Goal: Task Accomplishment & Management: Manage account settings

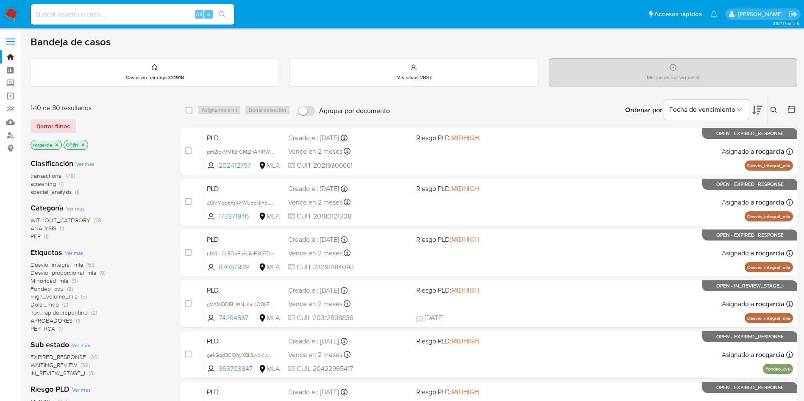
click at [775, 110] on icon at bounding box center [773, 110] width 6 height 6
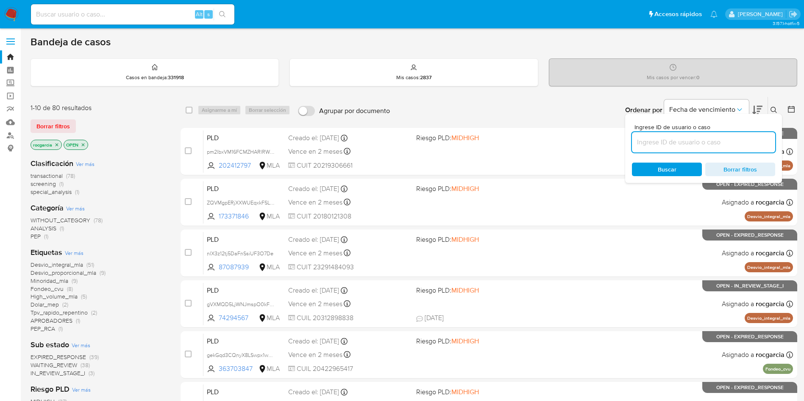
click at [698, 140] on input at bounding box center [703, 142] width 143 height 11
type input "193486059"
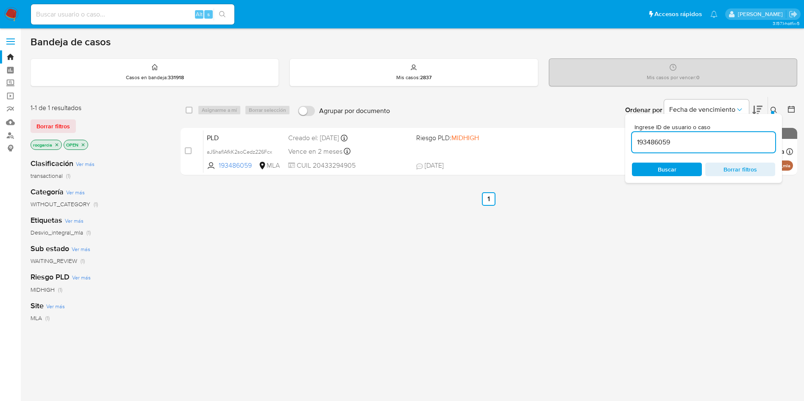
click at [775, 109] on icon at bounding box center [773, 110] width 7 height 7
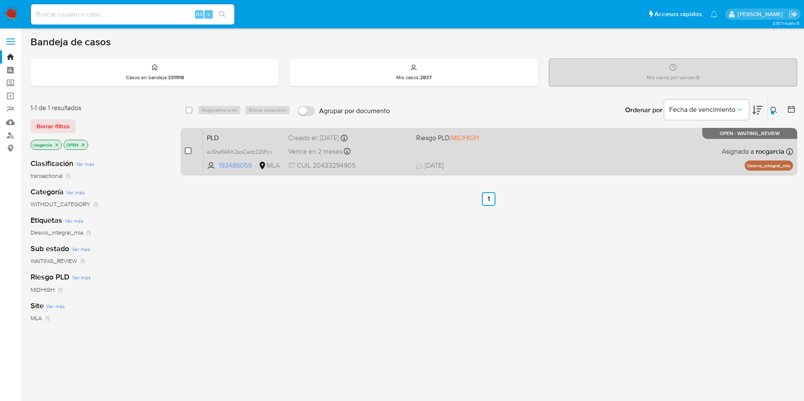
click at [188, 152] on input "checkbox" at bounding box center [188, 150] width 7 height 7
checkbox input "true"
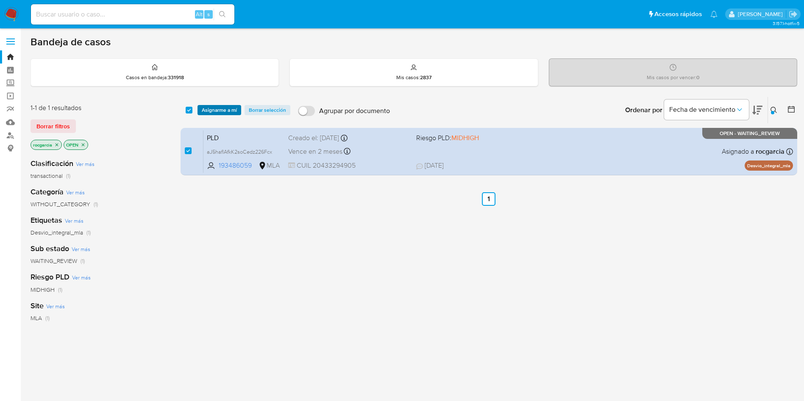
click at [211, 113] on span "Asignarme a mí" at bounding box center [219, 110] width 35 height 8
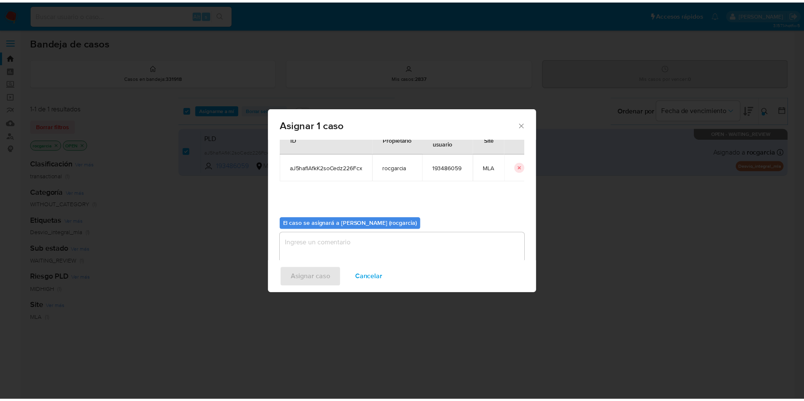
scroll to position [44, 0]
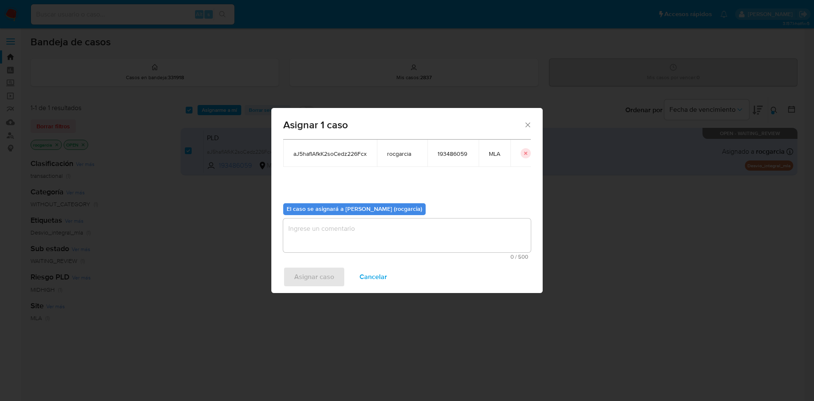
click at [317, 231] on textarea "assign-modal" at bounding box center [406, 236] width 247 height 34
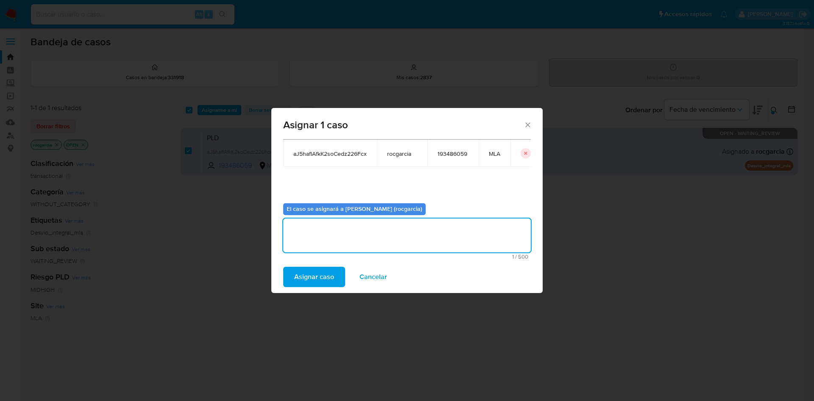
click at [311, 274] on span "Asignar caso" at bounding box center [314, 277] width 40 height 19
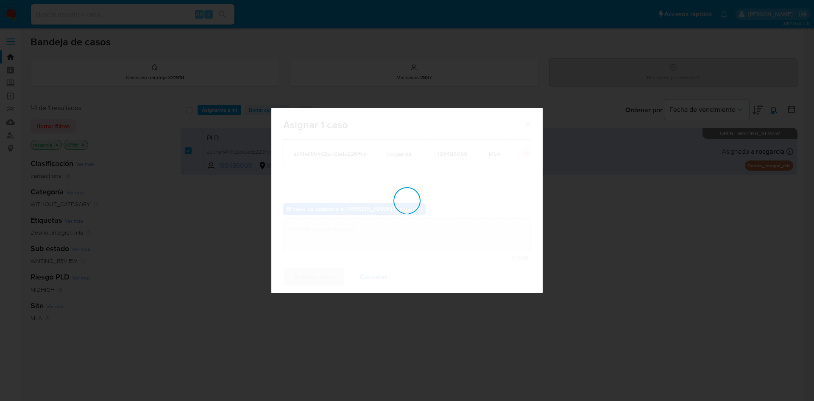
checkbox input "false"
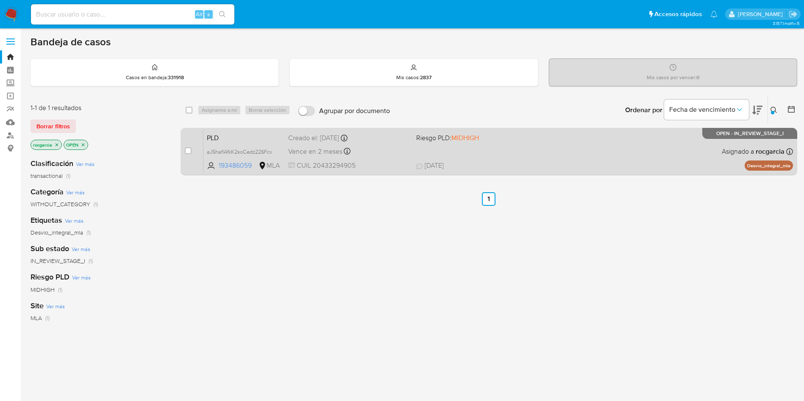
click at [579, 152] on div "PLD aJ5haflAfkK2soCedz226Fcx 193486059 MLA Riesgo PLD: MIDHIGH Creado el: 12/08…" at bounding box center [497, 151] width 589 height 43
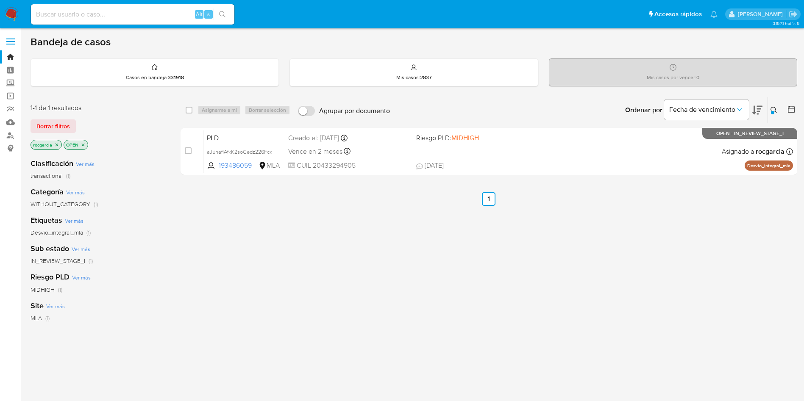
click at [774, 113] on div at bounding box center [772, 112] width 3 height 3
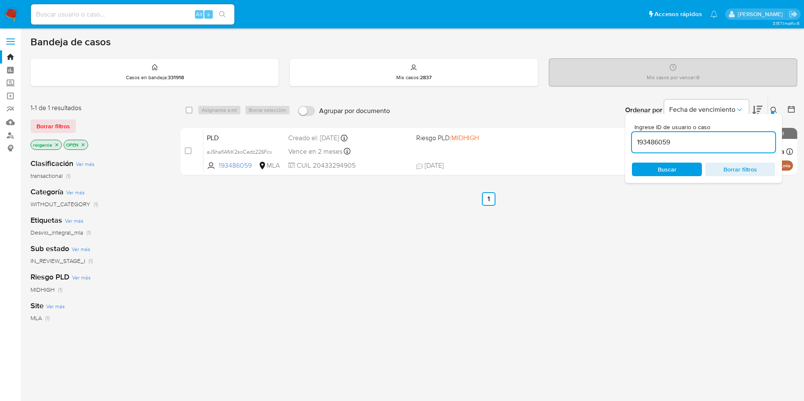
click at [680, 140] on input "193486059" at bounding box center [703, 142] width 143 height 11
type input "363703847"
click at [136, 64] on div "Casos en bandeja : 331918" at bounding box center [154, 72] width 247 height 27
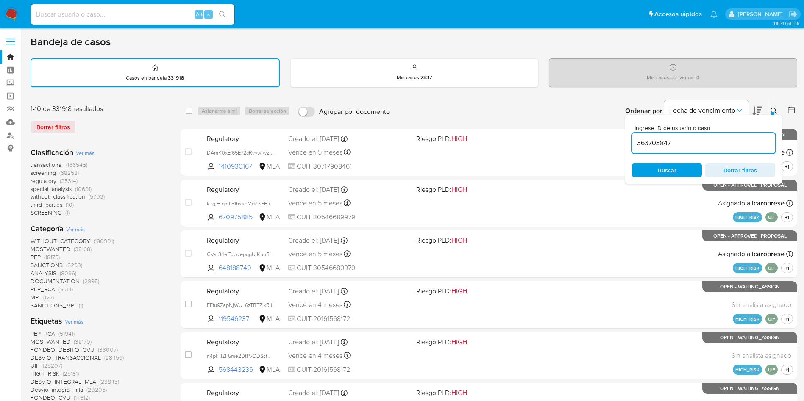
click at [11, 20] on img at bounding box center [11, 14] width 14 height 14
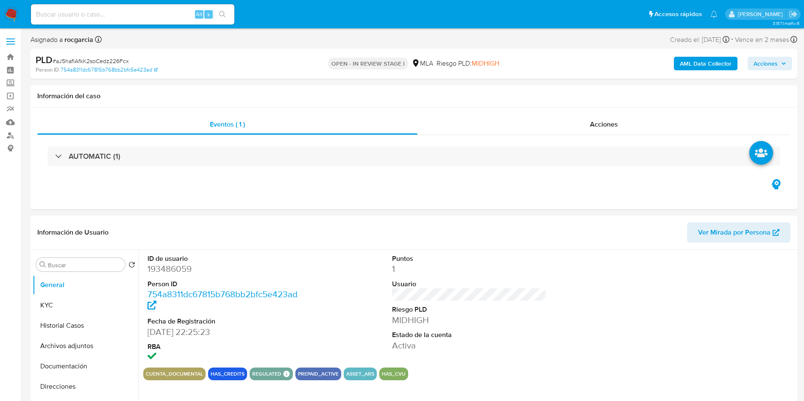
select select "10"
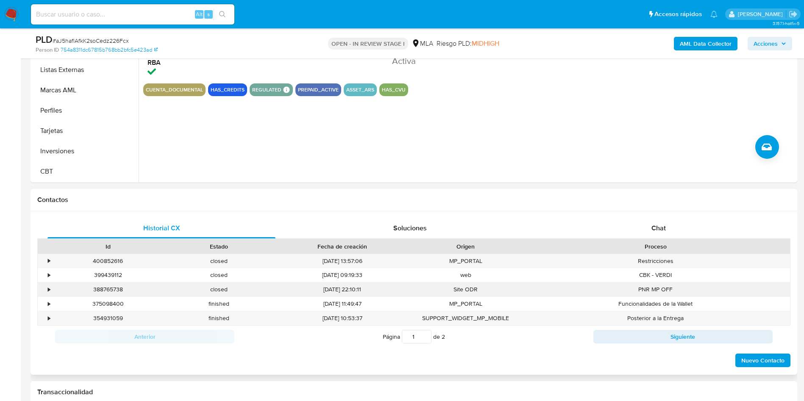
scroll to position [381, 0]
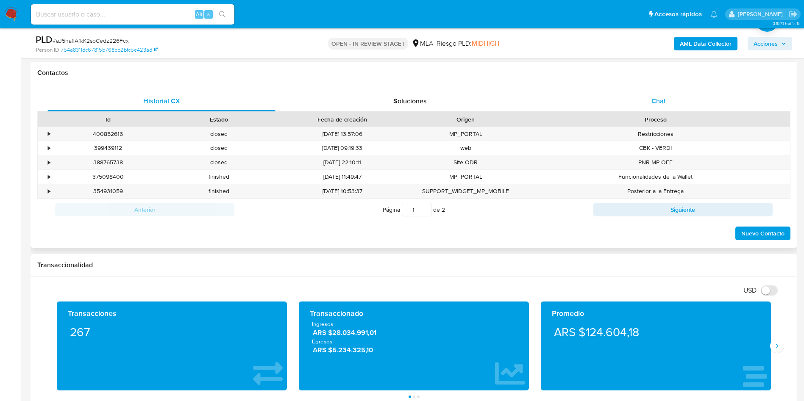
click at [652, 101] on span "Chat" at bounding box center [658, 101] width 14 height 10
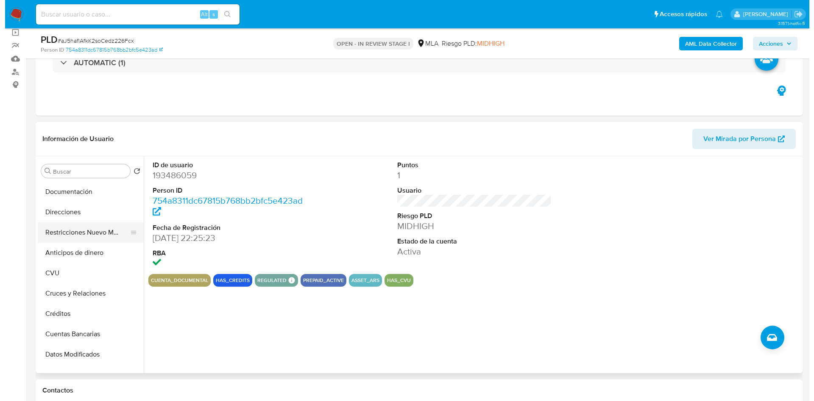
scroll to position [0, 0]
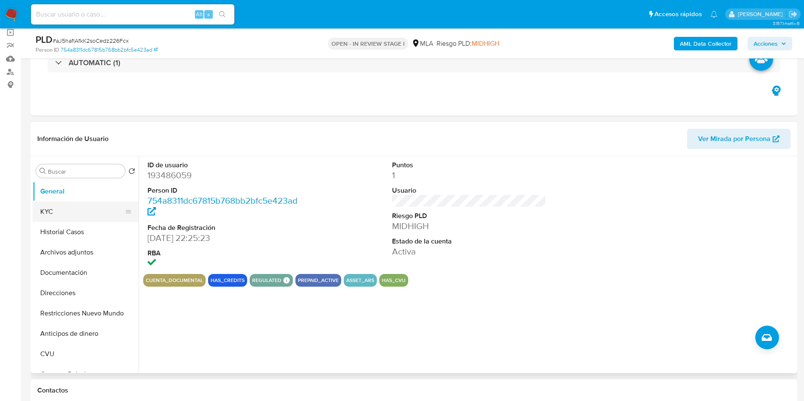
click at [67, 210] on button "KYC" at bounding box center [82, 212] width 99 height 20
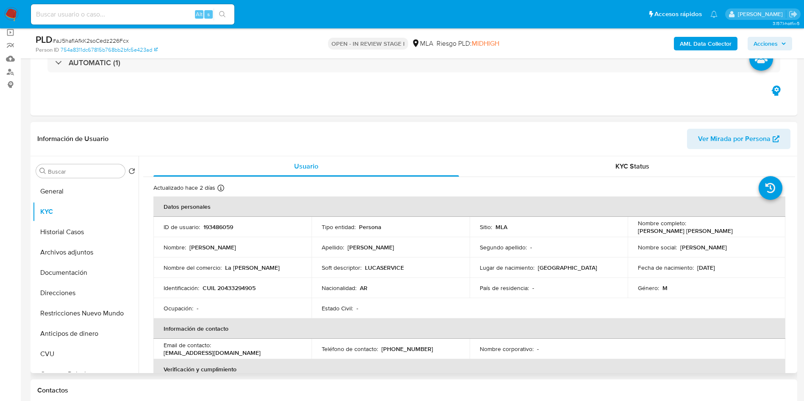
click at [218, 224] on p "193486059" at bounding box center [218, 227] width 30 height 8
copy p "193486059"
click at [216, 230] on p "193486059" at bounding box center [218, 227] width 30 height 8
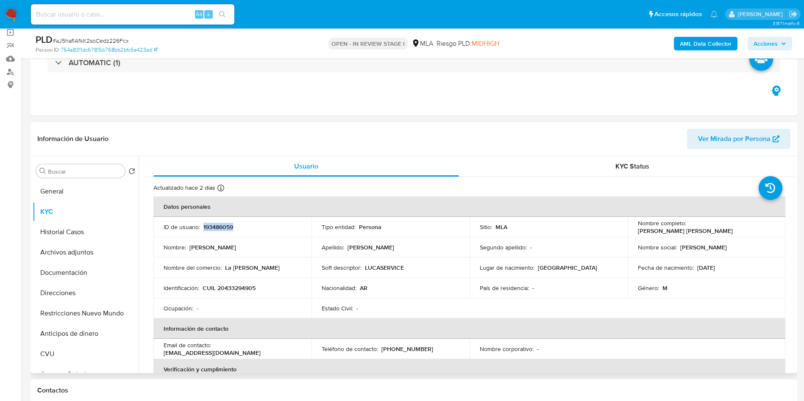
copy p "193486059"
click at [68, 255] on button "Archivos adjuntos" at bounding box center [82, 252] width 99 height 20
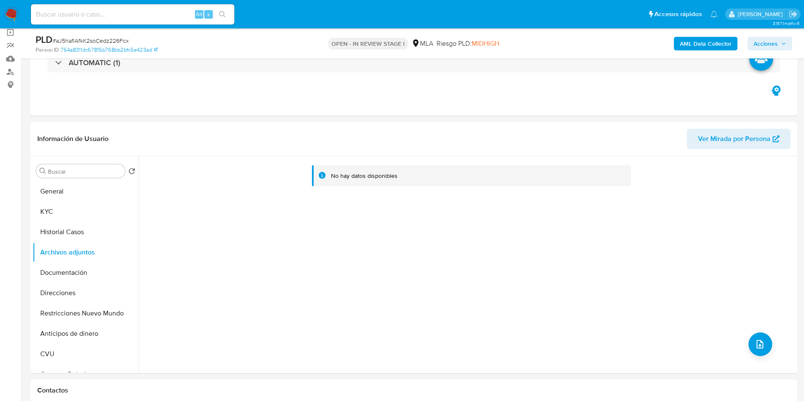
click at [706, 40] on b "AML Data Collector" at bounding box center [706, 44] width 52 height 14
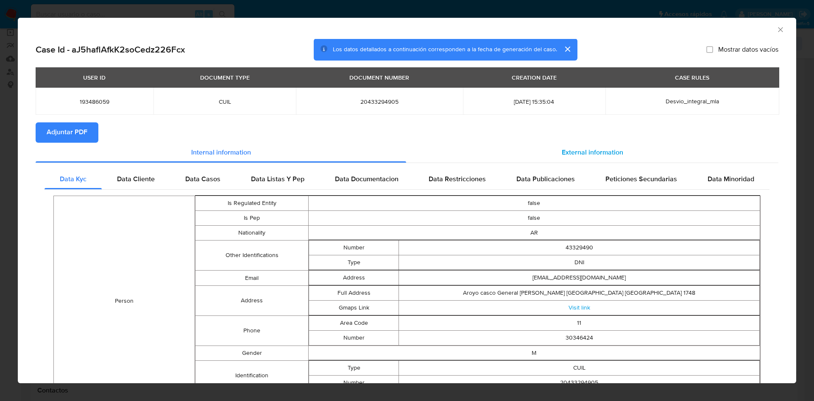
click at [586, 152] on span "External information" at bounding box center [592, 153] width 61 height 10
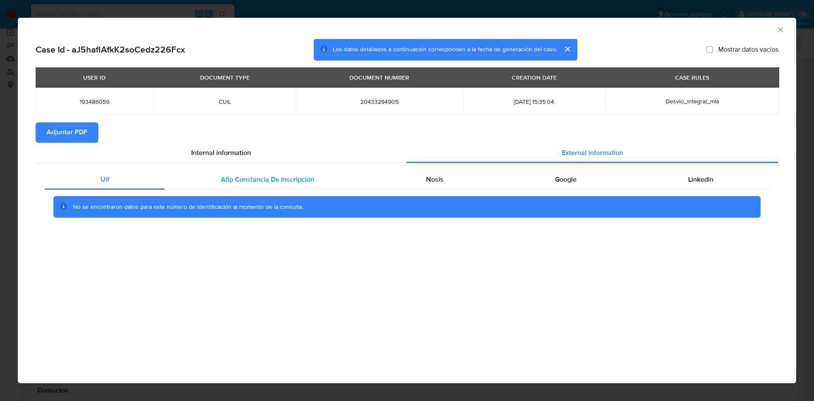
click at [288, 172] on div "Afip Constancia De Inscripción" at bounding box center [267, 180] width 205 height 20
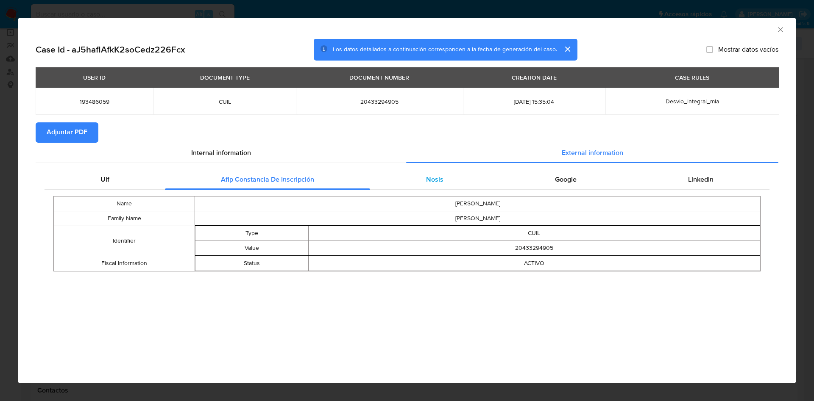
click at [420, 181] on div "Nosis" at bounding box center [434, 180] width 129 height 20
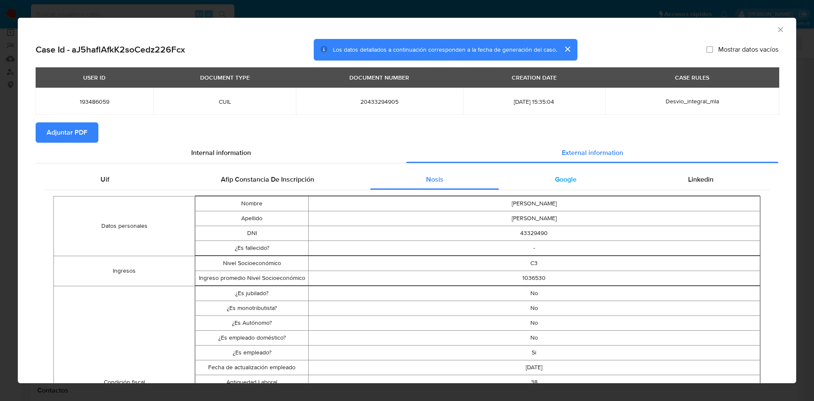
click at [567, 179] on span "Google" at bounding box center [566, 180] width 22 height 10
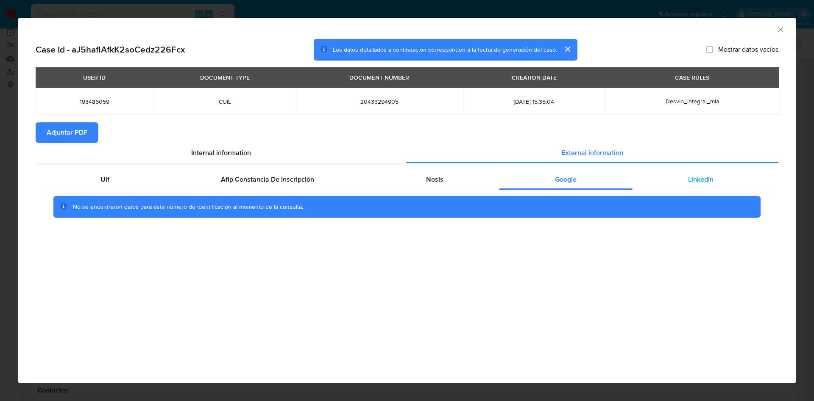
click at [698, 186] on div "Linkedin" at bounding box center [700, 180] width 137 height 20
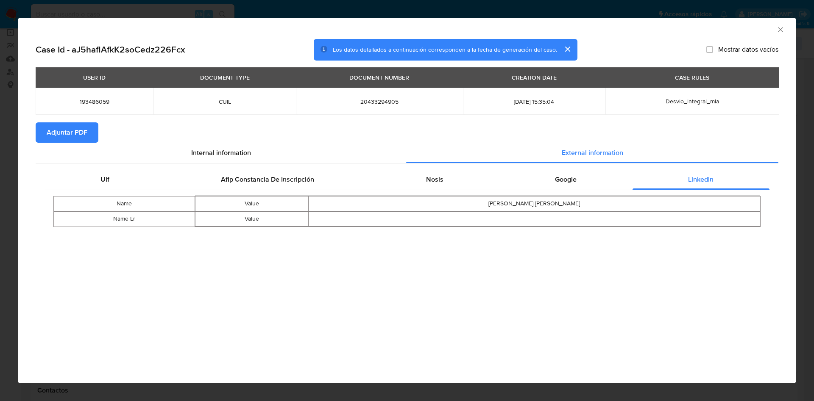
click at [84, 127] on span "Adjuntar PDF" at bounding box center [67, 132] width 41 height 19
click at [780, 27] on icon "Cerrar ventana" at bounding box center [780, 29] width 8 height 8
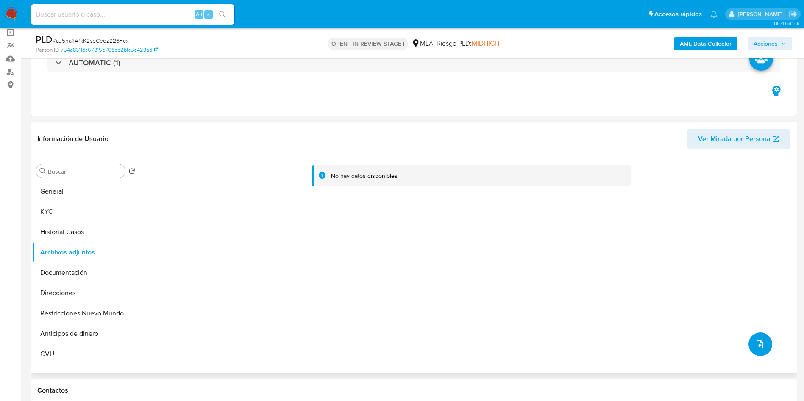
click at [760, 349] on span "upload-file" at bounding box center [760, 344] width 10 height 10
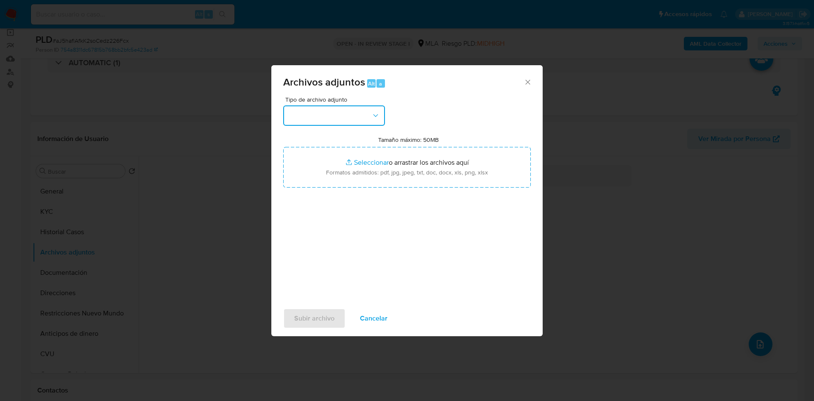
click at [306, 111] on button "button" at bounding box center [334, 116] width 102 height 20
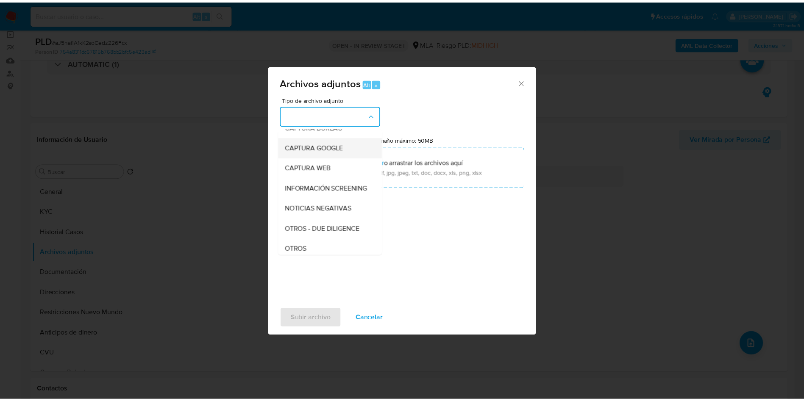
scroll to position [127, 0]
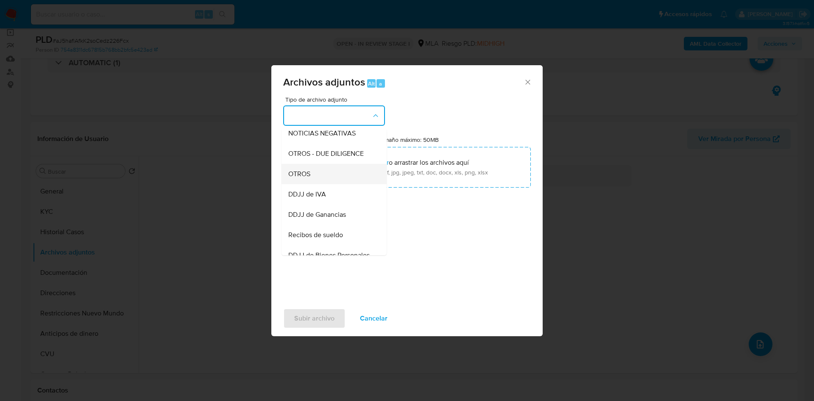
click at [318, 179] on div "OTROS" at bounding box center [331, 174] width 86 height 20
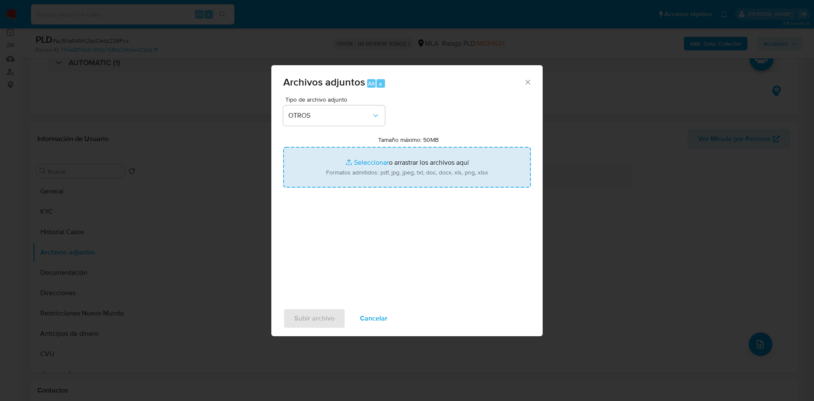
click at [372, 161] on input "Tamaño máximo: 50MB Seleccionar archivos" at bounding box center [406, 167] width 247 height 41
type input "C:\fakepath\Movimientos 193486059.xlsx"
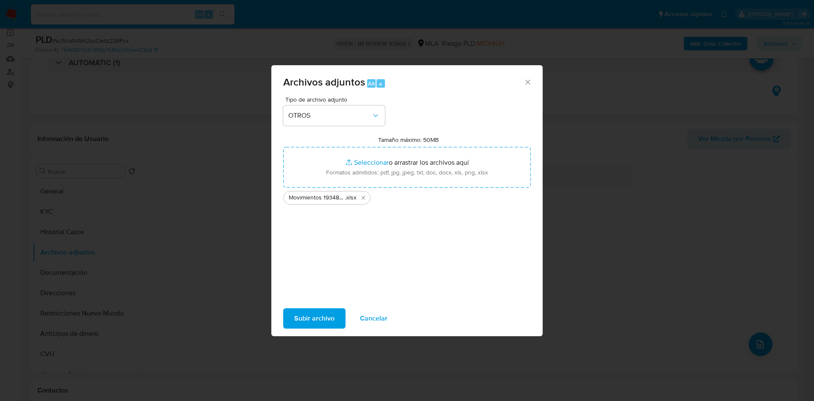
click at [311, 322] on span "Subir archivo" at bounding box center [314, 318] width 40 height 19
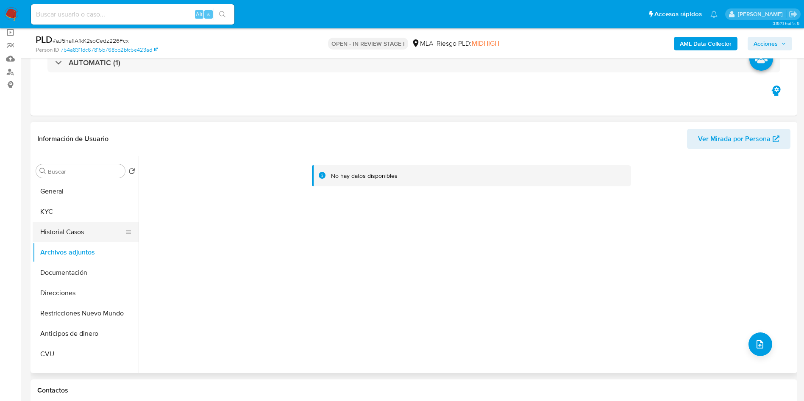
click at [50, 239] on button "Historial Casos" at bounding box center [82, 232] width 99 height 20
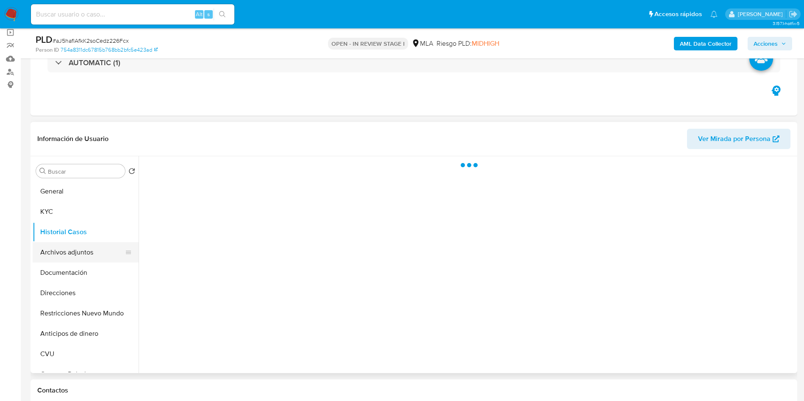
click at [49, 259] on button "Archivos adjuntos" at bounding box center [82, 252] width 99 height 20
click at [46, 220] on button "KYC" at bounding box center [82, 212] width 99 height 20
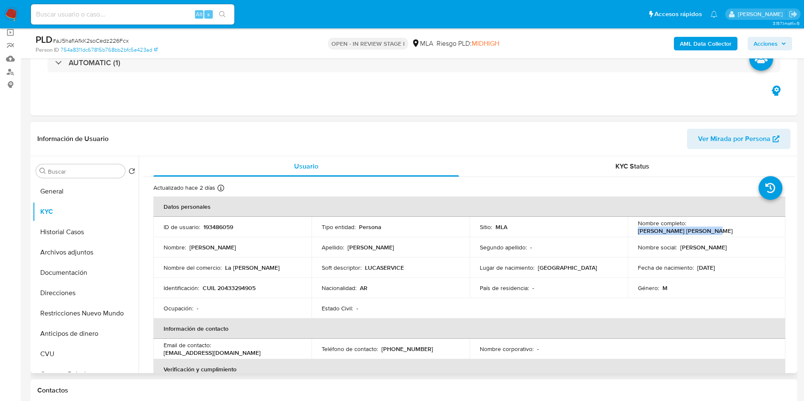
drag, startPoint x: 687, startPoint y: 231, endPoint x: 761, endPoint y: 225, distance: 74.3
click at [761, 225] on div "Nombre completo : Lucas Mauricio Melgarejo" at bounding box center [707, 227] width 138 height 15
copy p "Lucas Mauricio Melgarejo"
click at [68, 224] on button "Historial Casos" at bounding box center [82, 232] width 99 height 20
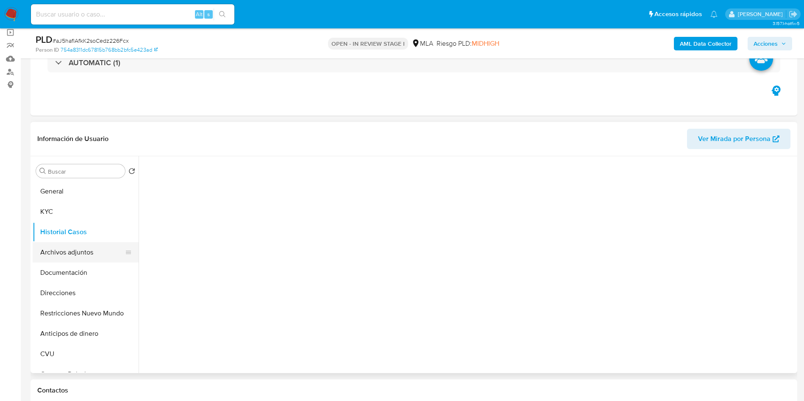
click at [50, 247] on button "Archivos adjuntos" at bounding box center [82, 252] width 99 height 20
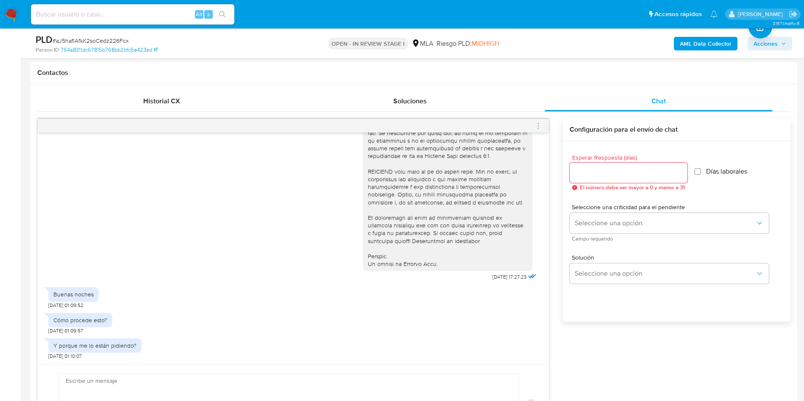
scroll to position [445, 0]
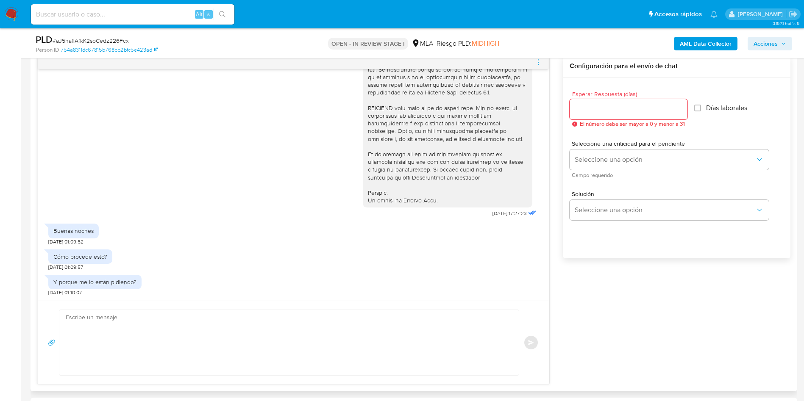
click at [145, 349] on textarea at bounding box center [287, 342] width 442 height 65
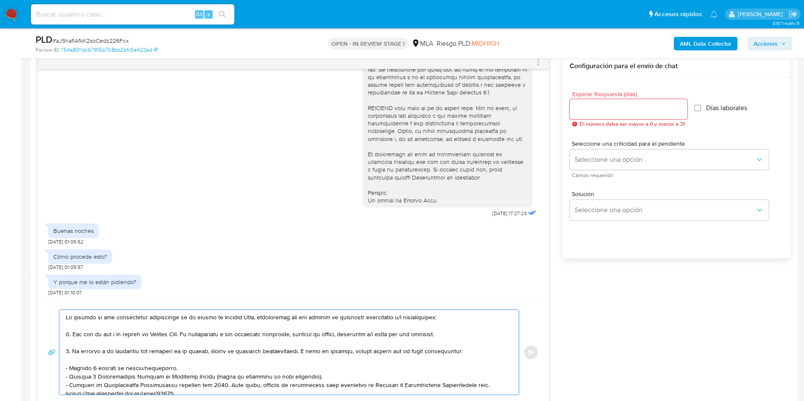
click at [67, 317] on textarea at bounding box center [287, 352] width 442 height 85
paste textarea "Lucas Mauricio Melgarejo"
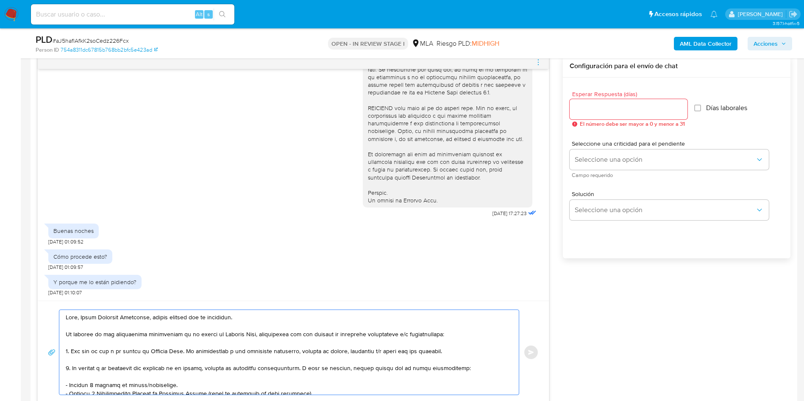
click at [153, 320] on textarea at bounding box center [287, 352] width 442 height 85
click at [163, 317] on textarea at bounding box center [287, 352] width 442 height 85
click at [0, 0] on lt-strong "uc" at bounding box center [0, 0] width 0 height 0
click at [251, 319] on textarea at bounding box center [287, 352] width 442 height 85
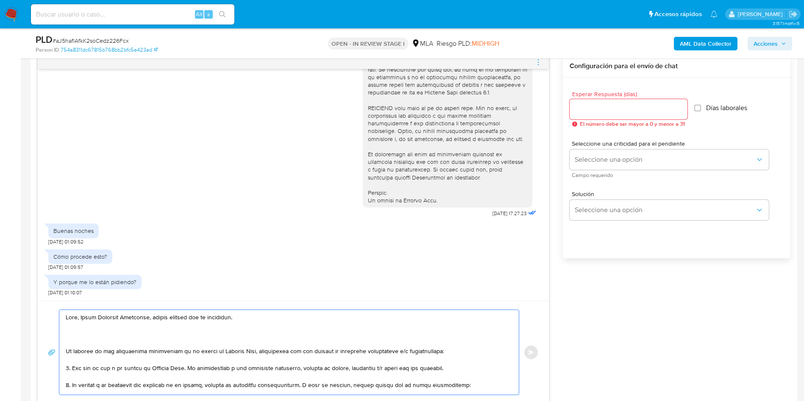
paste textarea "Queremos asegurarte que la información y documentación que nos proporciones no …"
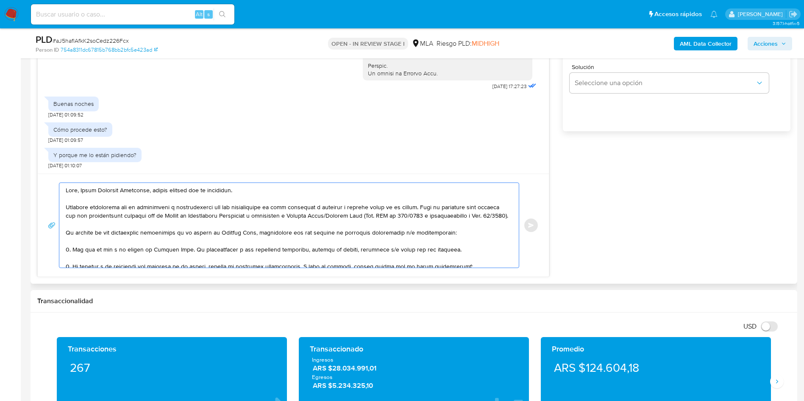
scroll to position [64, 0]
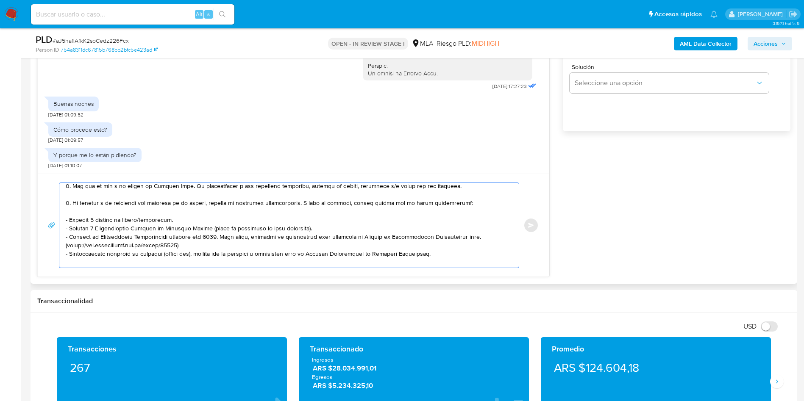
drag, startPoint x: 196, startPoint y: 195, endPoint x: 459, endPoint y: 192, distance: 263.2
click at [459, 192] on textarea at bounding box center [287, 225] width 442 height 85
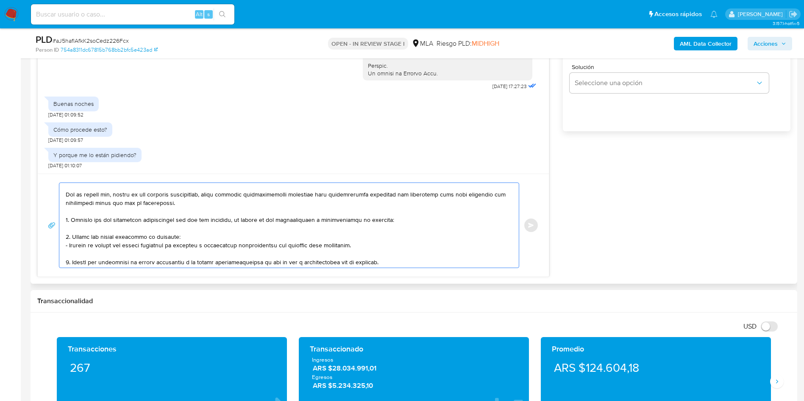
scroll to position [127, 0]
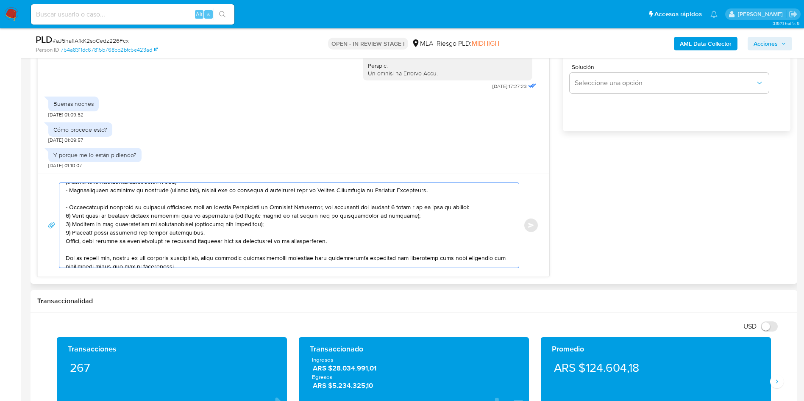
drag, startPoint x: 141, startPoint y: 228, endPoint x: 339, endPoint y: 249, distance: 198.6
click at [339, 249] on textarea at bounding box center [287, 225] width 442 height 85
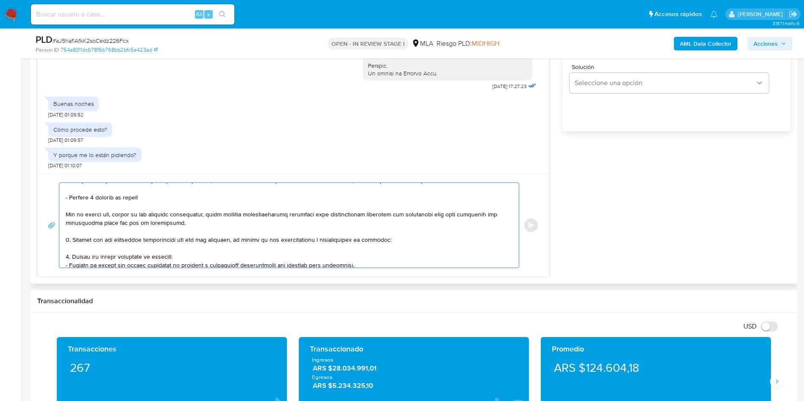
scroll to position [106, 0]
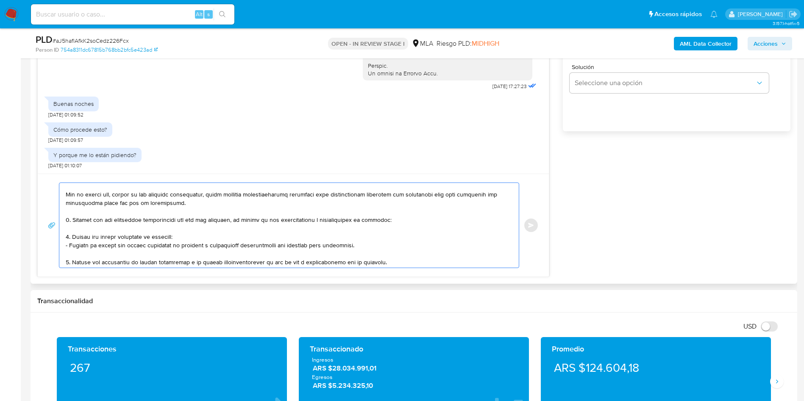
drag, startPoint x: 116, startPoint y: 204, endPoint x: 217, endPoint y: 204, distance: 101.3
click at [217, 204] on textarea at bounding box center [287, 225] width 442 height 85
click at [87, 240] on textarea at bounding box center [287, 225] width 442 height 85
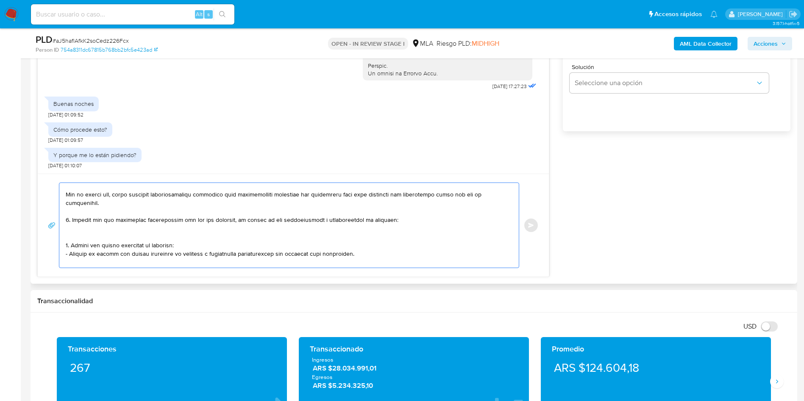
paste textarea "- Nahiara Mailen Cordoba - CUIL 27453098996"
drag, startPoint x: 104, startPoint y: 228, endPoint x: 230, endPoint y: 227, distance: 125.9
click at [230, 227] on textarea at bounding box center [287, 225] width 442 height 85
paste textarea "- Nahiara Mailen Cordoba - CUIL 27453098996"
drag, startPoint x: 106, startPoint y: 228, endPoint x: 162, endPoint y: 248, distance: 59.5
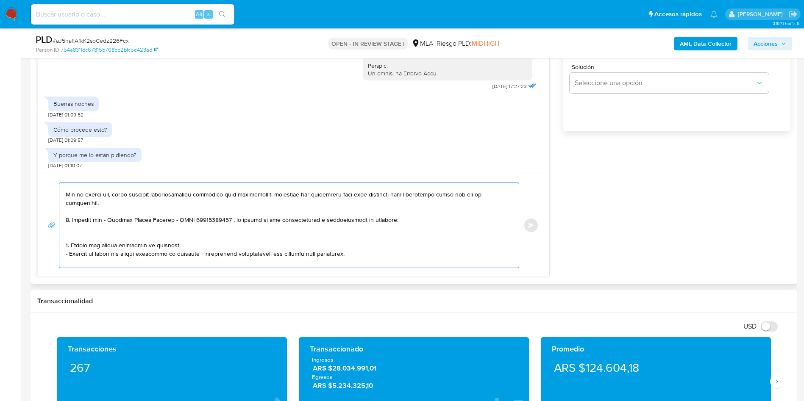
click at [106, 229] on textarea at bounding box center [287, 225] width 442 height 85
click at [229, 231] on textarea at bounding box center [287, 225] width 442 height 85
click at [0, 0] on lt-span "," at bounding box center [0, 0] width 0 height 0
drag, startPoint x: 306, startPoint y: 231, endPoint x: 416, endPoint y: 226, distance: 110.7
click at [416, 226] on textarea at bounding box center [287, 225] width 442 height 85
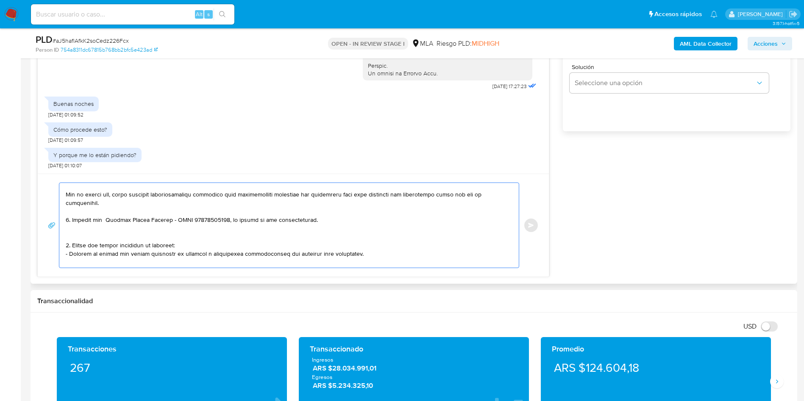
click at [77, 244] on textarea at bounding box center [287, 225] width 442 height 85
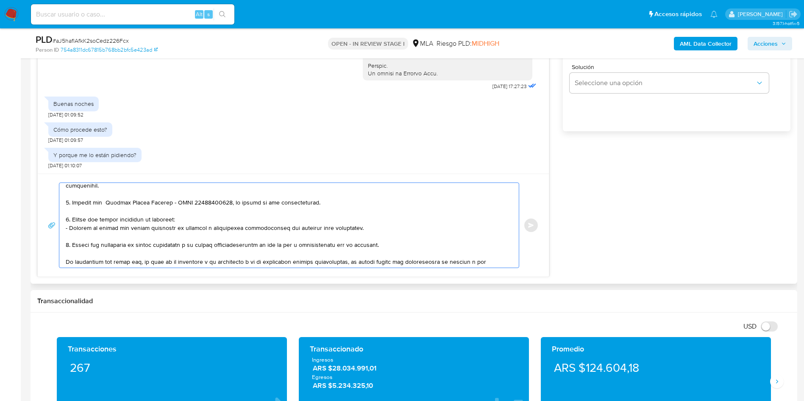
scroll to position [170, 0]
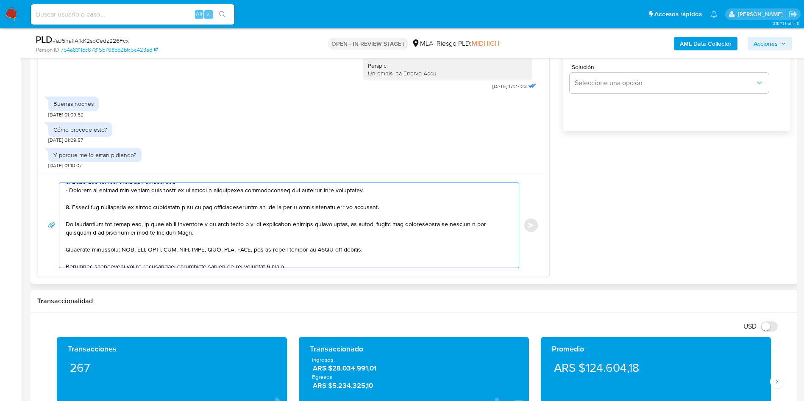
drag, startPoint x: 73, startPoint y: 246, endPoint x: 74, endPoint y: 208, distance: 38.6
click at [74, 208] on textarea at bounding box center [287, 225] width 442 height 85
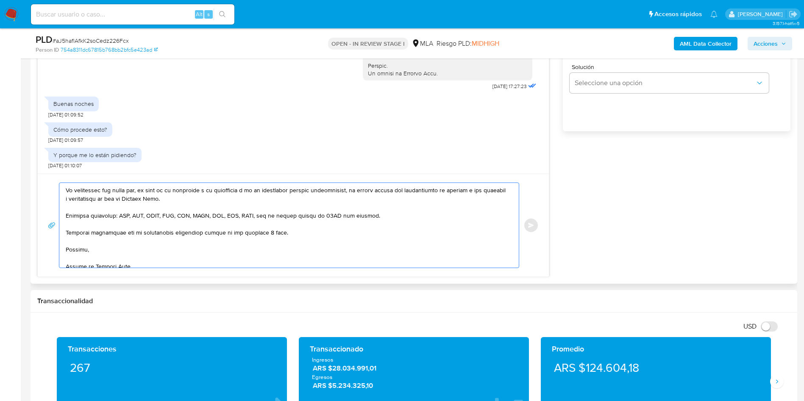
scroll to position [144, 0]
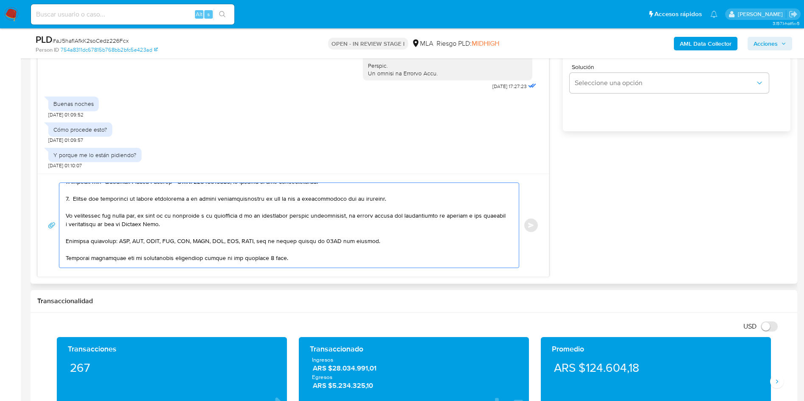
click at [299, 210] on textarea at bounding box center [287, 225] width 442 height 85
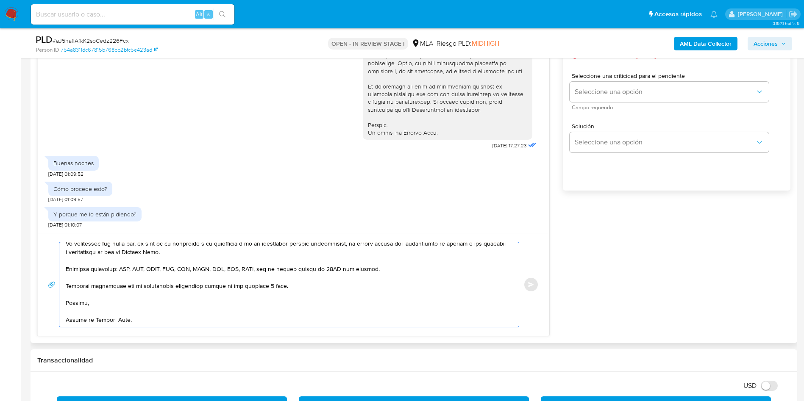
scroll to position [445, 0]
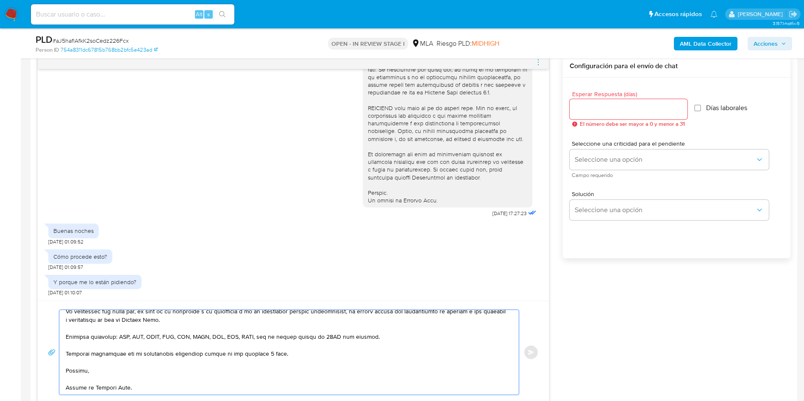
type textarea "Hola, Lucas Mauricio Melgarejo, muchas gracias por tu respuesta. Queremos asegu…"
click at [598, 110] on input "Esperar Respuesta (días)" at bounding box center [629, 109] width 118 height 11
type input "3"
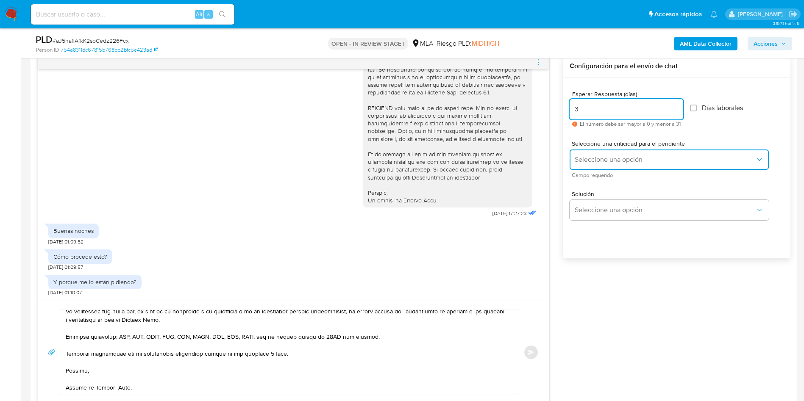
click at [649, 157] on span "Seleccione una opción" at bounding box center [665, 160] width 181 height 8
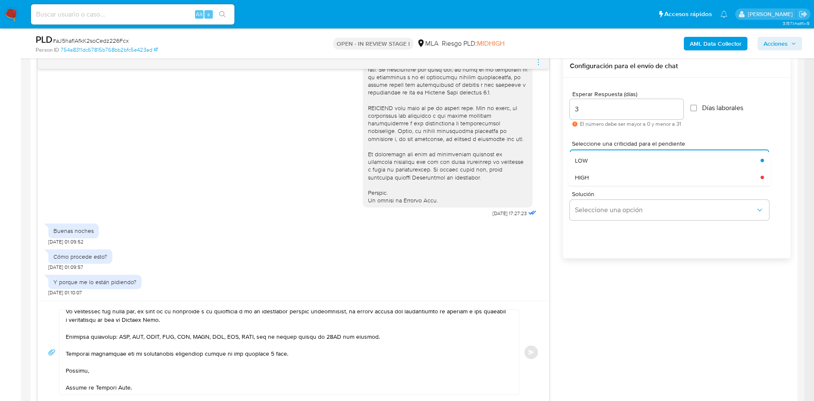
click at [644, 182] on div "HIGH" at bounding box center [665, 177] width 181 height 17
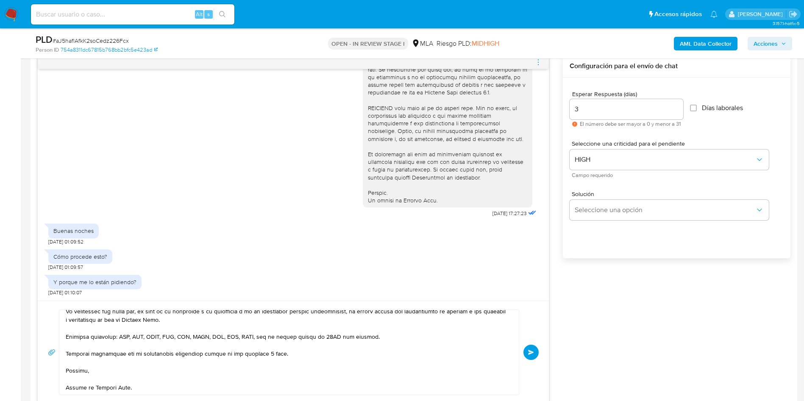
click at [528, 350] on span "Enviar" at bounding box center [531, 352] width 6 height 5
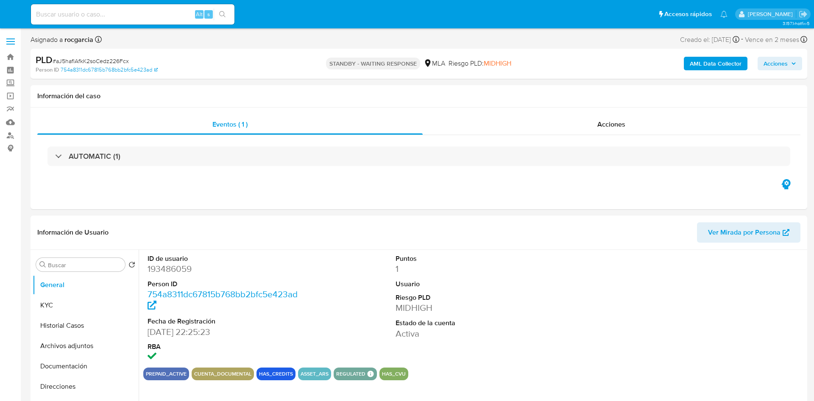
select select "10"
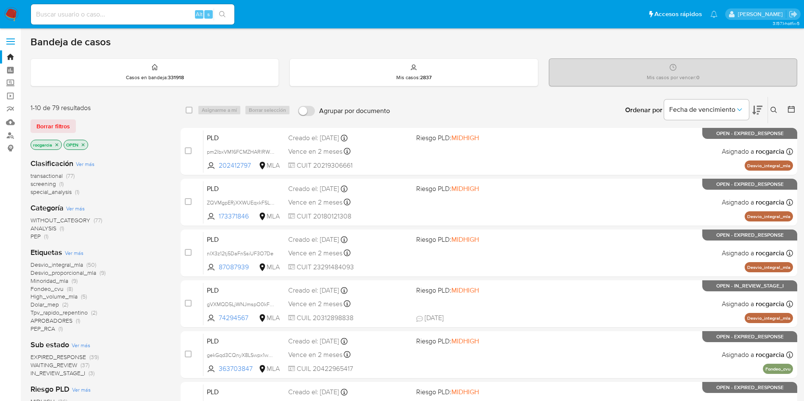
click at [774, 106] on button at bounding box center [775, 110] width 14 height 10
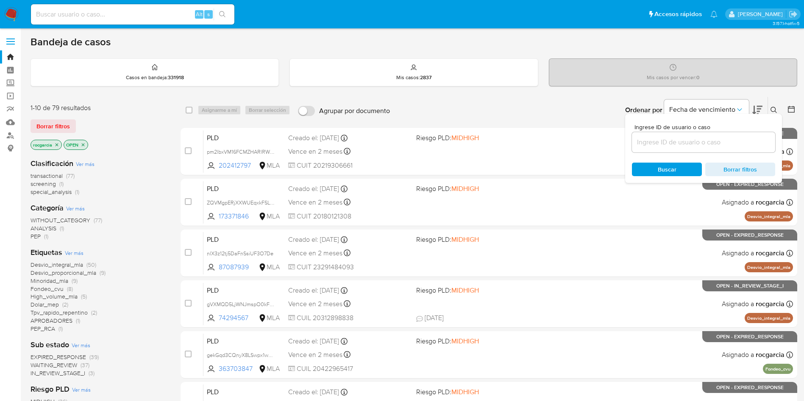
click at [701, 148] on div at bounding box center [703, 142] width 143 height 20
click at [700, 140] on input at bounding box center [703, 142] width 143 height 11
paste input "363703847"
type input "363703847"
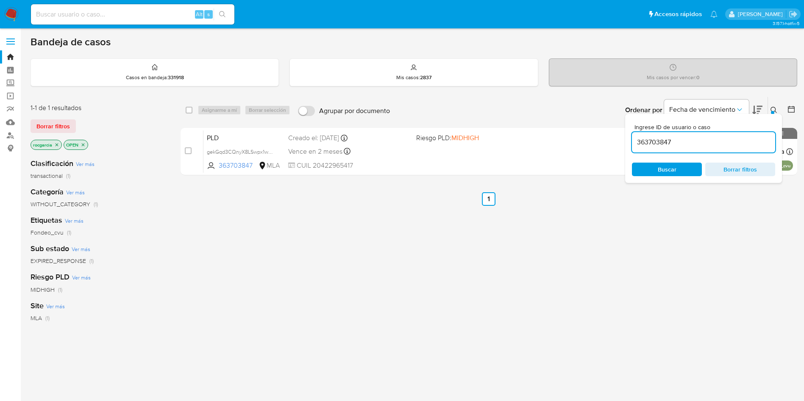
click at [773, 104] on div "Ingrese ID de usuario o caso 363703847 Buscar Borrar filtros" at bounding box center [774, 110] width 14 height 26
click at [771, 108] on icon at bounding box center [773, 110] width 7 height 7
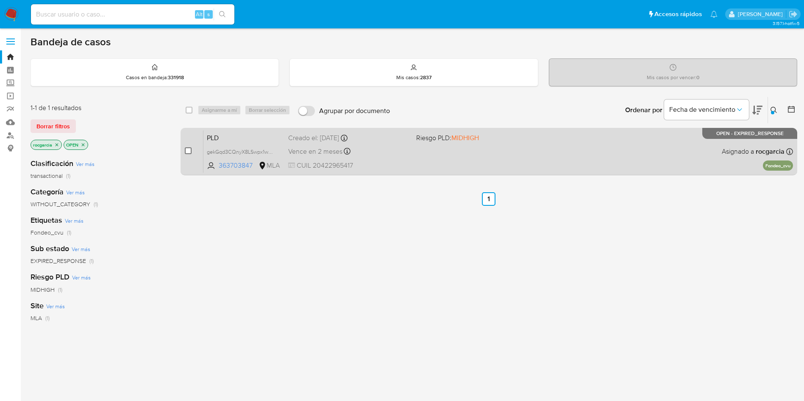
click at [190, 148] on input "checkbox" at bounding box center [188, 150] width 7 height 7
checkbox input "true"
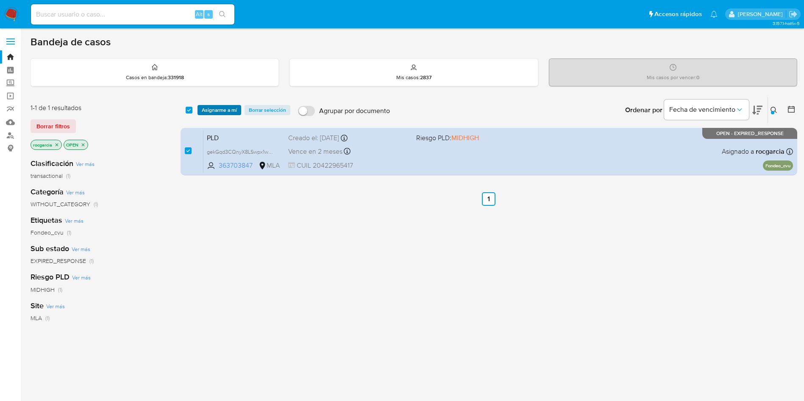
click at [220, 108] on span "Asignarme a mí" at bounding box center [219, 110] width 35 height 8
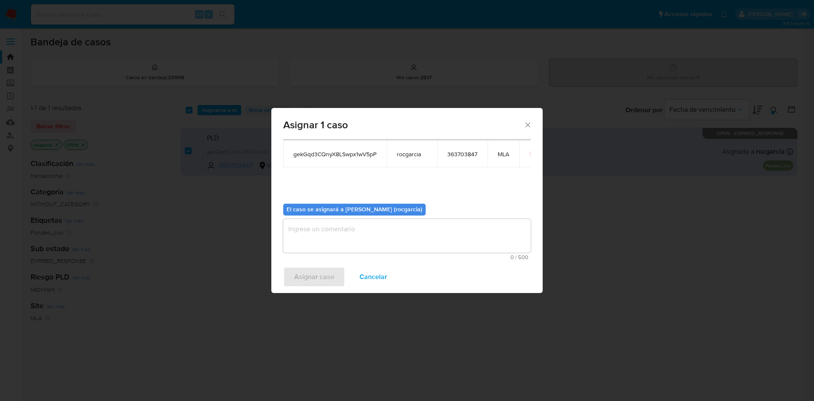
scroll to position [44, 0]
click at [311, 245] on textarea "assign-modal" at bounding box center [406, 236] width 247 height 34
click at [317, 276] on span "Asignar caso" at bounding box center [314, 277] width 40 height 19
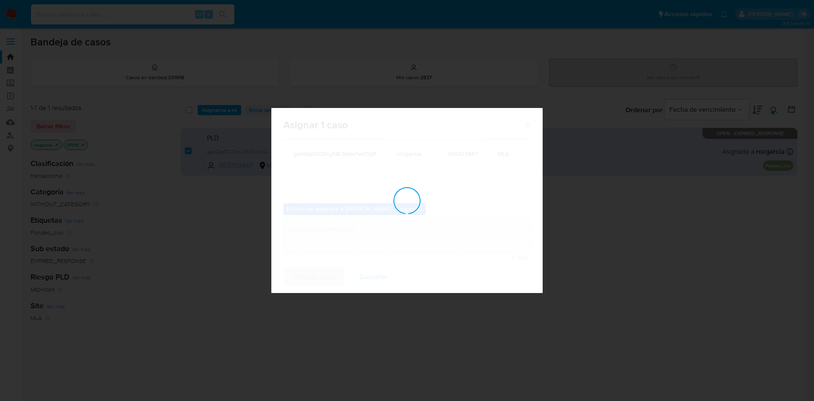
checkbox input "false"
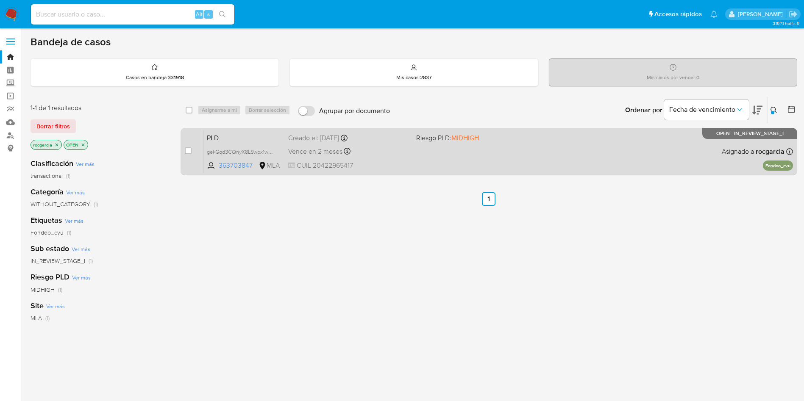
click at [472, 159] on div "PLD gekGqd3CQnyX8LSwpx1wV5pP 363703847 MLA Riesgo PLD: MIDHIGH Creado el: 12/08…" at bounding box center [497, 151] width 589 height 43
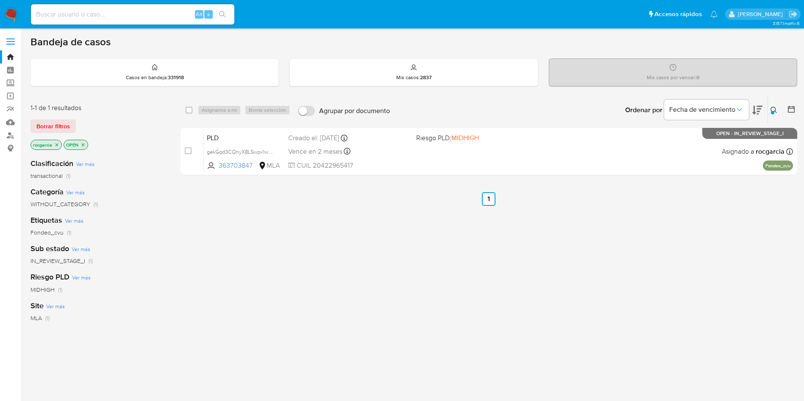
click at [778, 106] on button at bounding box center [775, 110] width 14 height 10
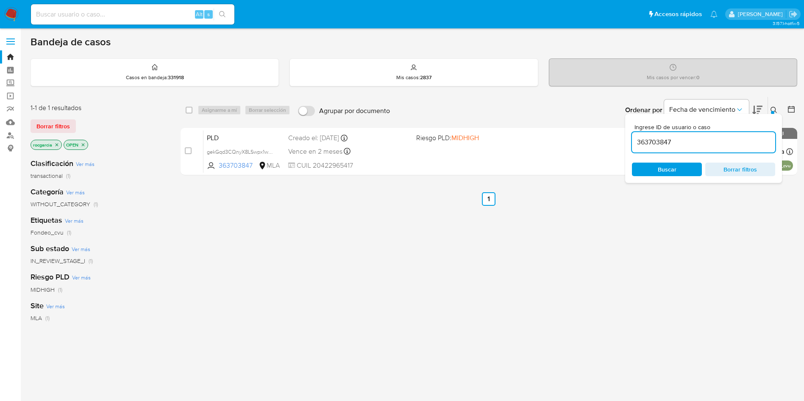
click at [681, 141] on input "363703847" at bounding box center [703, 142] width 143 height 11
type input "381049746"
click at [771, 109] on icon at bounding box center [773, 110] width 6 height 6
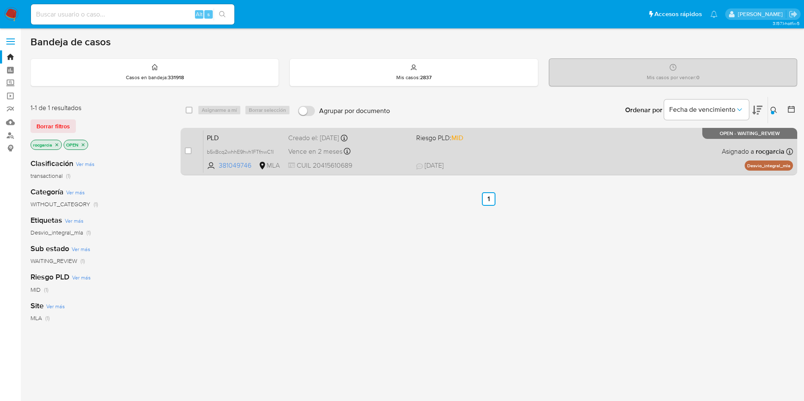
click at [189, 147] on input "checkbox" at bounding box center [188, 150] width 7 height 7
checkbox input "true"
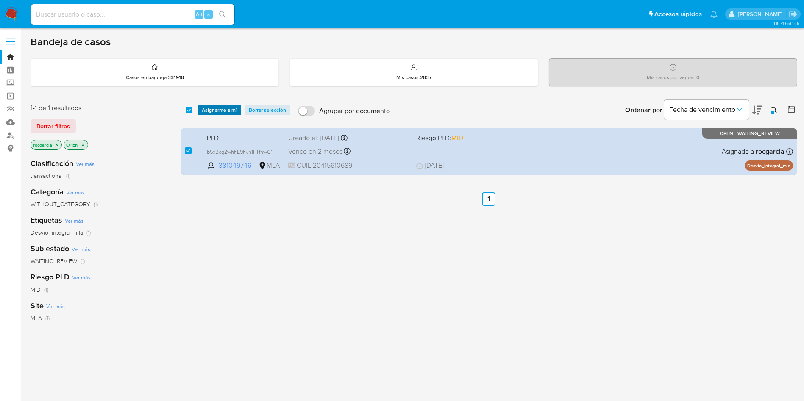
click at [208, 109] on span "Asignarme a mí" at bounding box center [219, 110] width 35 height 8
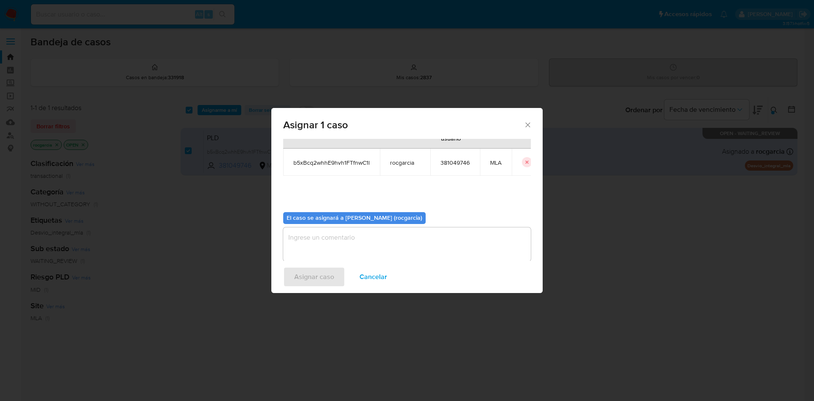
scroll to position [44, 0]
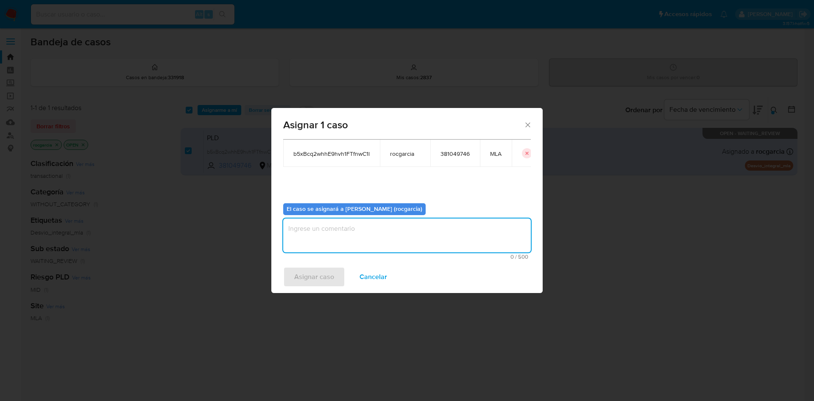
click at [307, 238] on textarea "assign-modal" at bounding box center [406, 236] width 247 height 34
click at [317, 279] on span "Asignar caso" at bounding box center [314, 277] width 40 height 19
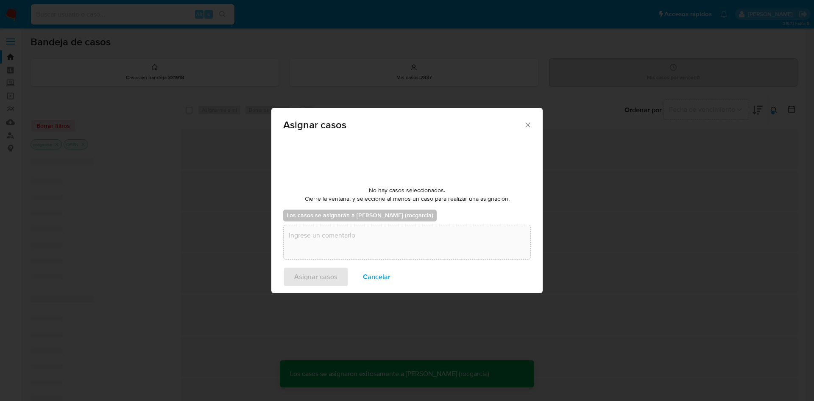
checkbox input "false"
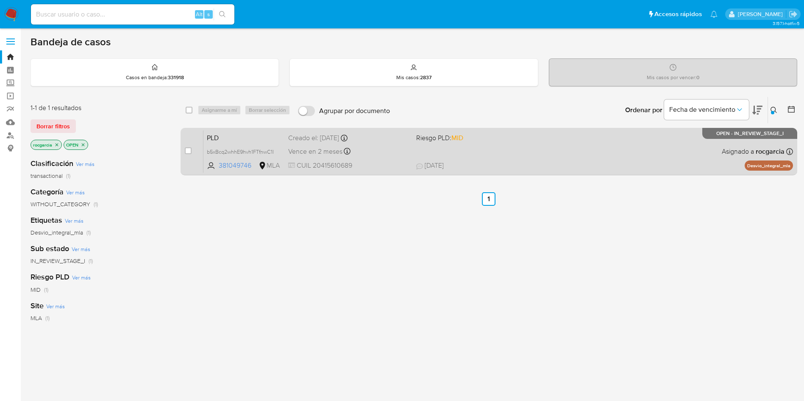
click at [394, 149] on div "Vence en 2 meses Vence el 29/10/2025 12:06:43" at bounding box center [348, 151] width 121 height 11
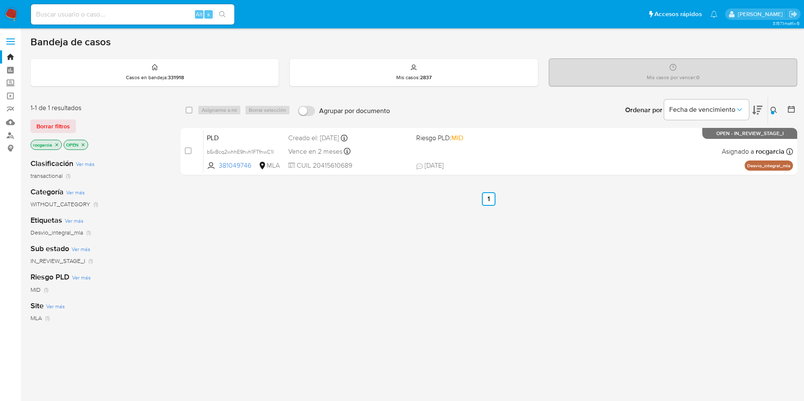
click at [772, 110] on icon at bounding box center [773, 110] width 7 height 7
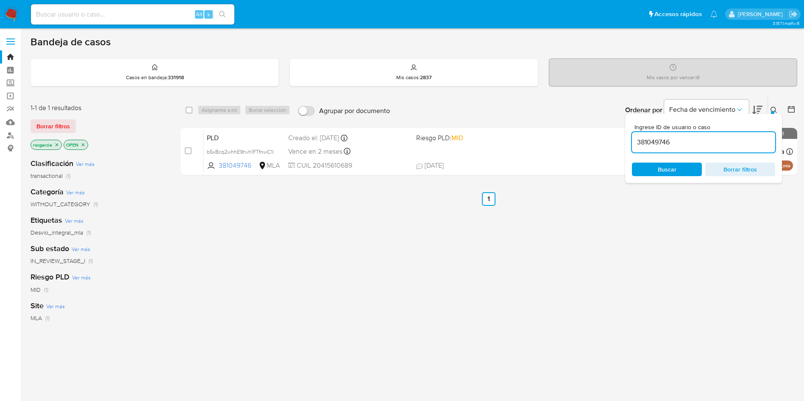
click at [713, 147] on input "381049746" at bounding box center [703, 142] width 143 height 11
type input "1769150123"
click at [774, 109] on icon at bounding box center [773, 110] width 7 height 7
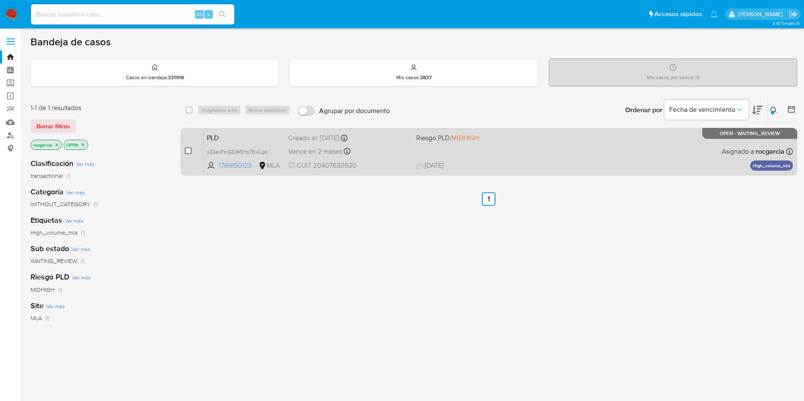
click at [186, 149] on input "checkbox" at bounding box center [188, 150] width 7 height 7
checkbox input "true"
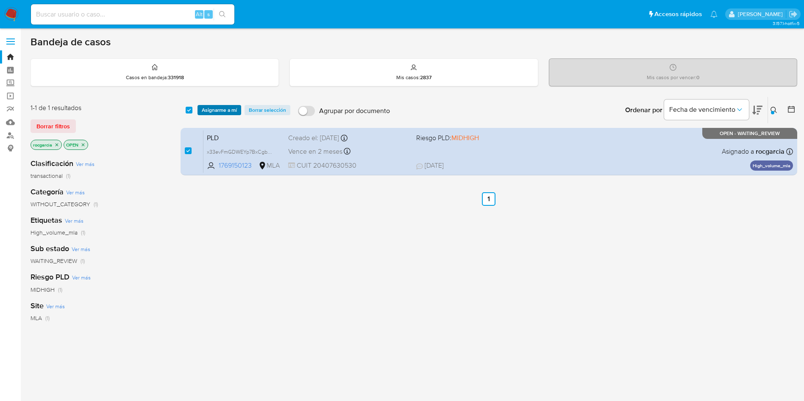
click at [220, 114] on span "Asignarme a mí" at bounding box center [219, 110] width 35 height 8
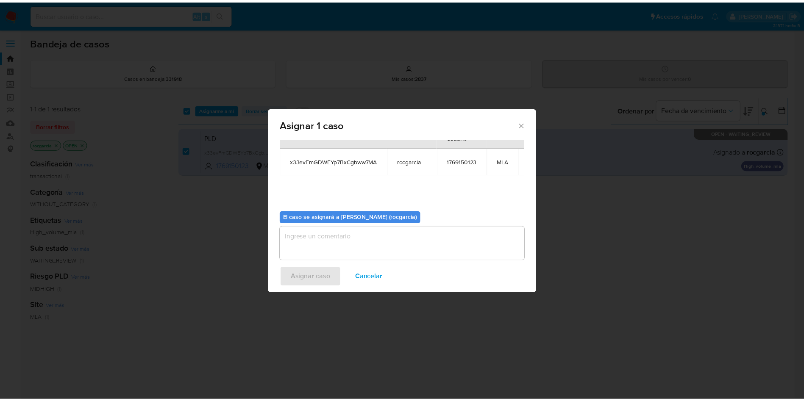
scroll to position [54, 0]
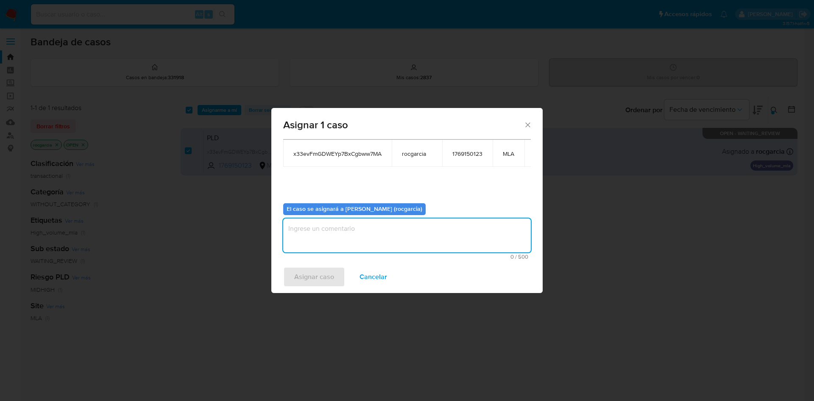
click at [315, 226] on textarea "assign-modal" at bounding box center [406, 236] width 247 height 34
click at [322, 279] on span "Asignar caso" at bounding box center [314, 277] width 40 height 19
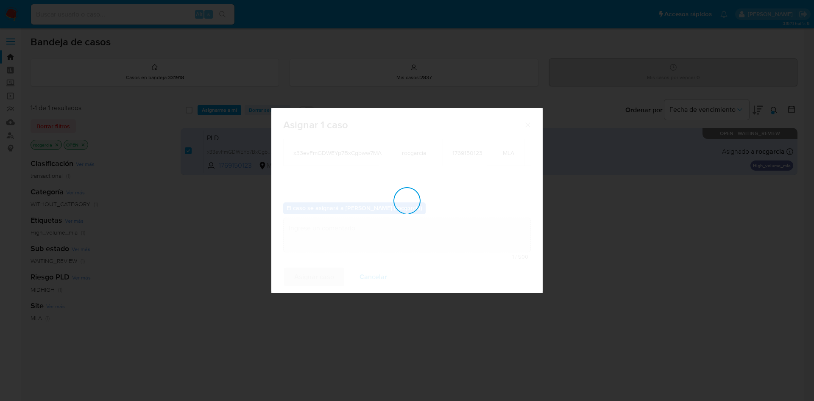
checkbox input "false"
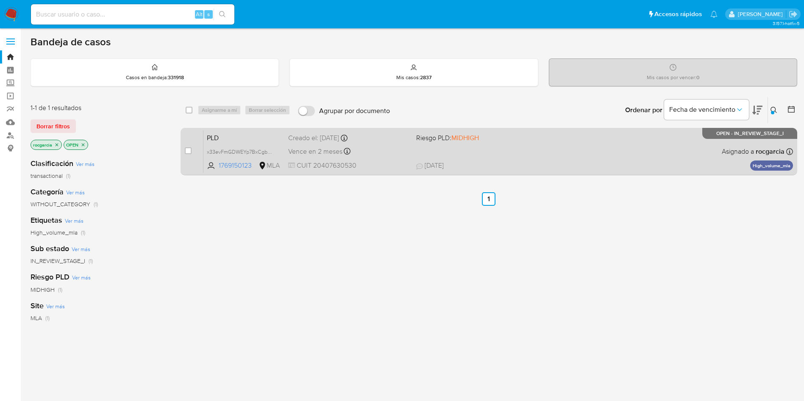
click at [509, 156] on div "PLD x33evFmGDWEYp7BxCgbww7MA 1769150123 MLA Riesgo PLD: MIDHIGH Creado el: 12/0…" at bounding box center [497, 151] width 589 height 43
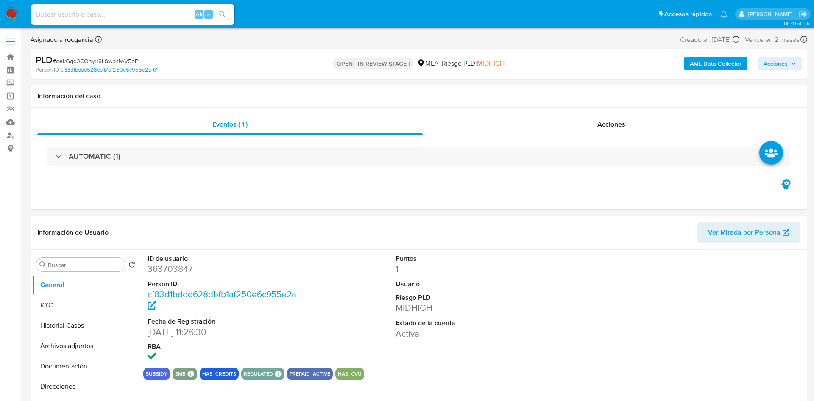
select select "10"
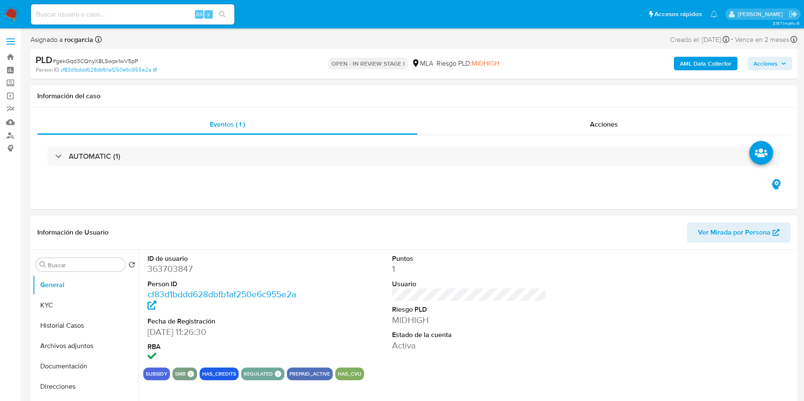
scroll to position [254, 0]
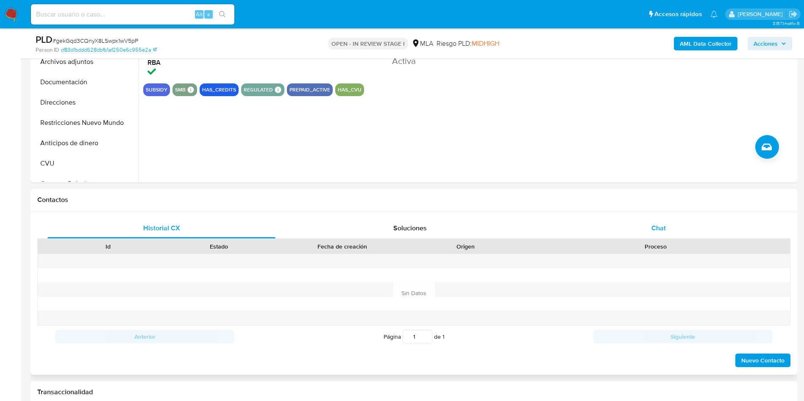
click at [641, 223] on div "Chat" at bounding box center [659, 228] width 228 height 20
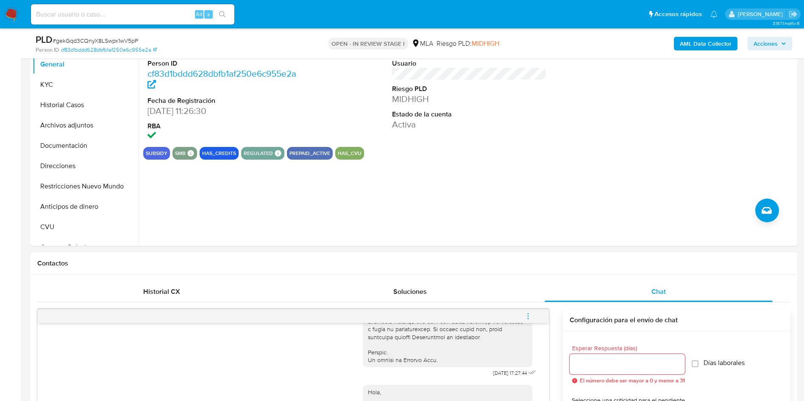
scroll to position [64, 0]
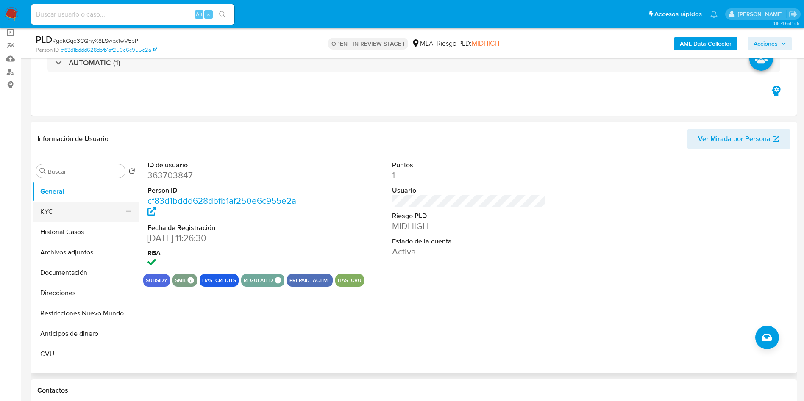
click at [53, 206] on button "KYC" at bounding box center [82, 212] width 99 height 20
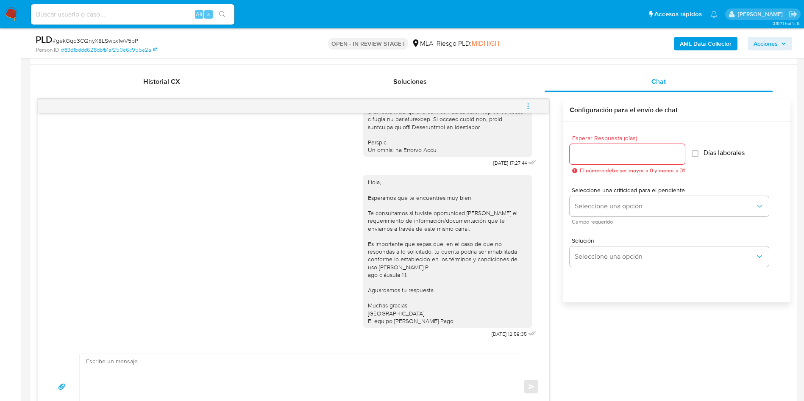
scroll to position [381, 0]
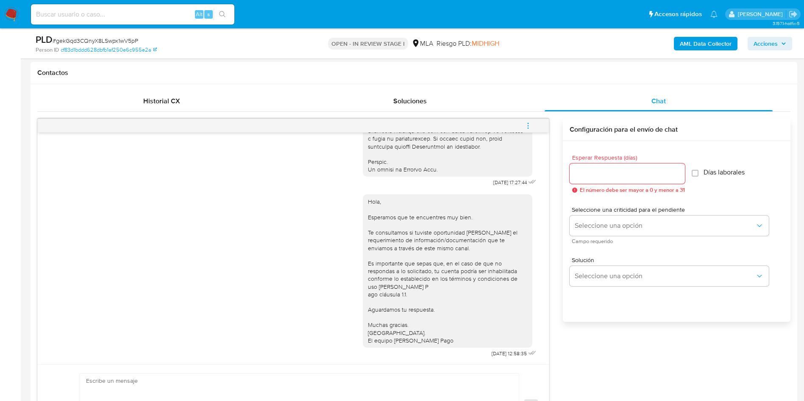
drag, startPoint x: 525, startPoint y: 124, endPoint x: 517, endPoint y: 126, distance: 8.6
click at [525, 124] on icon "menu-action" at bounding box center [528, 126] width 8 height 8
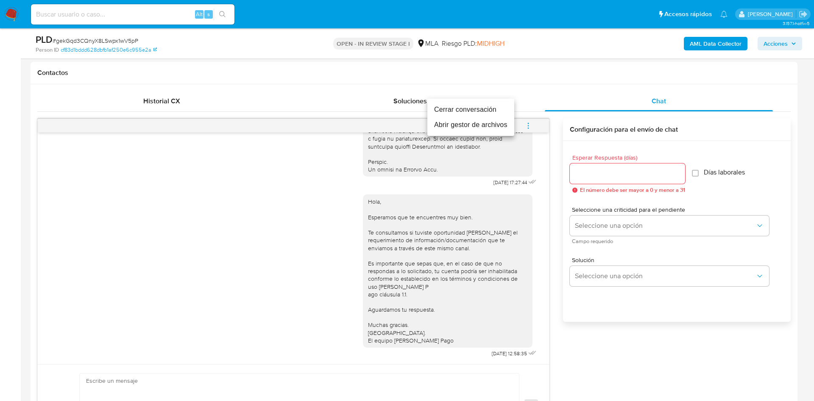
click at [480, 114] on li "Cerrar conversación" at bounding box center [470, 109] width 87 height 15
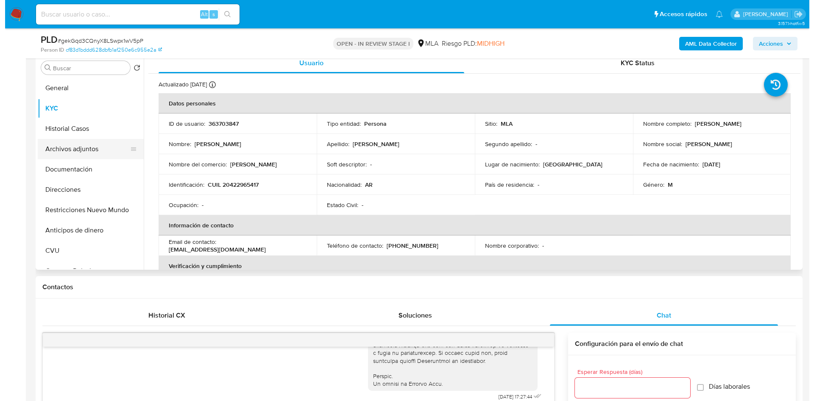
scroll to position [64, 0]
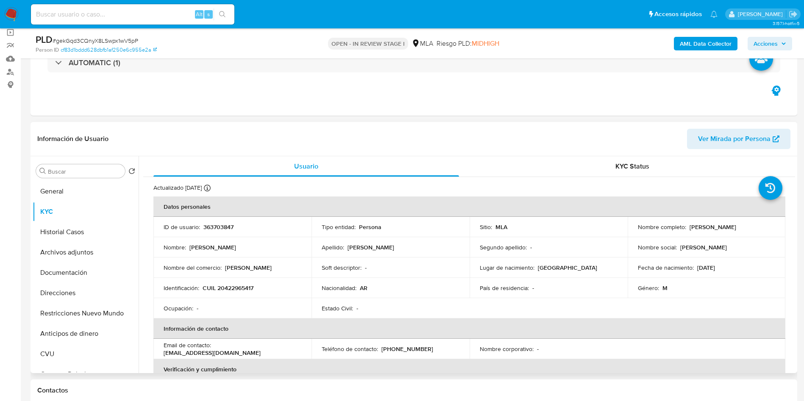
click at [225, 229] on p "363703847" at bounding box center [218, 227] width 30 height 8
copy p "363703847"
click at [68, 247] on button "Archivos adjuntos" at bounding box center [82, 252] width 99 height 20
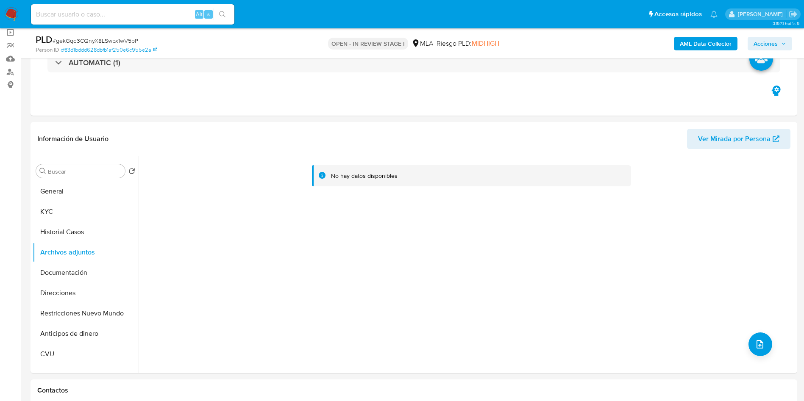
click at [714, 41] on b "AML Data Collector" at bounding box center [706, 44] width 52 height 14
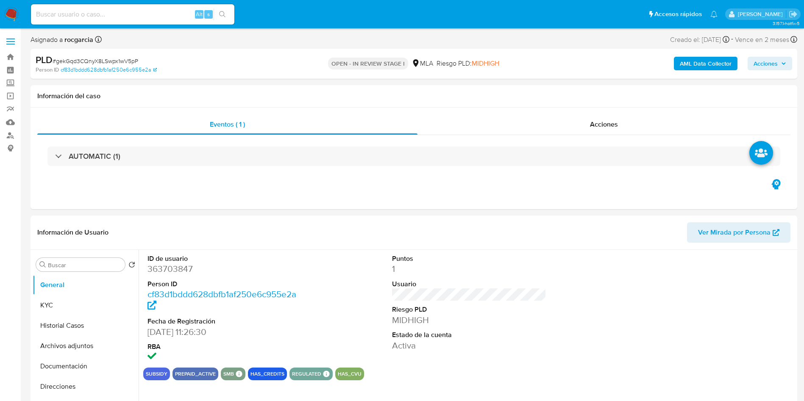
click at [705, 61] on b "AML Data Collector" at bounding box center [706, 64] width 52 height 14
select select "10"
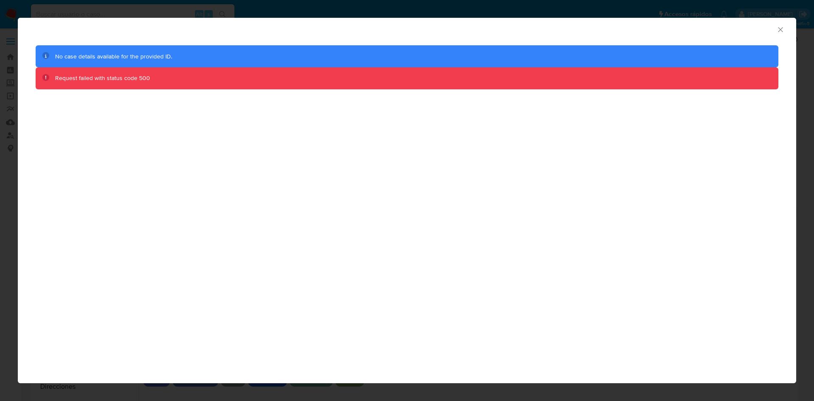
click at [45, 76] on icon "closure-recommendation-modal" at bounding box center [45, 77] width 7 height 7
click at [781, 27] on icon "Cerrar ventana" at bounding box center [780, 29] width 8 height 8
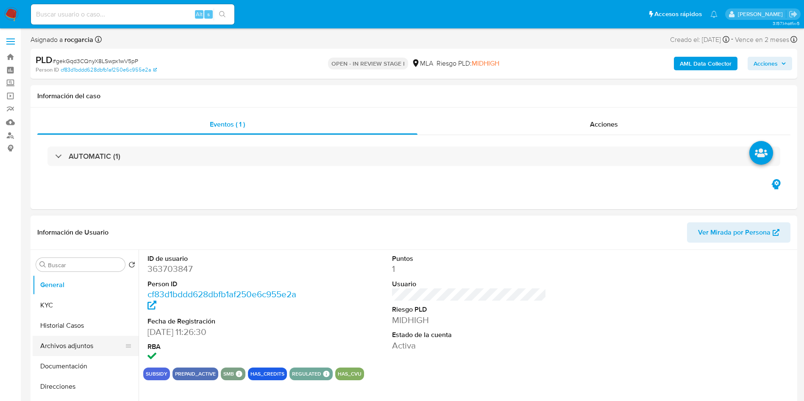
click at [70, 342] on button "Archivos adjuntos" at bounding box center [82, 346] width 99 height 20
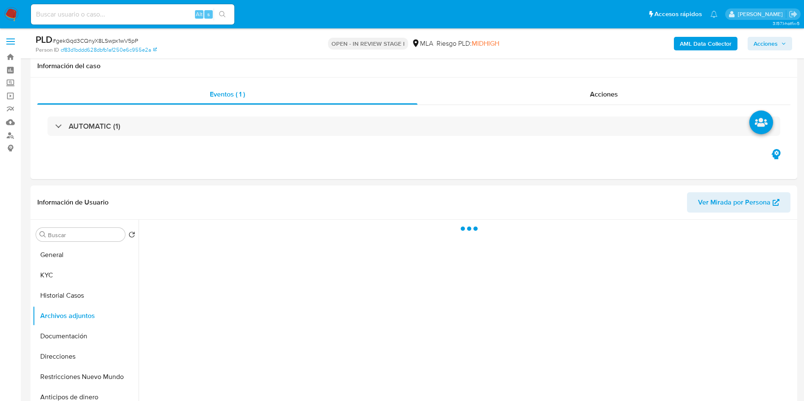
scroll to position [318, 0]
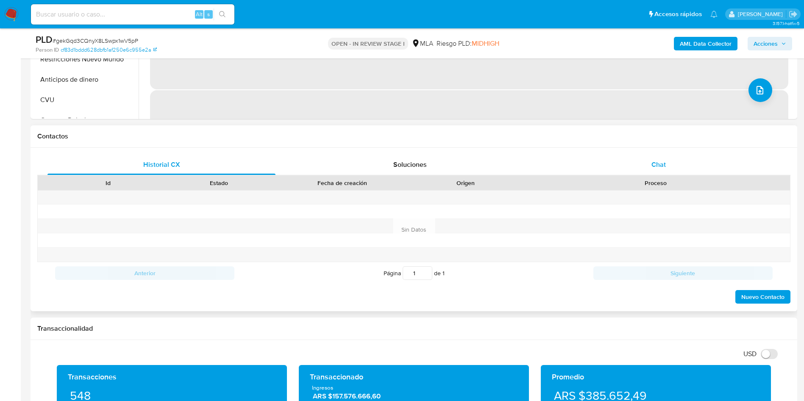
click at [676, 155] on div "Chat" at bounding box center [659, 165] width 228 height 20
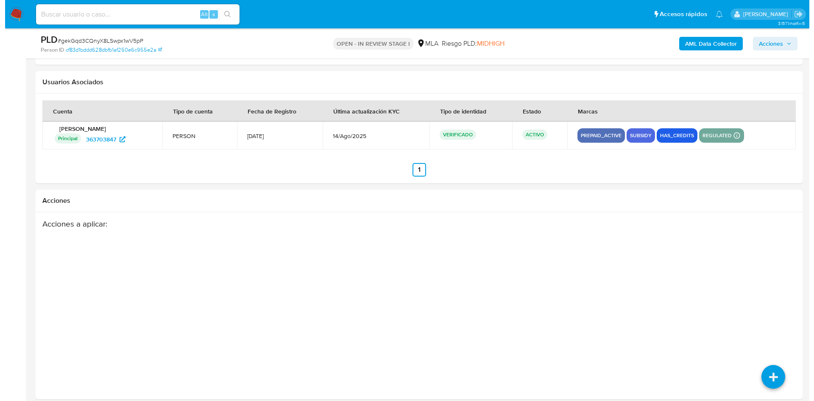
scroll to position [1490, 0]
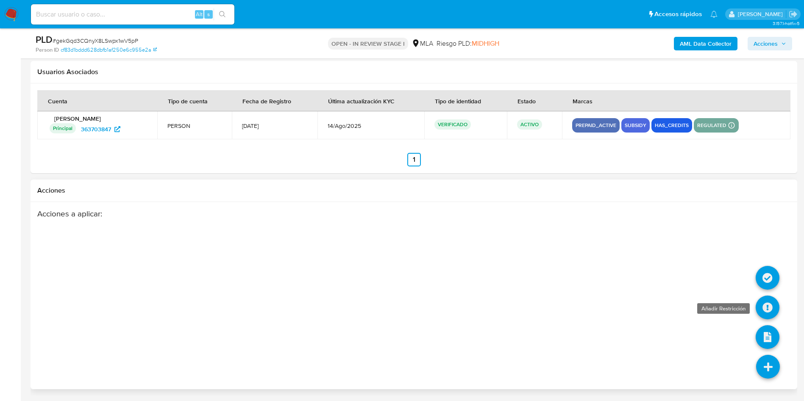
click at [769, 314] on icon at bounding box center [768, 308] width 24 height 24
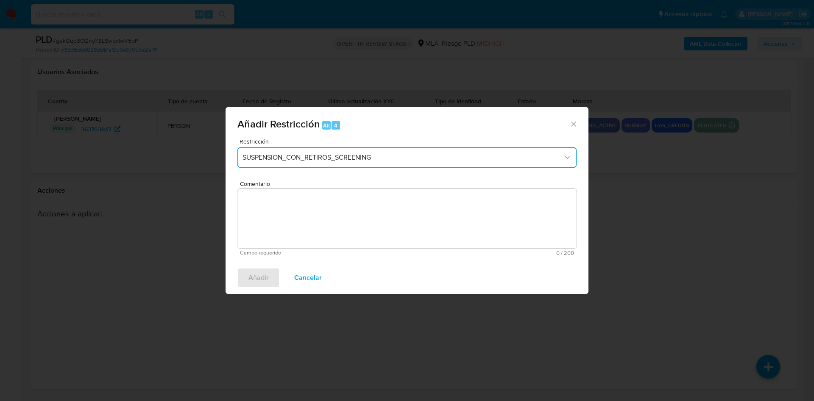
click at [328, 165] on button "SUSPENSION_CON_RETIROS_SCREENING" at bounding box center [406, 157] width 339 height 20
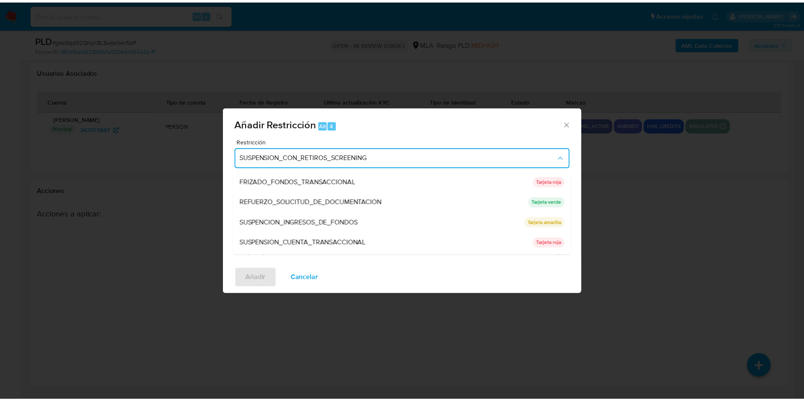
scroll to position [180, 0]
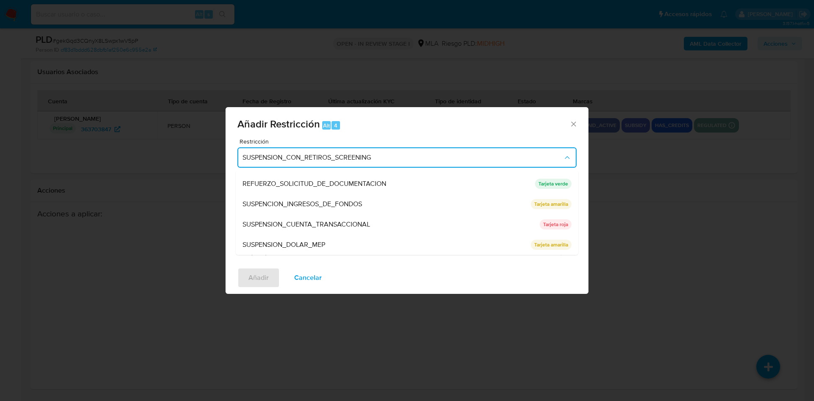
click at [325, 220] on span "SUSPENSION_CUENTA_TRANSACCIONAL" at bounding box center [306, 224] width 128 height 8
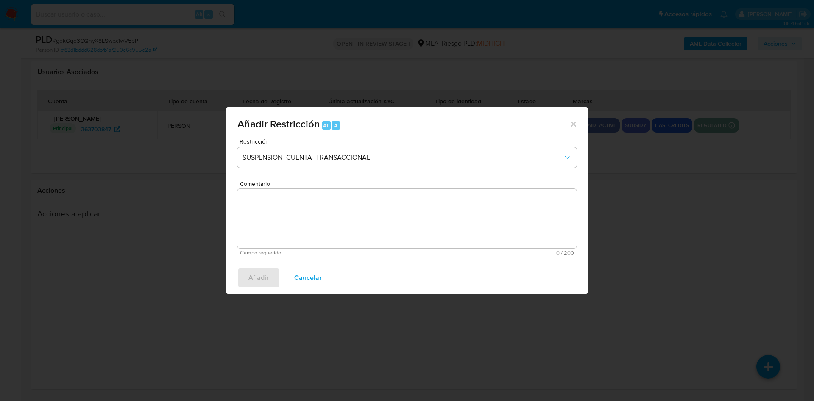
click at [328, 217] on textarea "Comentario" at bounding box center [406, 218] width 339 height 59
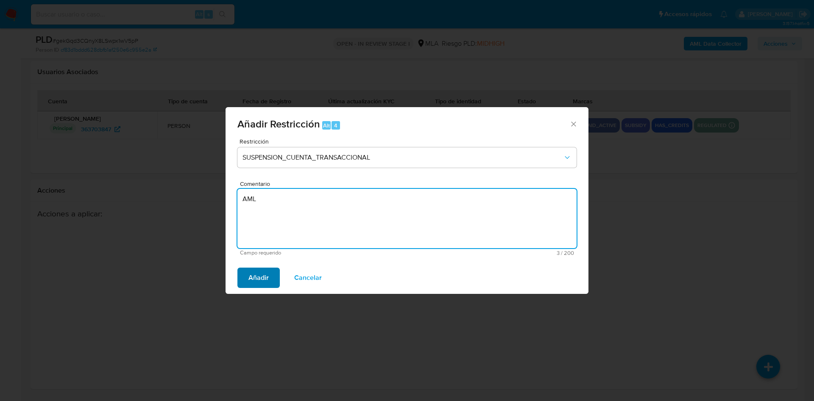
type textarea "AML"
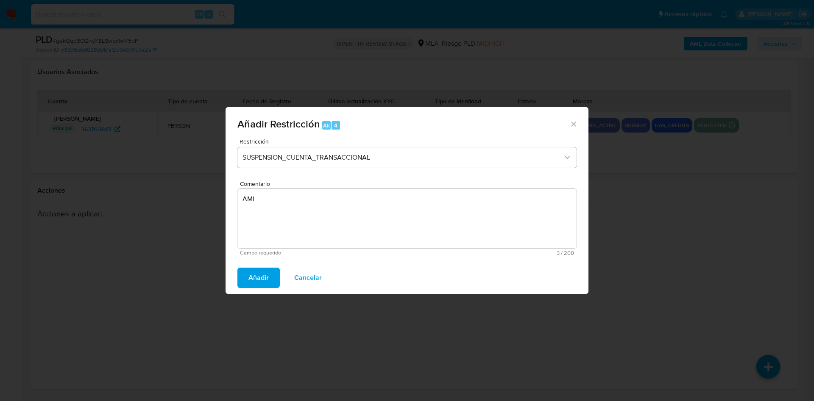
click at [255, 275] on span "Añadir" at bounding box center [258, 278] width 20 height 19
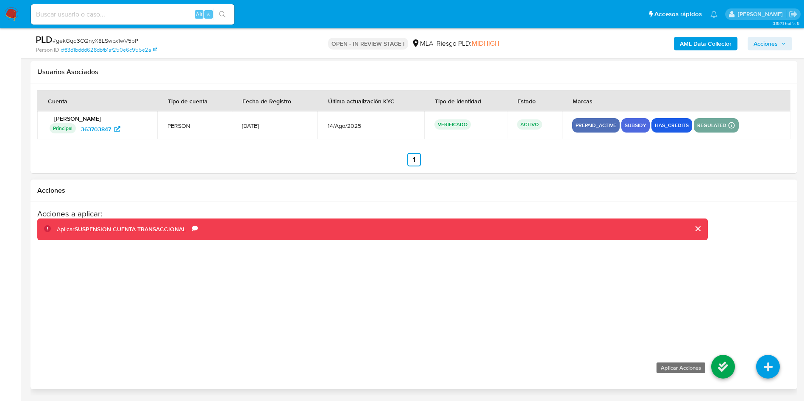
click at [729, 375] on icon at bounding box center [723, 367] width 24 height 24
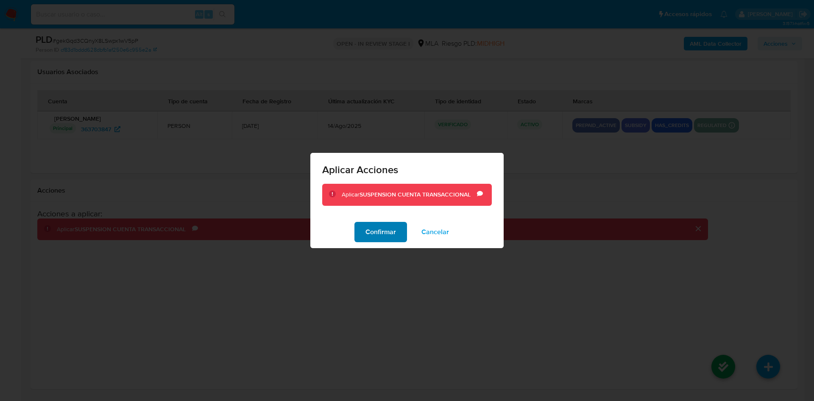
click at [389, 229] on span "Confirmar" at bounding box center [380, 232] width 31 height 19
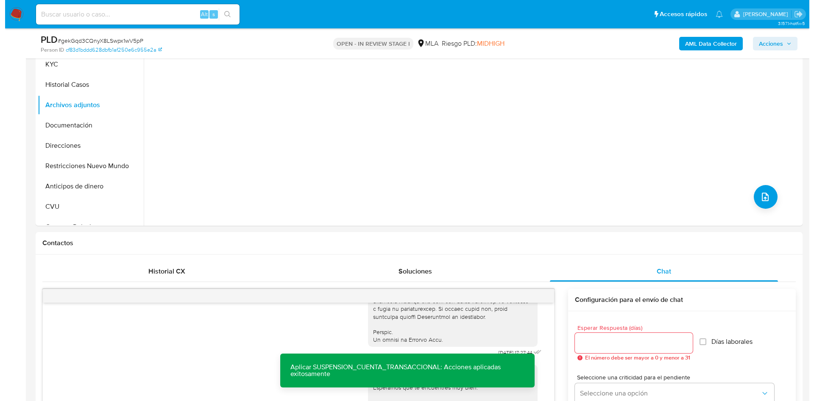
scroll to position [156, 0]
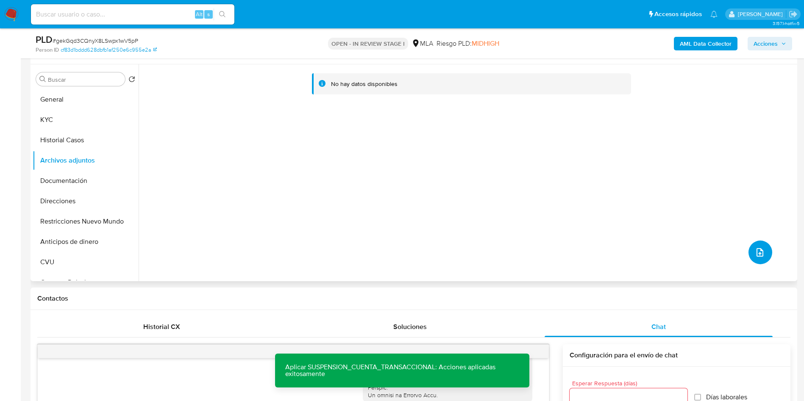
click at [756, 250] on icon "upload-file" at bounding box center [760, 252] width 10 height 10
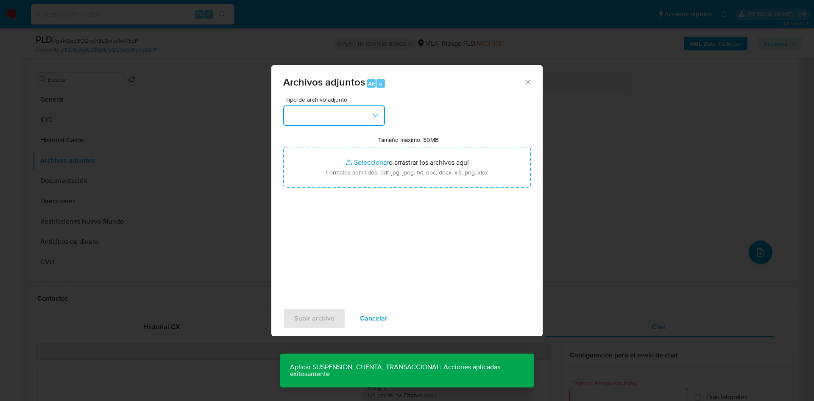
click at [326, 119] on button "button" at bounding box center [334, 116] width 102 height 20
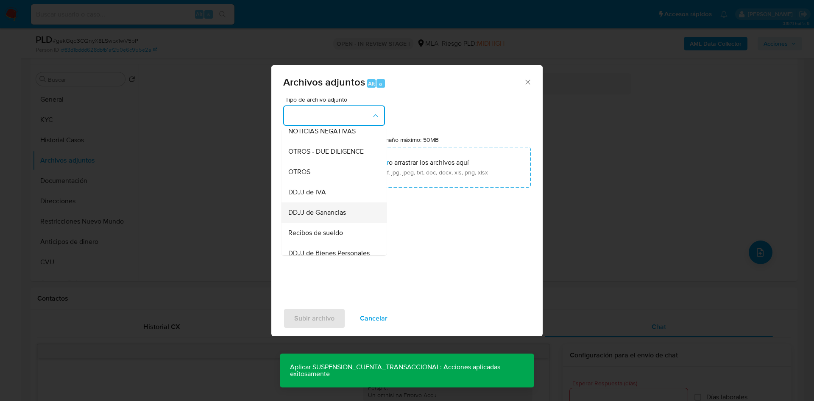
scroll to position [129, 0]
click at [303, 177] on span "OTROS" at bounding box center [299, 172] width 22 height 8
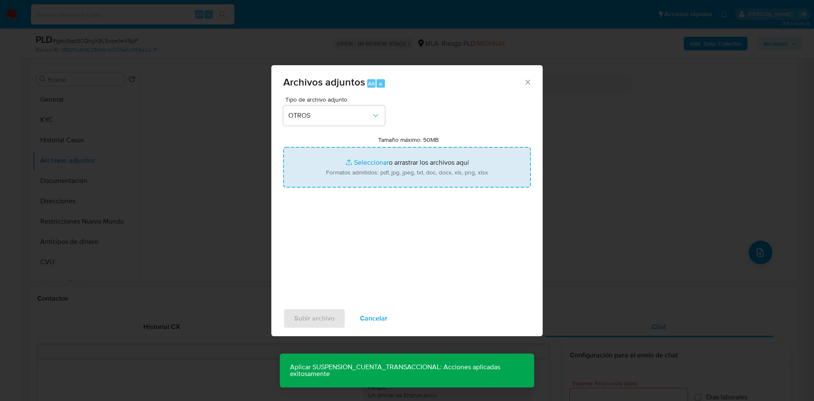
click at [304, 184] on input "Tamaño máximo: 50MB Seleccionar archivos" at bounding box center [406, 167] width 247 height 41
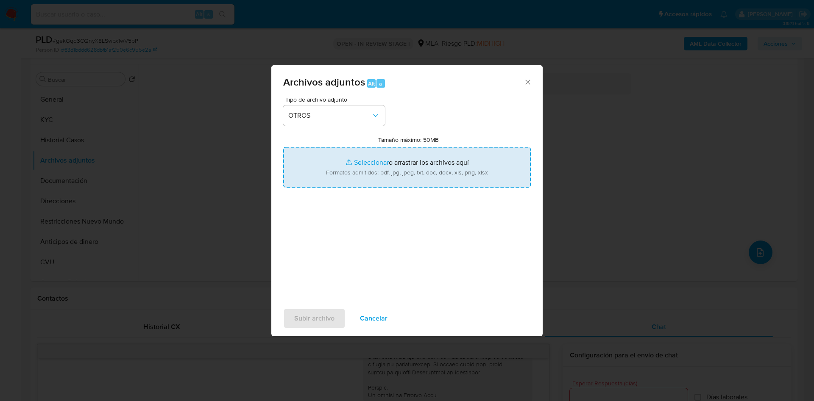
type input "C:\fakepath\Movimientos 363703847.xlsx"
click at [367, 163] on input "Tamaño máximo: 50MB Seleccionar archivos" at bounding box center [406, 167] width 247 height 41
type input "C:\fakepath\Caselog gekGqd3CQnyX8LSwpx1wV5pP - 363703847.docx"
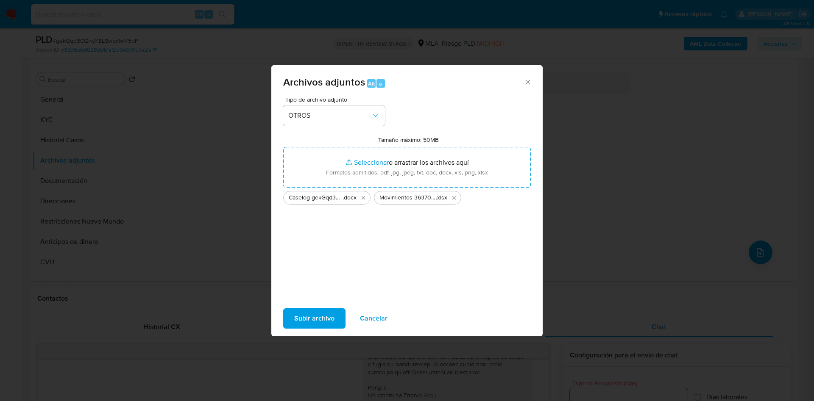
click at [316, 315] on span "Subir archivo" at bounding box center [314, 318] width 40 height 19
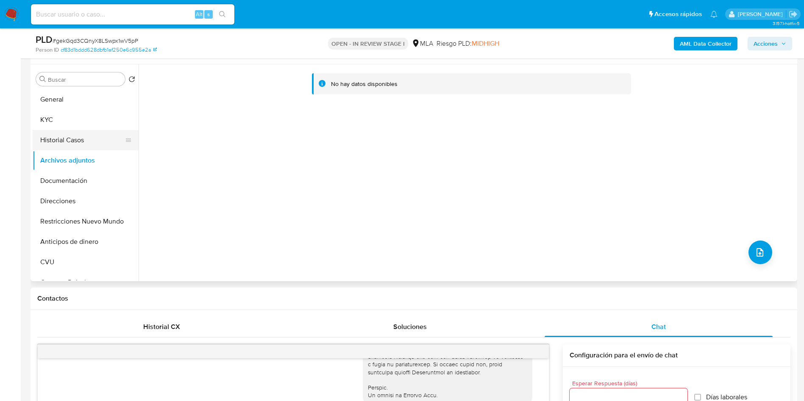
click at [65, 144] on button "Historial Casos" at bounding box center [82, 140] width 99 height 20
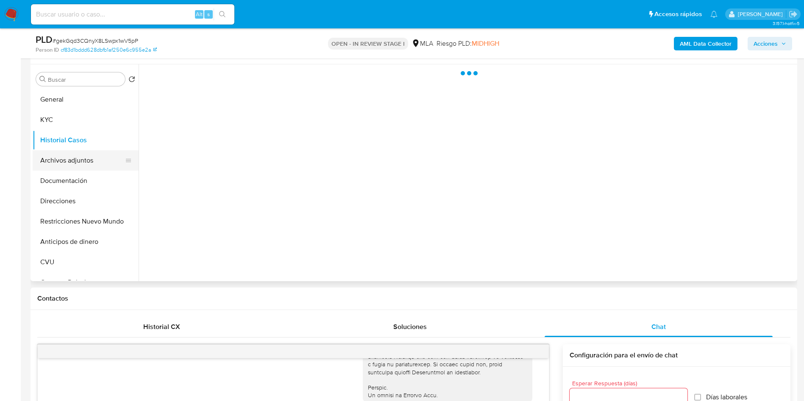
click at [66, 160] on button "Archivos adjuntos" at bounding box center [82, 160] width 99 height 20
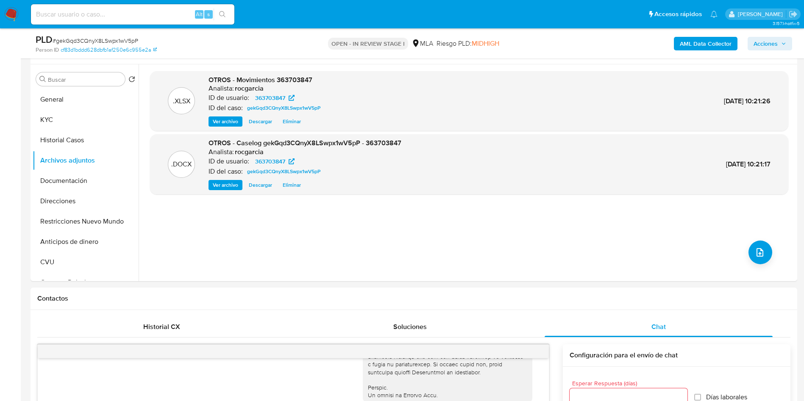
click at [690, 49] on b "AML Data Collector" at bounding box center [706, 44] width 52 height 14
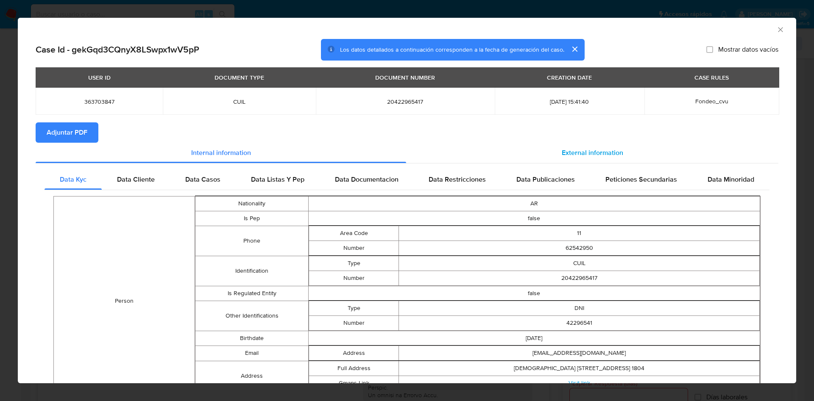
click at [587, 148] on span "External information" at bounding box center [592, 153] width 61 height 10
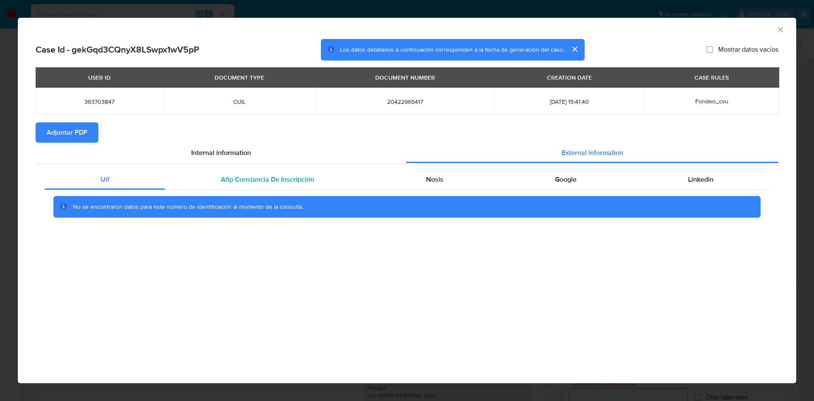
click at [314, 180] on div "Afip Constancia De Inscripción" at bounding box center [267, 180] width 205 height 20
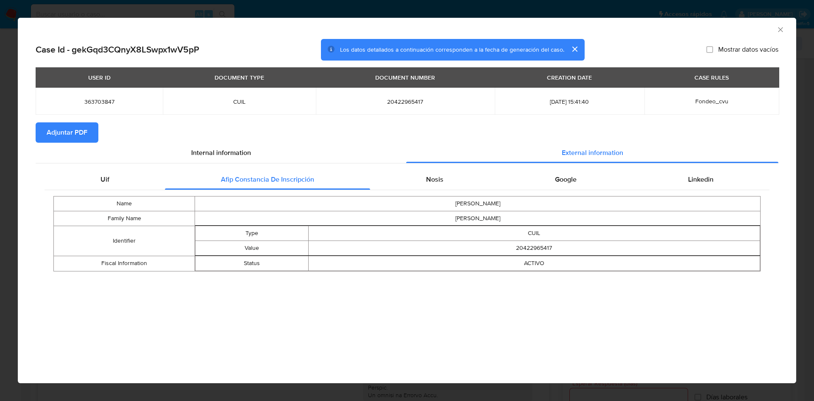
click at [422, 191] on div "Name LUCAS AGUSTIN Family Name MARTINEZ Identifier Type CUIL Value 20422965417 …" at bounding box center [406, 233] width 725 height 87
click at [433, 192] on div "Name LUCAS AGUSTIN Family Name MARTINEZ Identifier Type CUIL Value 20422965417 …" at bounding box center [406, 233] width 725 height 87
click at [436, 183] on span "Nosis" at bounding box center [434, 180] width 17 height 10
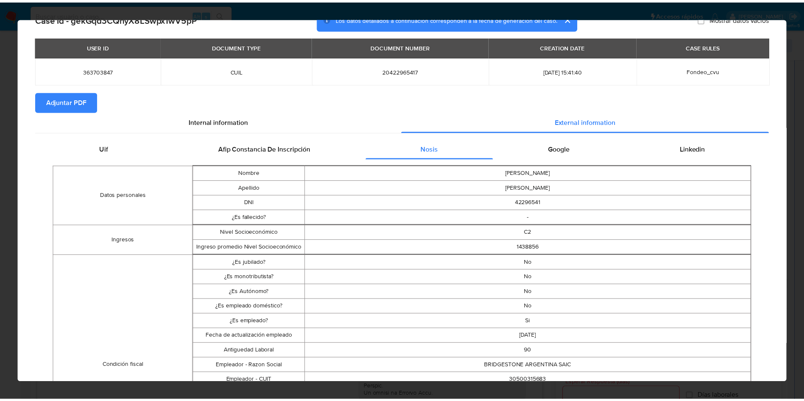
scroll to position [0, 0]
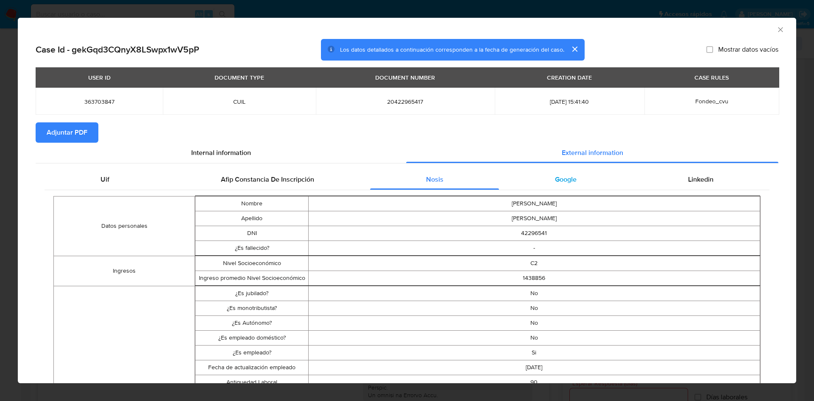
click at [553, 184] on div "Google" at bounding box center [565, 180] width 133 height 20
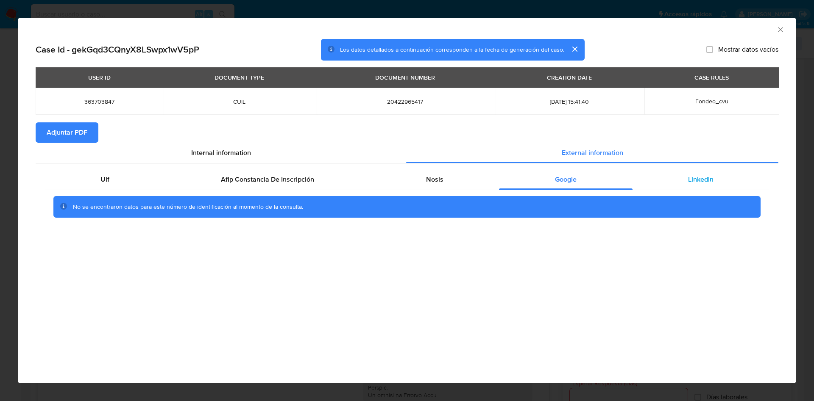
click at [701, 188] on div "Linkedin" at bounding box center [700, 180] width 137 height 20
click at [63, 133] on span "Adjuntar PDF" at bounding box center [67, 132] width 41 height 19
click at [777, 28] on icon "Cerrar ventana" at bounding box center [780, 29] width 8 height 8
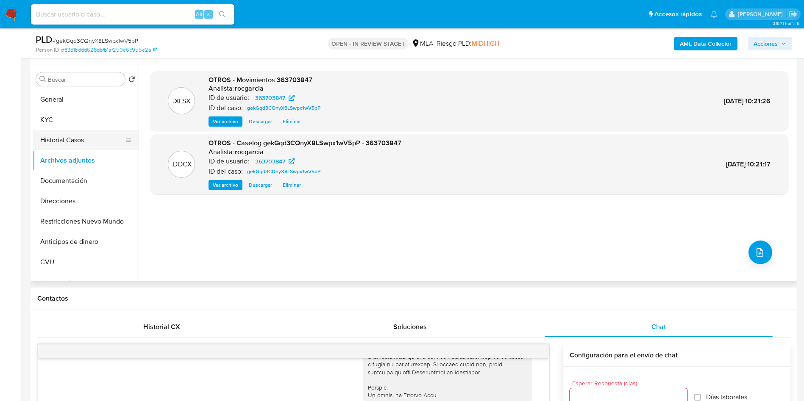
click at [77, 142] on button "Historial Casos" at bounding box center [82, 140] width 99 height 20
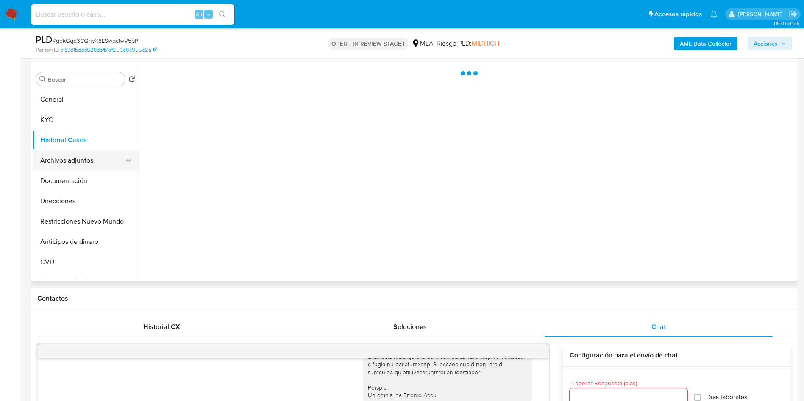
click at [75, 159] on button "Archivos adjuntos" at bounding box center [82, 160] width 99 height 20
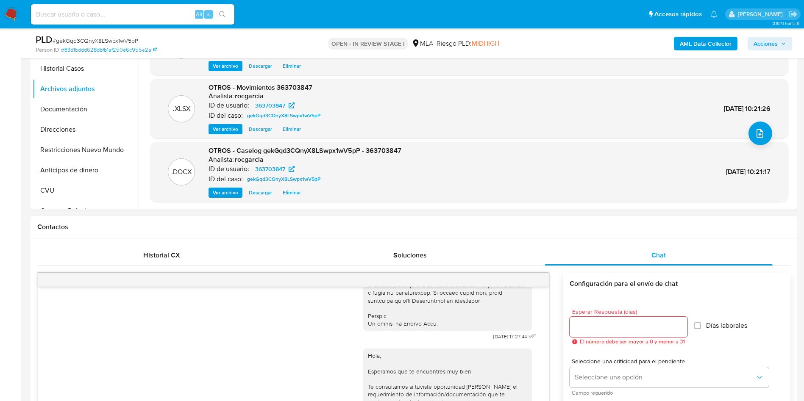
scroll to position [92, 0]
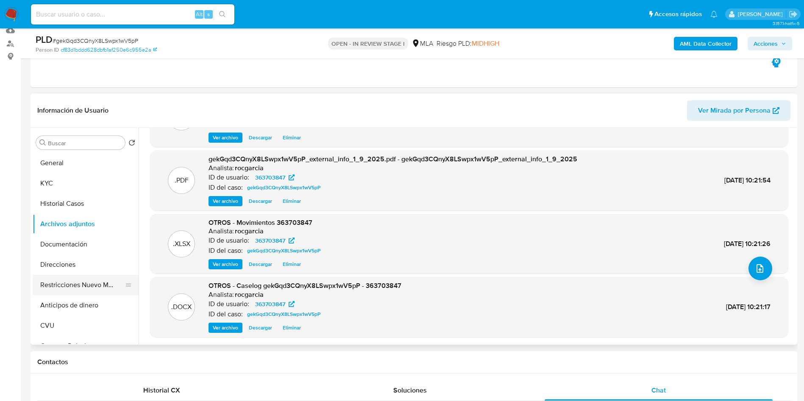
click at [56, 287] on button "Restricciones Nuevo Mundo" at bounding box center [82, 285] width 99 height 20
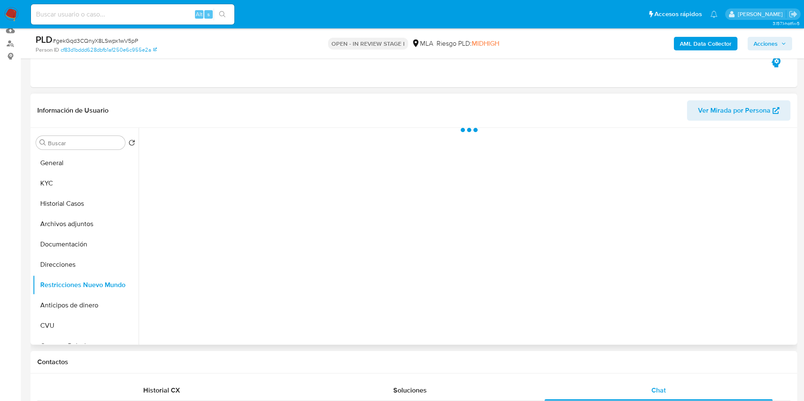
scroll to position [0, 0]
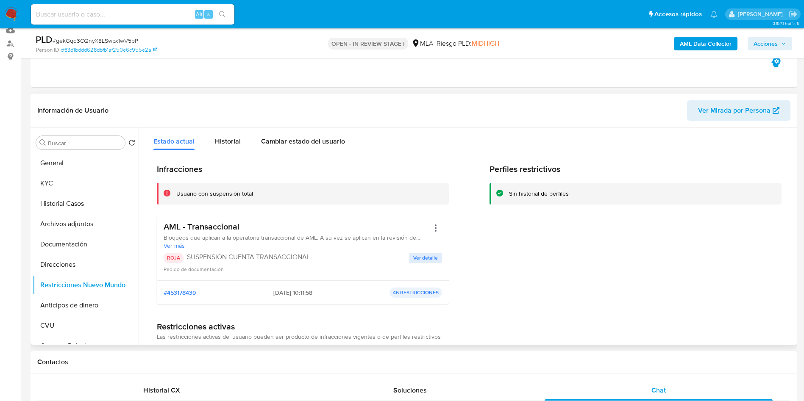
click at [777, 46] on span "Acciones" at bounding box center [765, 44] width 24 height 14
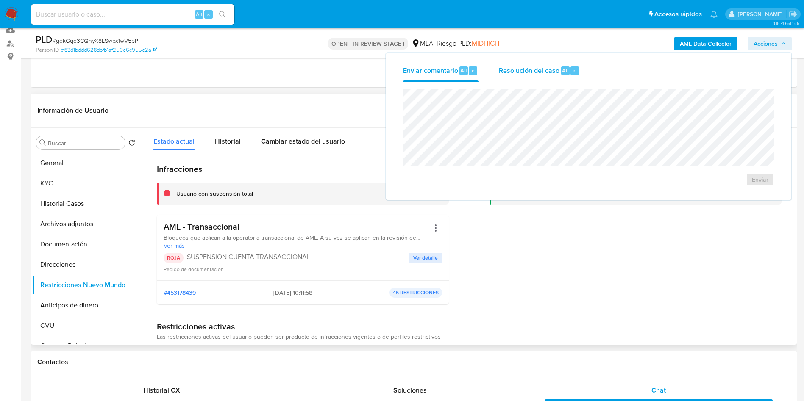
click at [545, 63] on div "Resolución del caso Alt r" at bounding box center [539, 71] width 81 height 22
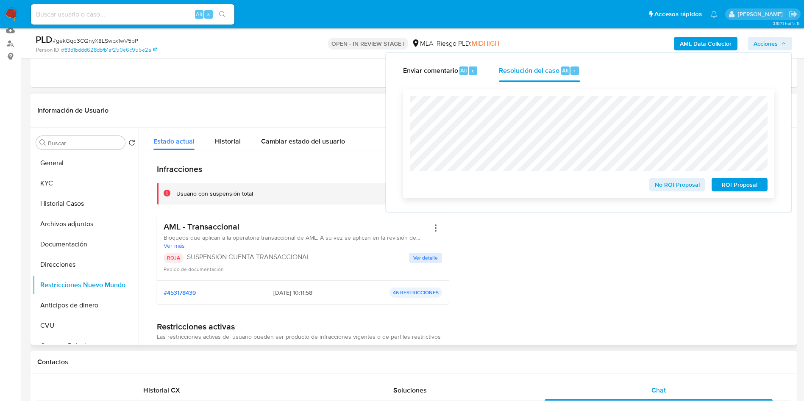
click at [758, 190] on span "ROI Proposal" at bounding box center [739, 185] width 44 height 12
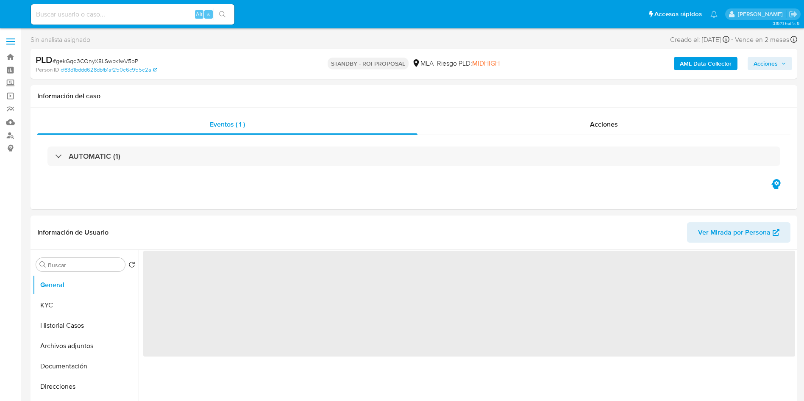
select select "10"
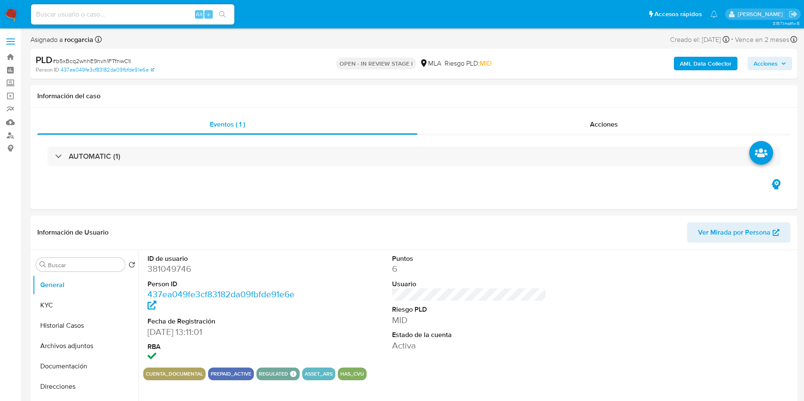
scroll to position [254, 0]
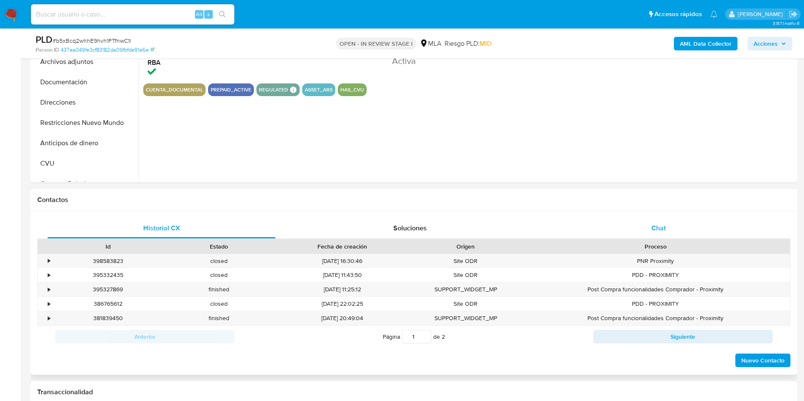
select select "10"
click at [658, 232] on span "Chat" at bounding box center [658, 228] width 14 height 10
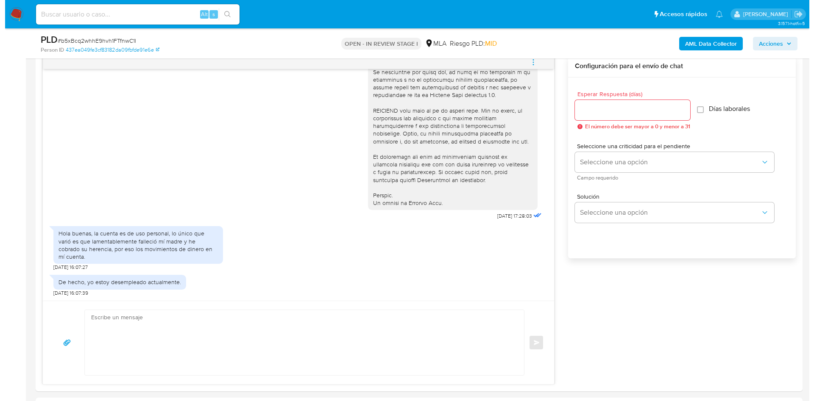
scroll to position [127, 0]
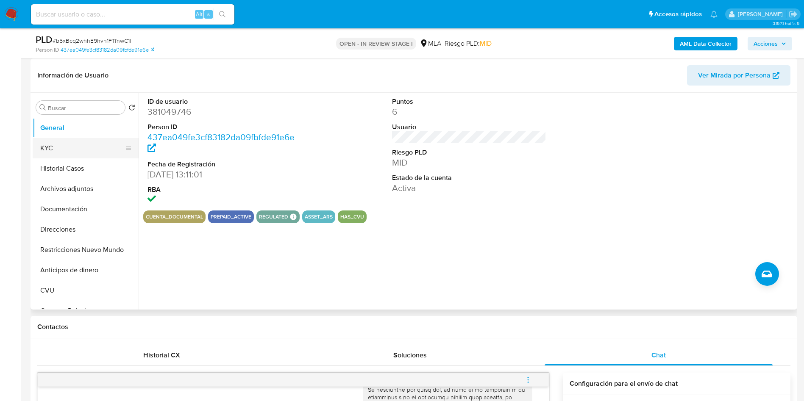
click at [62, 146] on button "KYC" at bounding box center [82, 148] width 99 height 20
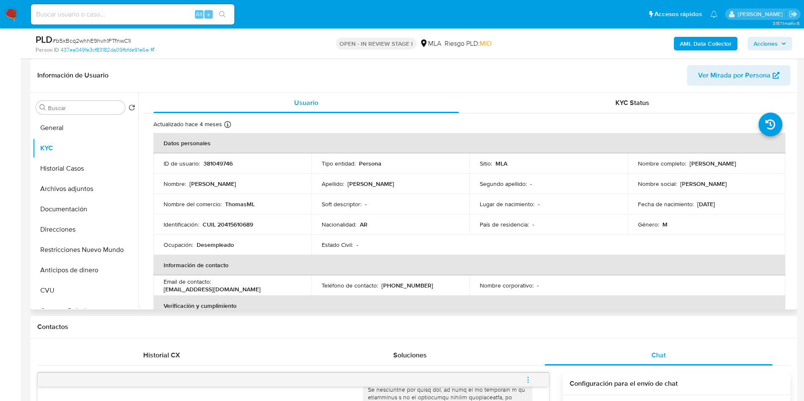
click at [210, 164] on p "381049746" at bounding box center [217, 164] width 29 height 8
copy p "381049746"
click at [678, 45] on button "AML Data Collector" at bounding box center [706, 44] width 64 height 14
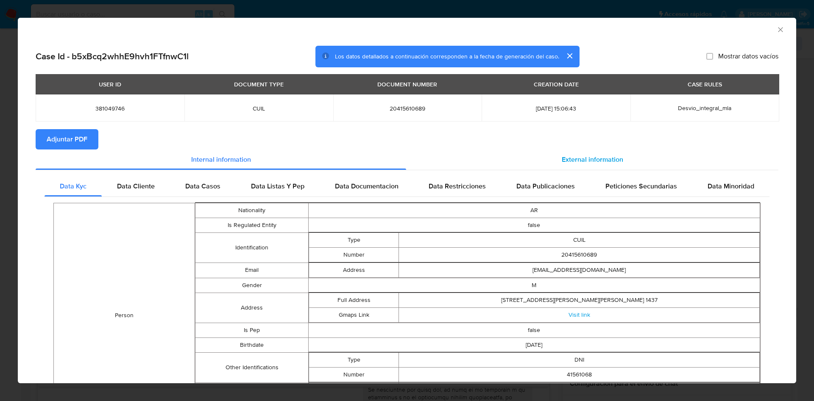
click at [590, 164] on div "External information" at bounding box center [592, 160] width 372 height 20
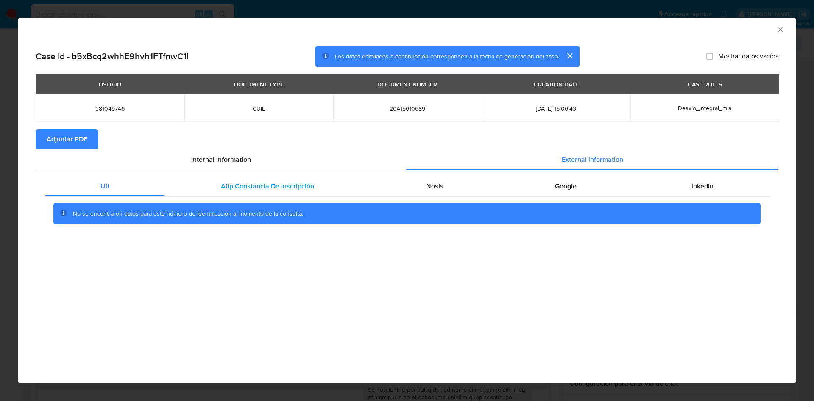
click at [246, 179] on div "Afip Constancia De Inscripción" at bounding box center [267, 186] width 205 height 20
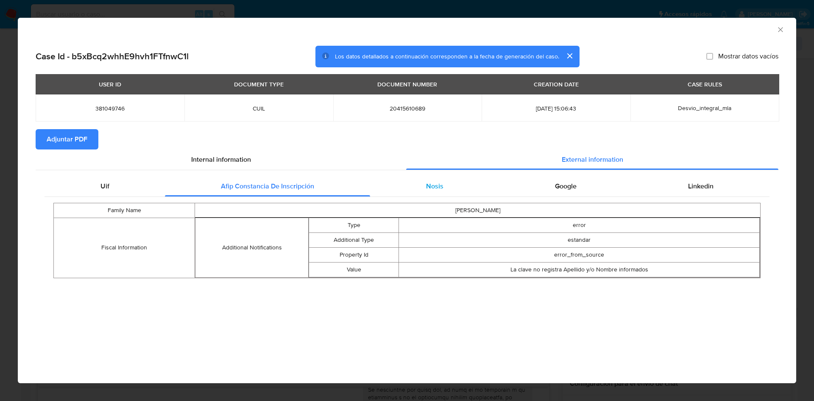
click at [441, 187] on span "Nosis" at bounding box center [434, 186] width 17 height 10
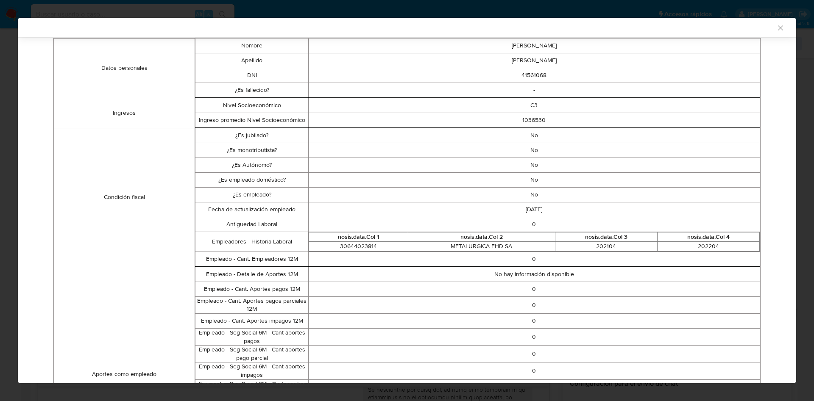
scroll to position [0, 0]
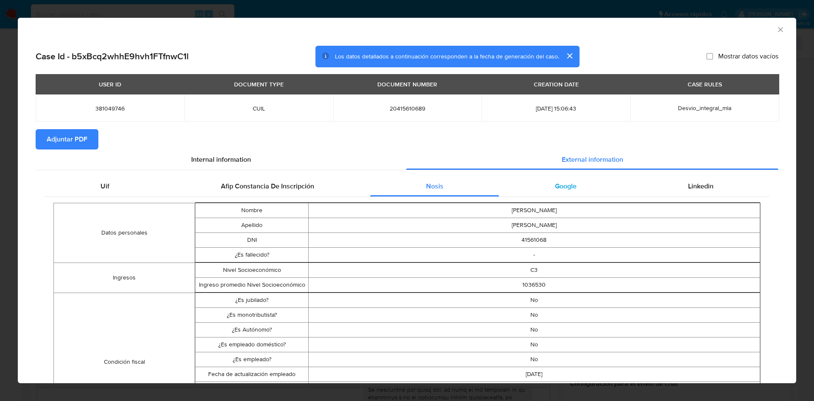
click at [576, 179] on div "Google" at bounding box center [565, 186] width 133 height 20
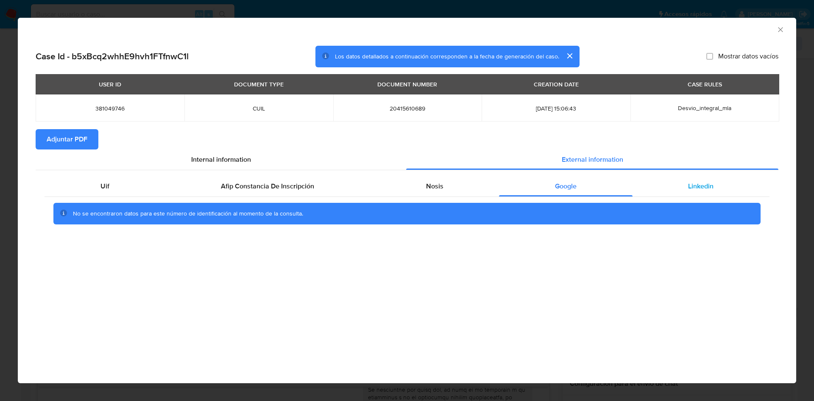
drag, startPoint x: 743, startPoint y: 197, endPoint x: 731, endPoint y: 194, distance: 12.6
click at [742, 196] on div "Uif Afip Constancia De Inscripción Nosis Google Linkedin No se encontraron dato…" at bounding box center [406, 203] width 725 height 55
click at [709, 185] on span "Linkedin" at bounding box center [700, 186] width 25 height 10
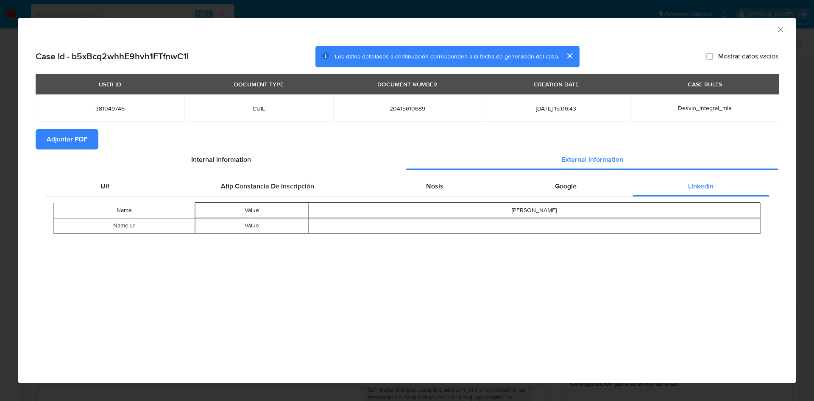
click at [56, 139] on span "Adjuntar PDF" at bounding box center [67, 139] width 41 height 19
click at [780, 25] on icon "Cerrar ventana" at bounding box center [780, 29] width 8 height 8
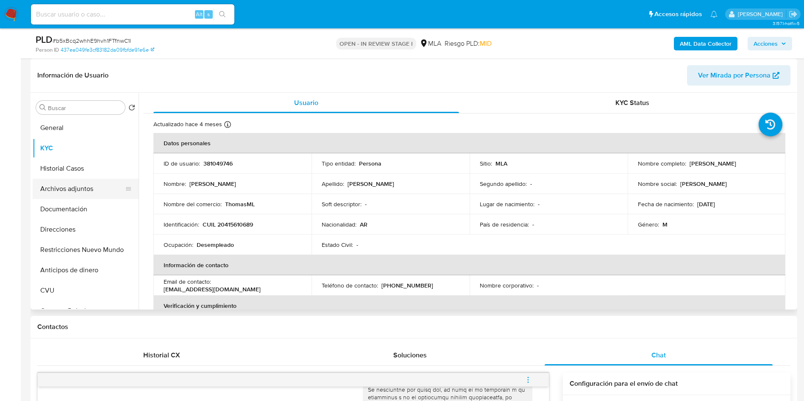
click at [72, 189] on button "Archivos adjuntos" at bounding box center [82, 189] width 99 height 20
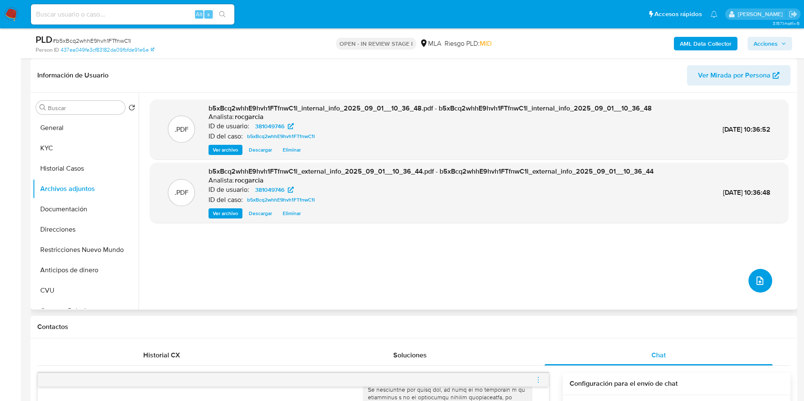
click at [758, 283] on icon "upload-file" at bounding box center [760, 281] width 10 height 10
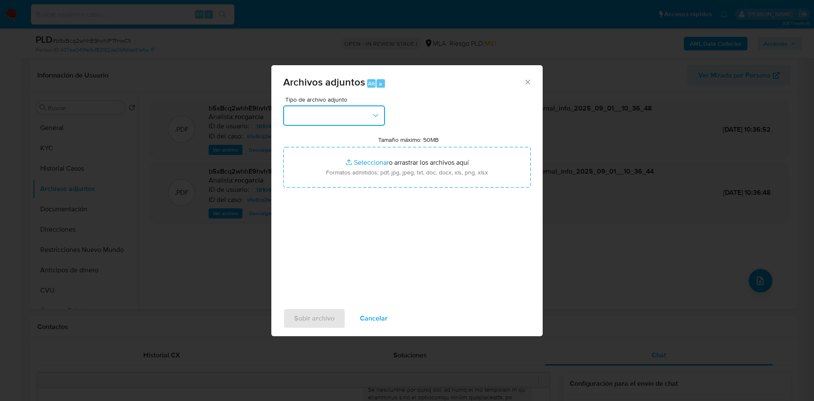
click at [304, 119] on button "button" at bounding box center [334, 116] width 102 height 20
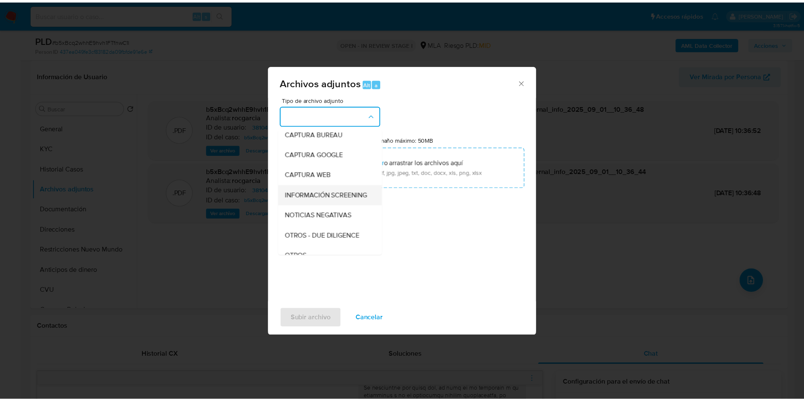
scroll to position [64, 0]
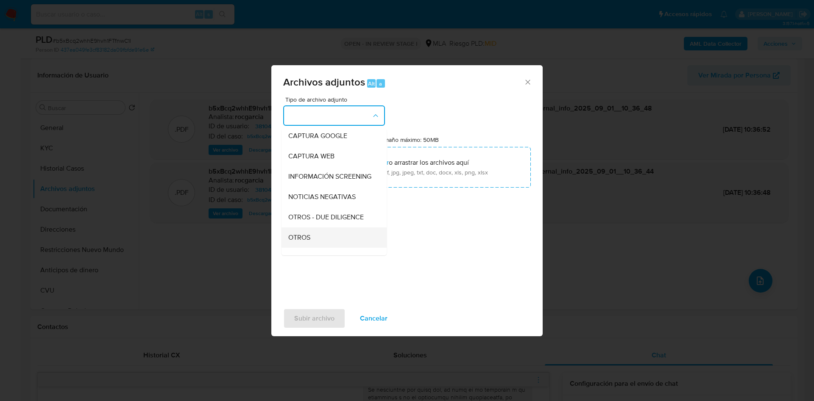
click at [321, 248] on div "OTROS" at bounding box center [331, 238] width 86 height 20
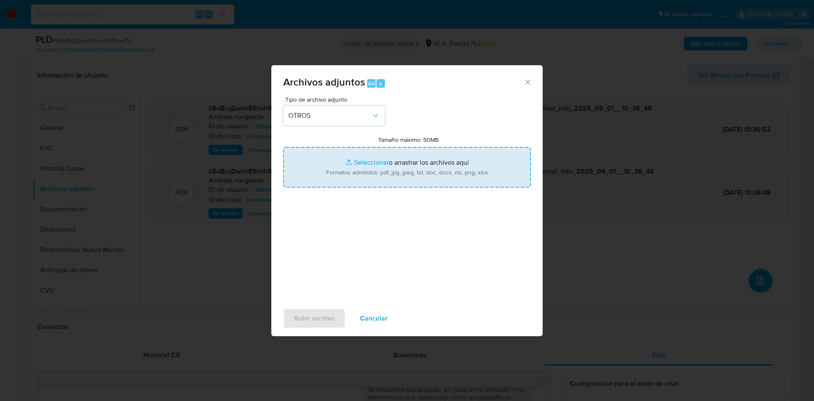
click at [365, 156] on input "Tamaño máximo: 50MB Seleccionar archivos" at bounding box center [406, 167] width 247 height 41
type input "C:\fakepath\Movimientos 381049746.xlsx"
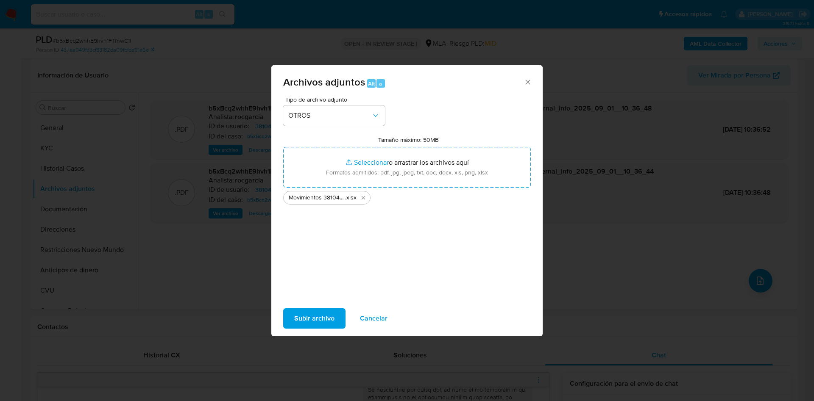
click at [302, 324] on span "Subir archivo" at bounding box center [314, 318] width 40 height 19
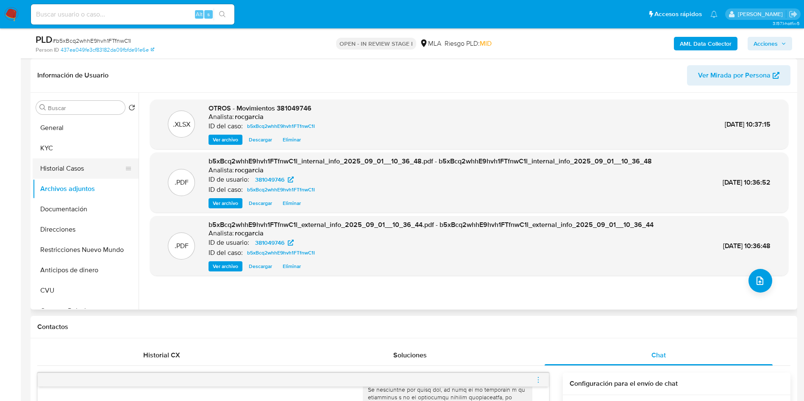
click at [72, 159] on button "Historial Casos" at bounding box center [82, 168] width 99 height 20
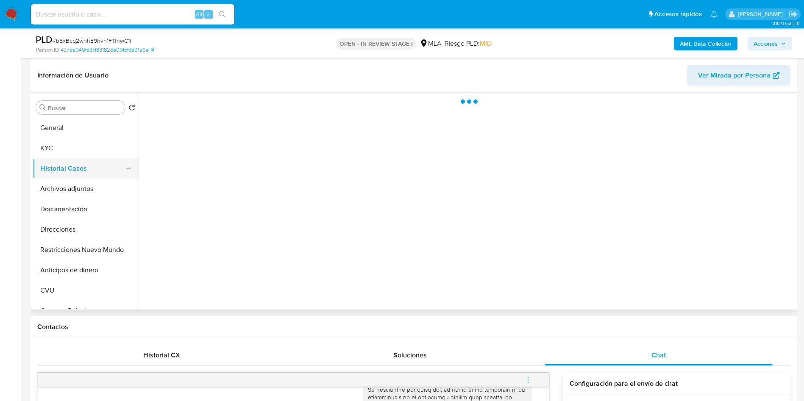
click at [77, 178] on button "Historial Casos" at bounding box center [82, 168] width 99 height 20
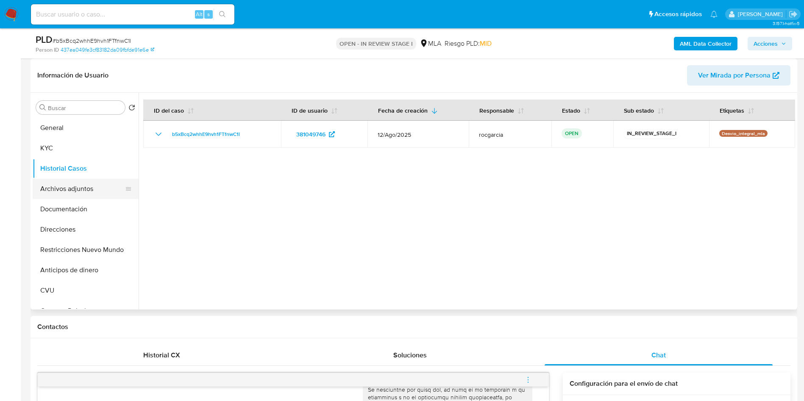
click at [73, 184] on button "Archivos adjuntos" at bounding box center [82, 189] width 99 height 20
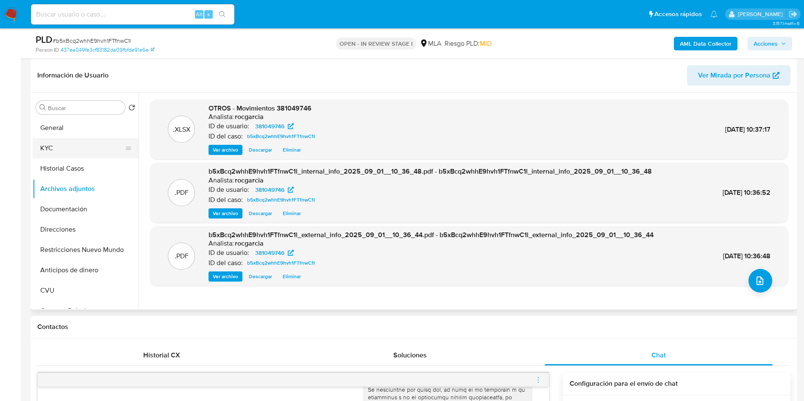
click at [39, 150] on button "KYC" at bounding box center [82, 148] width 99 height 20
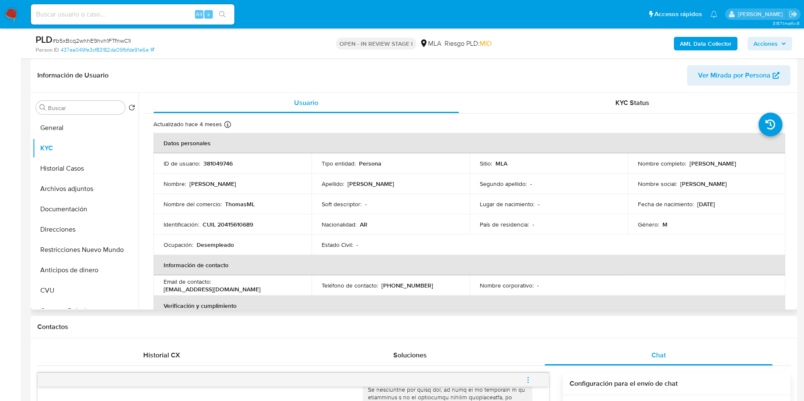
drag, startPoint x: 687, startPoint y: 163, endPoint x: 764, endPoint y: 159, distance: 77.2
click at [764, 160] on div "Nombre completo : Thomás Montuoro" at bounding box center [707, 164] width 138 height 8
copy div "Thomás Montuoro"
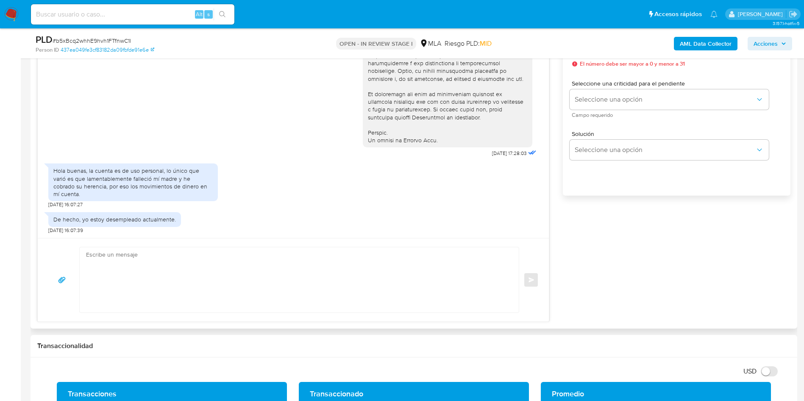
scroll to position [509, 0]
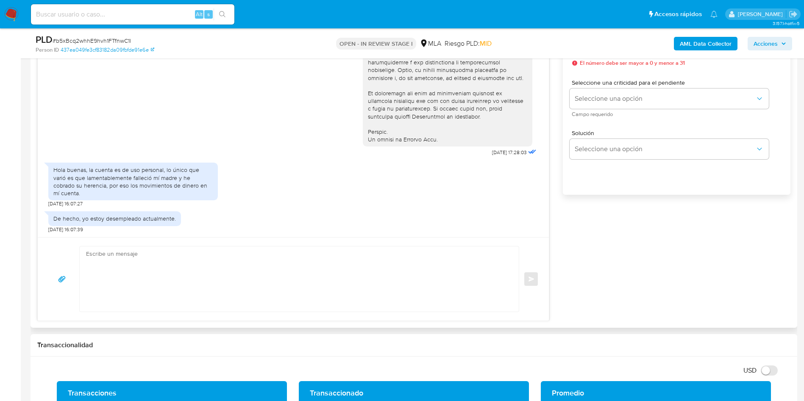
click at [153, 291] on textarea at bounding box center [297, 279] width 422 height 65
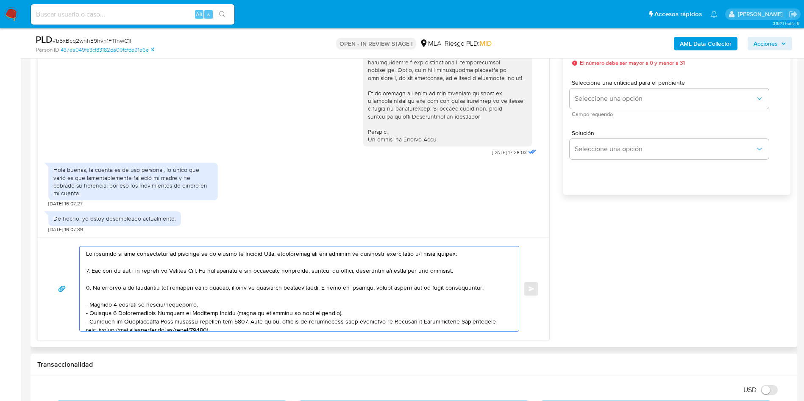
click at [87, 255] on textarea at bounding box center [297, 289] width 422 height 85
paste textarea "Thomás Montuoro"
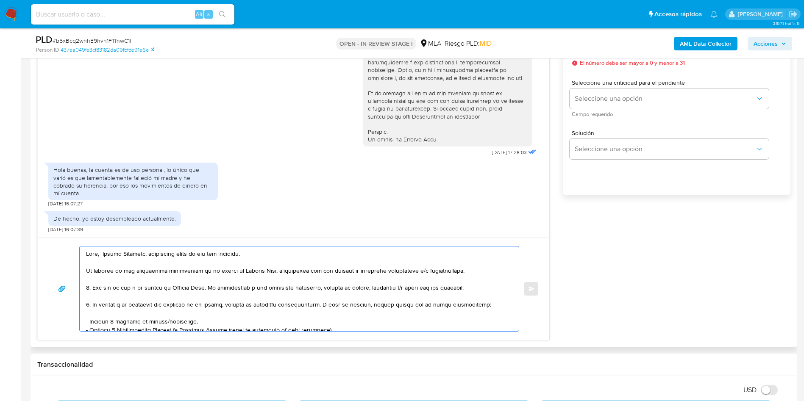
drag, startPoint x: 91, startPoint y: 290, endPoint x: 92, endPoint y: 303, distance: 13.2
click at [92, 303] on textarea at bounding box center [297, 289] width 422 height 85
drag, startPoint x: 92, startPoint y: 288, endPoint x: 92, endPoint y: 306, distance: 18.2
click at [92, 306] on textarea at bounding box center [297, 289] width 422 height 85
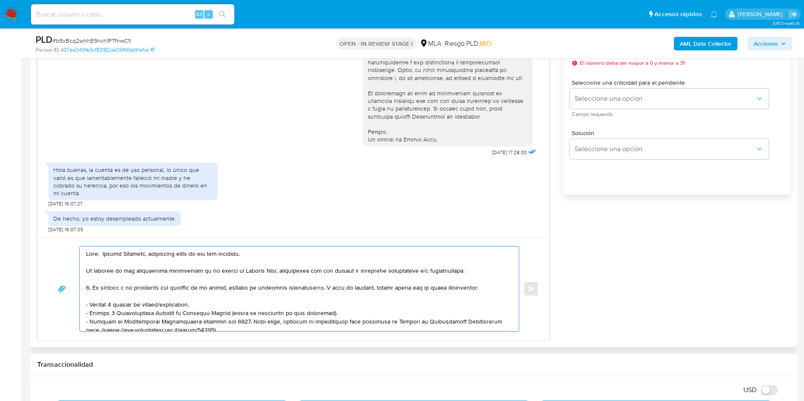
drag, startPoint x: 127, startPoint y: 289, endPoint x: 492, endPoint y: 286, distance: 364.5
click at [492, 286] on textarea at bounding box center [297, 289] width 422 height 85
click at [253, 256] on textarea at bounding box center [297, 289] width 422 height 85
click at [0, 0] on lt-span "cometas" at bounding box center [0, 0] width 0 height 0
click at [312, 287] on textarea at bounding box center [297, 289] width 422 height 85
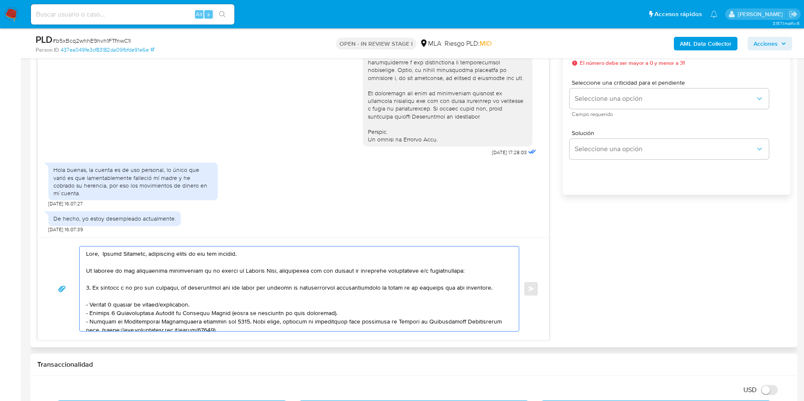
click at [330, 292] on textarea at bounding box center [297, 289] width 422 height 85
click at [0, 0] on lt-span "docum en tación" at bounding box center [0, 0] width 0 height 0
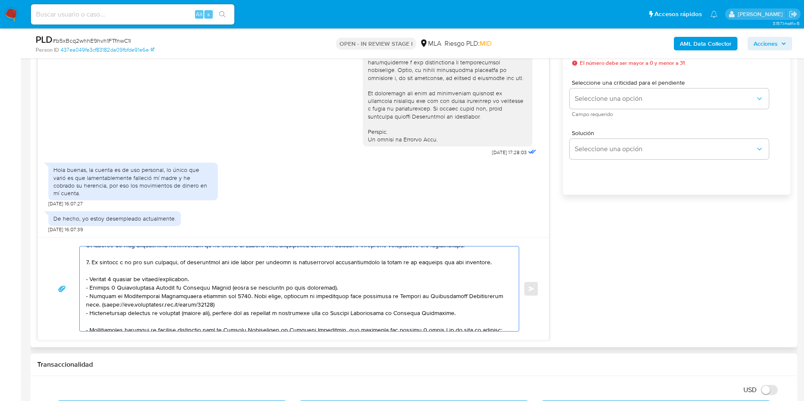
scroll to position [0, 0]
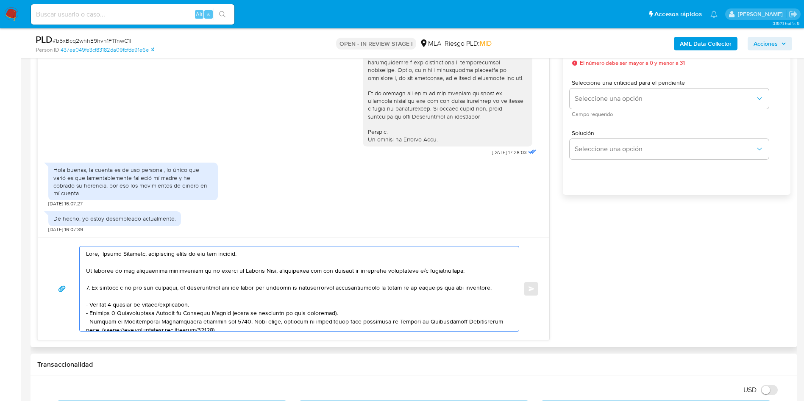
drag, startPoint x: 86, startPoint y: 301, endPoint x: 93, endPoint y: 298, distance: 8.2
click at [99, 303] on div at bounding box center [297, 289] width 435 height 85
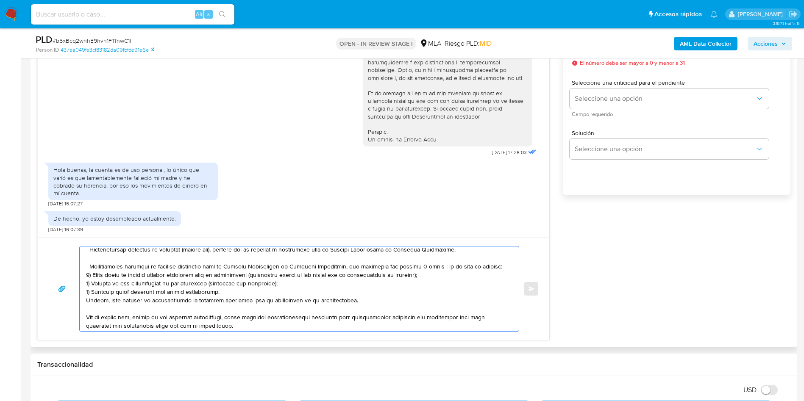
scroll to position [127, 0]
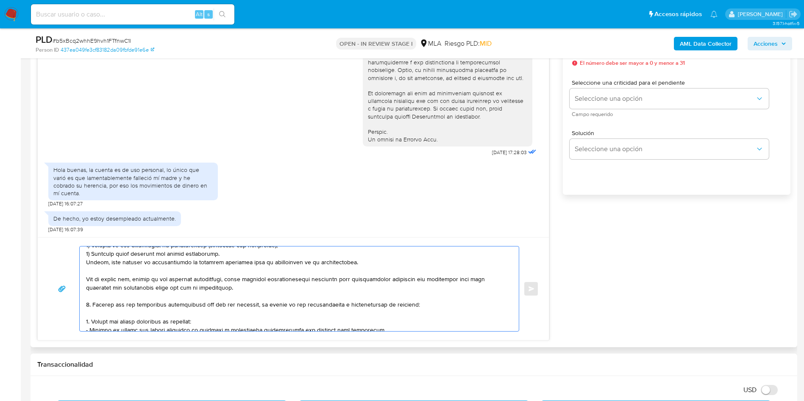
drag, startPoint x: 87, startPoint y: 295, endPoint x: 90, endPoint y: 305, distance: 9.8
click at [90, 305] on textarea at bounding box center [297, 289] width 422 height 85
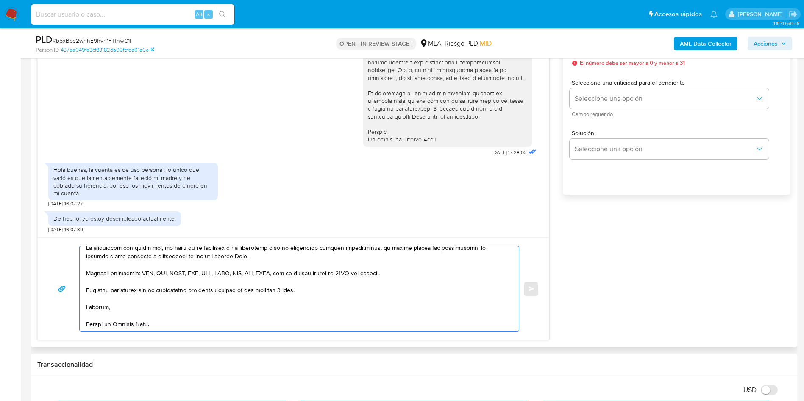
scroll to position [0, 0]
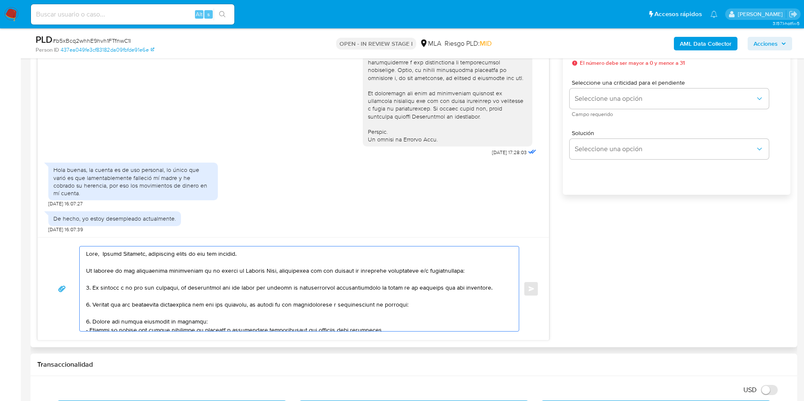
click at [111, 312] on textarea at bounding box center [297, 289] width 422 height 85
paste textarea "- Evolucion Seguros Sa - 30500050620 (ACTIVIDAD: Servicios de seguros patrimoni…"
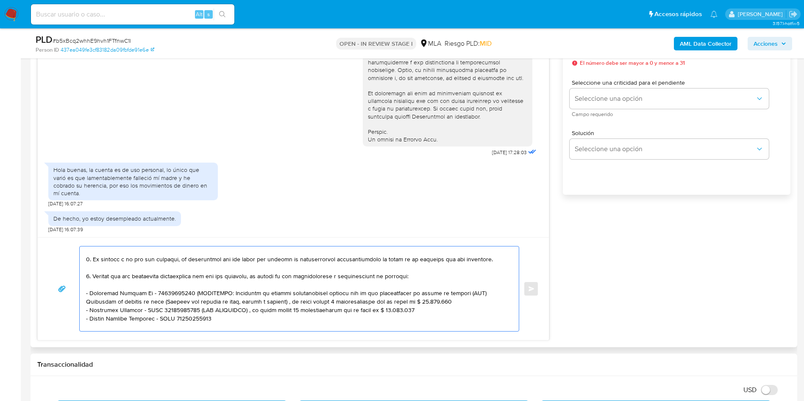
drag, startPoint x: 189, startPoint y: 292, endPoint x: 430, endPoint y: 303, distance: 240.5
click at [430, 303] on textarea at bounding box center [297, 289] width 422 height 85
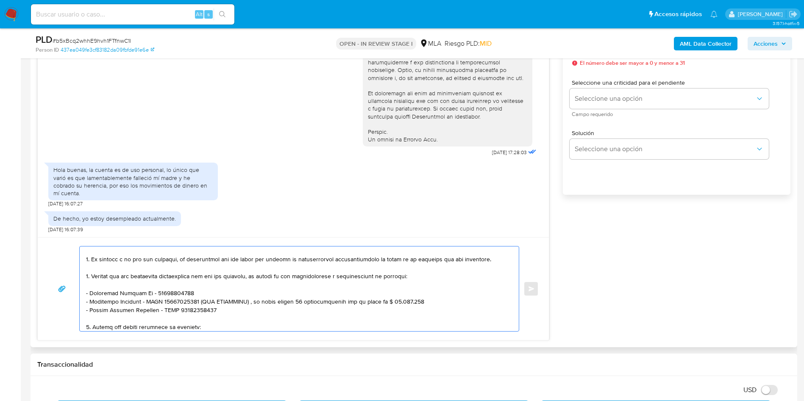
drag, startPoint x: 196, startPoint y: 303, endPoint x: 422, endPoint y: 302, distance: 226.3
click at [422, 302] on textarea at bounding box center [297, 289] width 422 height 85
click at [212, 308] on textarea at bounding box center [297, 289] width 422 height 85
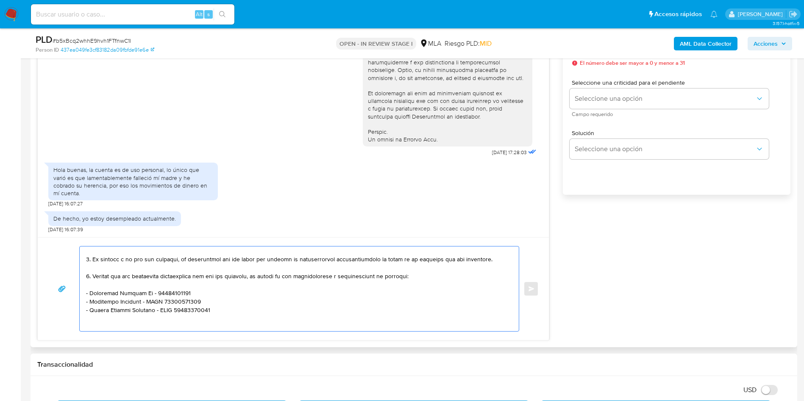
paste textarea "- Matias David Quattrocchi - CUIT 20367870290"
paste textarea "- Ezequiel Rossi - CUIT 23370316619 (ACTIVIDAD: EMPLEADO DE LA PERSEVERANCIA SE…"
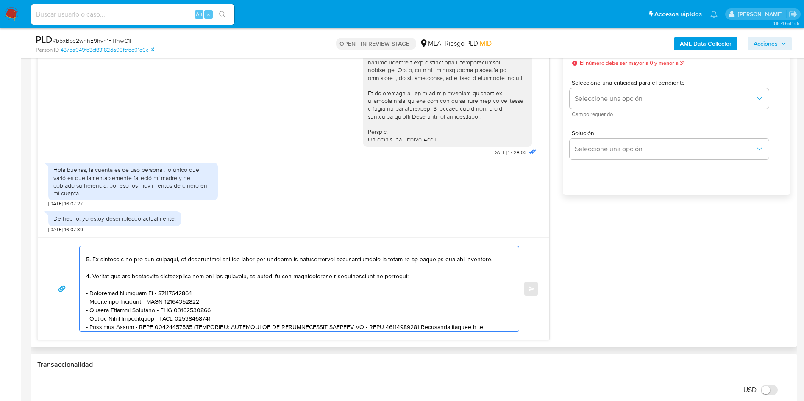
scroll to position [71, 0]
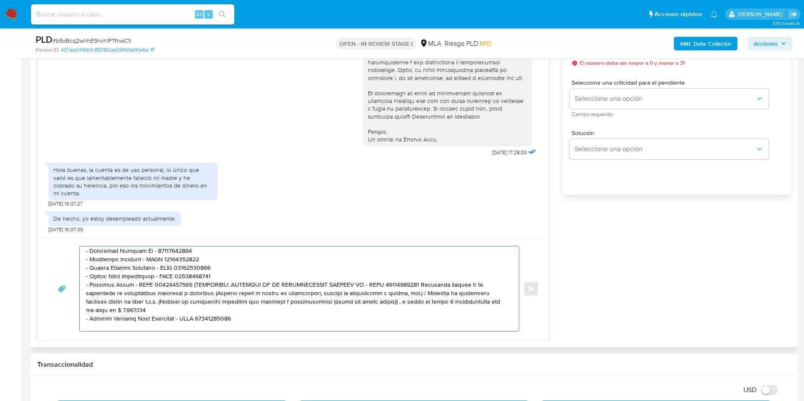
drag, startPoint x: 183, startPoint y: 282, endPoint x: 194, endPoint y: 309, distance: 29.0
click at [194, 309] on textarea at bounding box center [297, 289] width 422 height 85
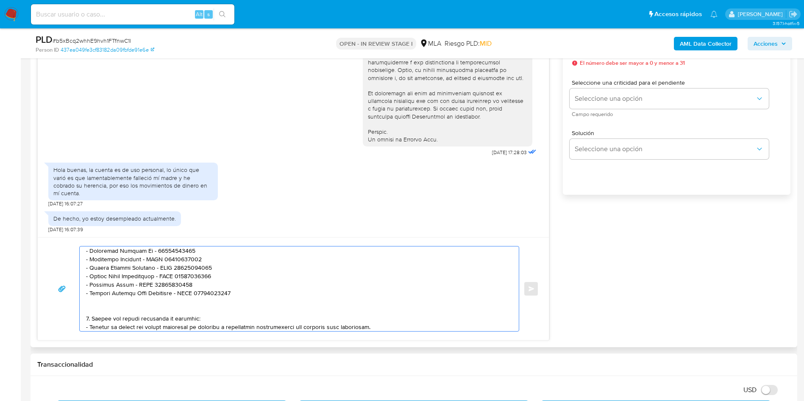
click at [190, 313] on textarea at bounding box center [297, 289] width 422 height 85
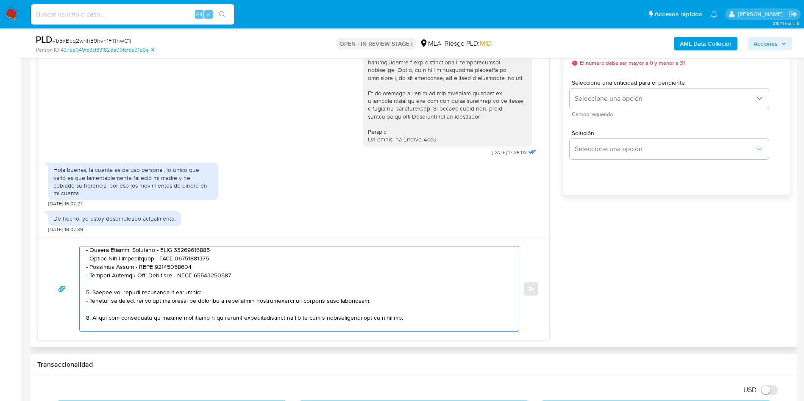
scroll to position [134, 0]
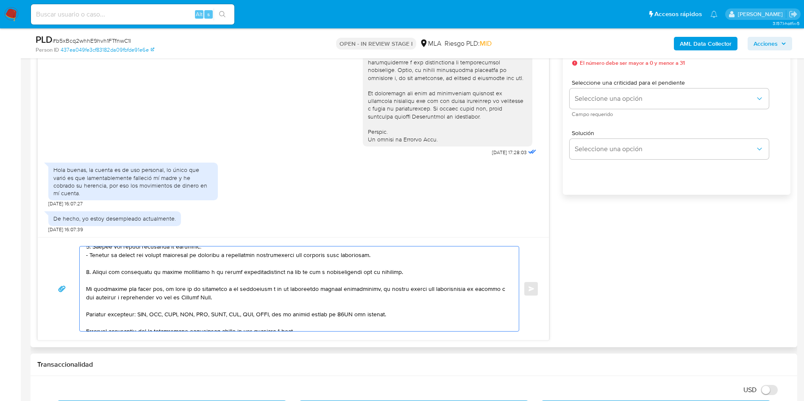
drag, startPoint x: 92, startPoint y: 307, endPoint x: 88, endPoint y: 272, distance: 35.9
click at [89, 272] on textarea at bounding box center [297, 289] width 422 height 85
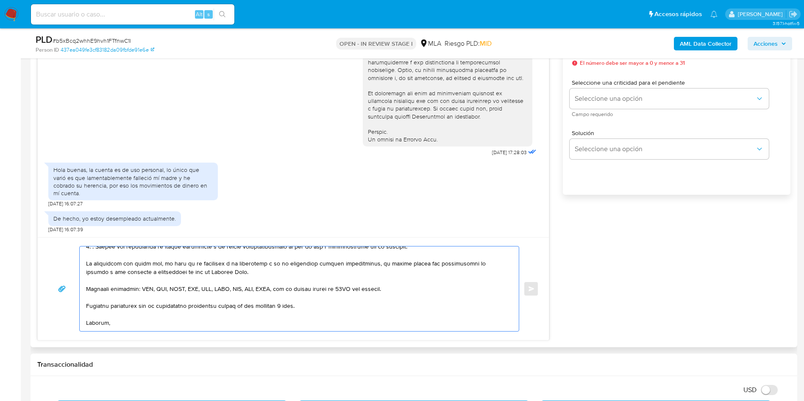
scroll to position [109, 0]
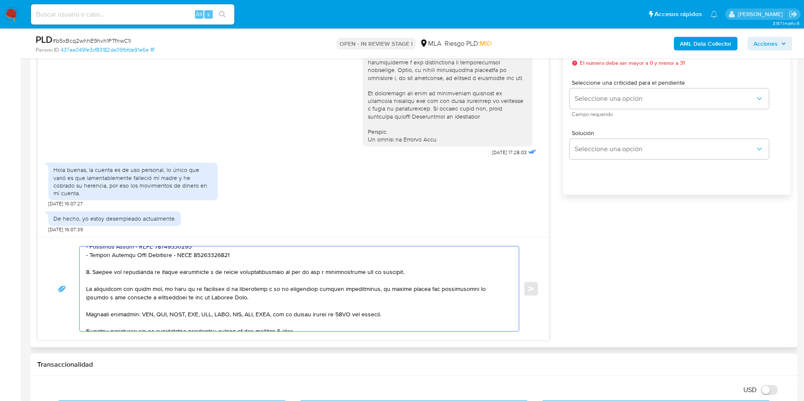
click at [316, 272] on textarea at bounding box center [297, 289] width 422 height 85
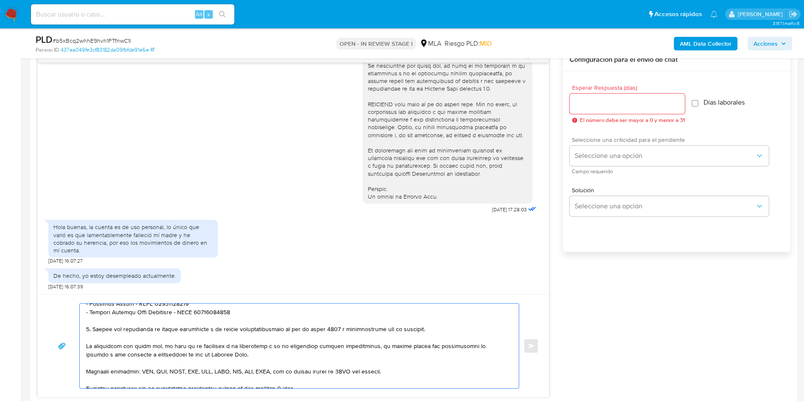
scroll to position [381, 0]
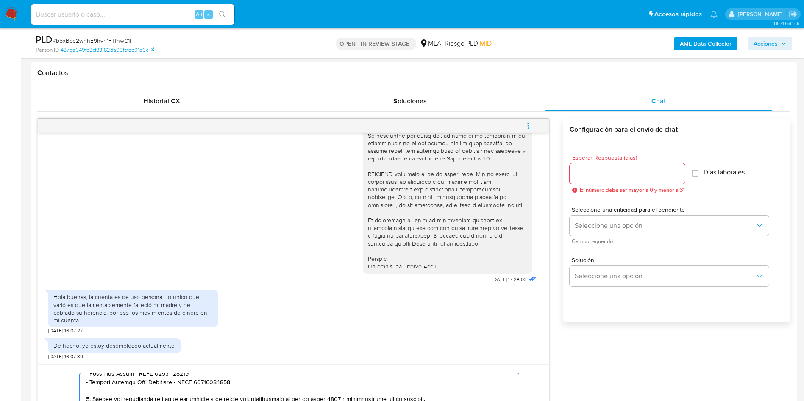
type textarea "Hola, Thomás Montuoro, lamentamos mucho lo que nos cometas. En función de las o…"
click at [640, 174] on input "Esperar Respuesta (días)" at bounding box center [627, 173] width 115 height 11
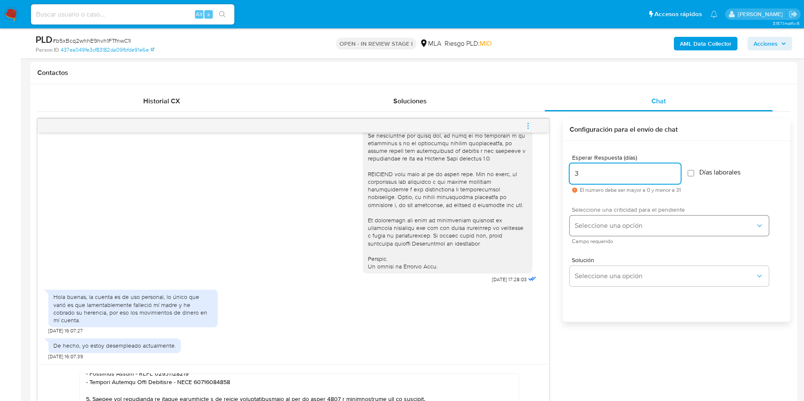
type input "3"
click at [612, 223] on span "Seleccione una opción" at bounding box center [665, 226] width 181 height 8
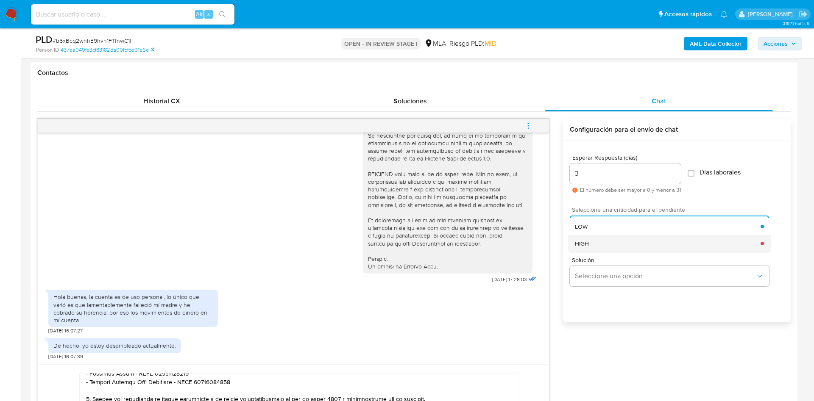
click at [606, 248] on div "HIGH" at bounding box center [668, 243] width 186 height 17
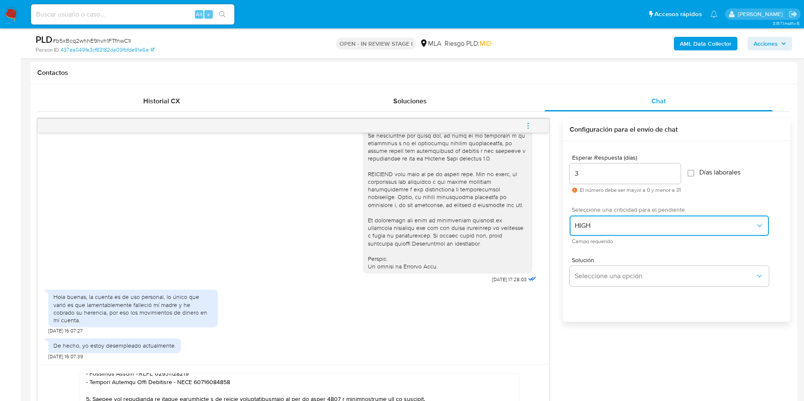
scroll to position [445, 0]
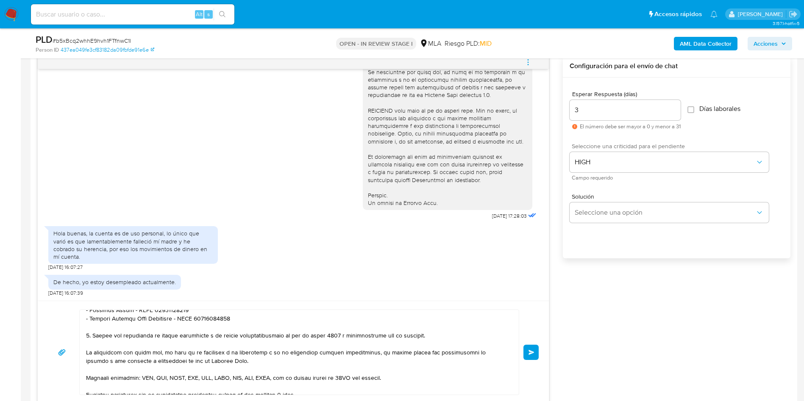
click at [533, 351] on span "Enviar" at bounding box center [531, 352] width 6 height 5
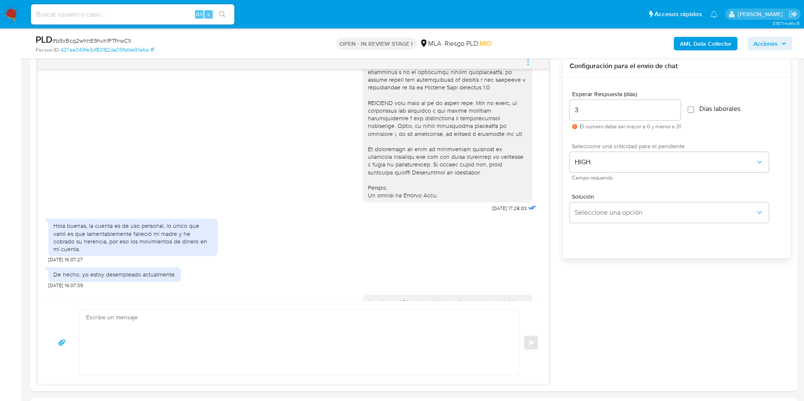
scroll to position [663, 0]
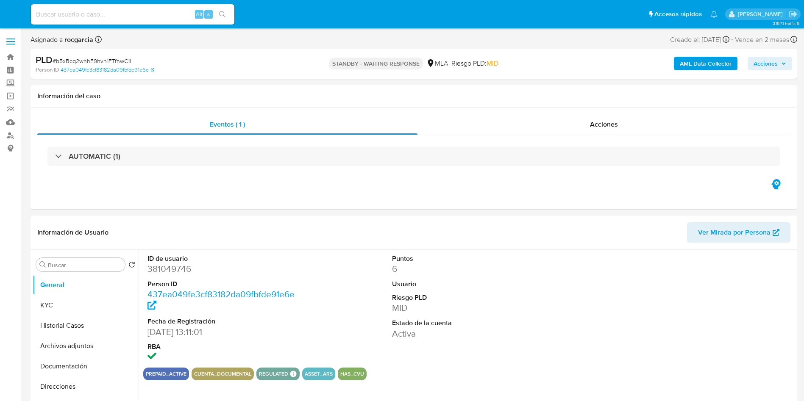
select select "10"
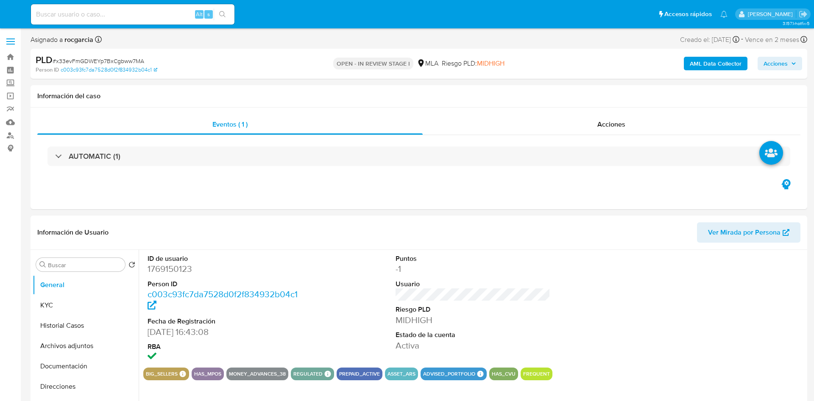
select select "10"
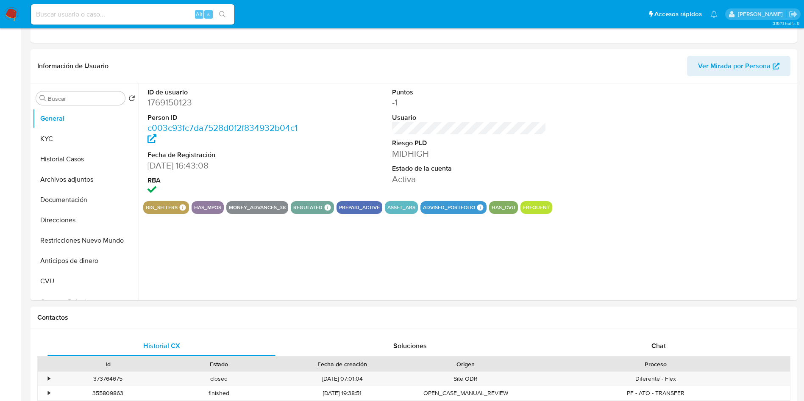
scroll to position [191, 0]
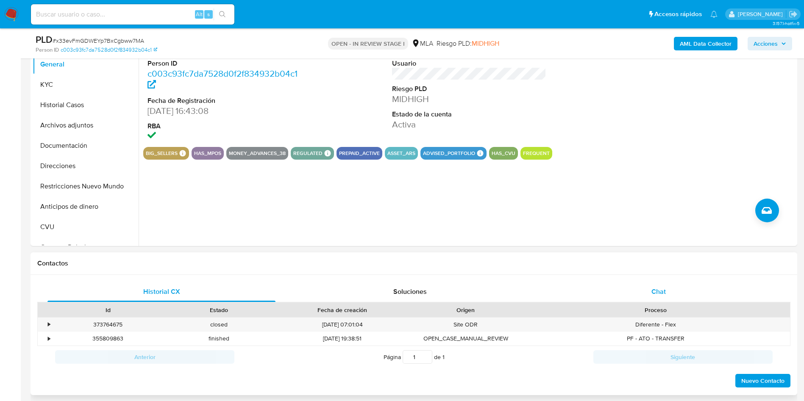
click at [651, 283] on div "Chat" at bounding box center [659, 292] width 228 height 20
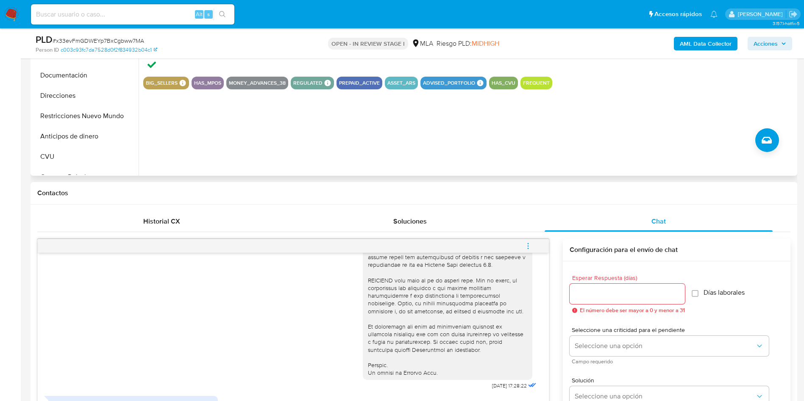
scroll to position [127, 0]
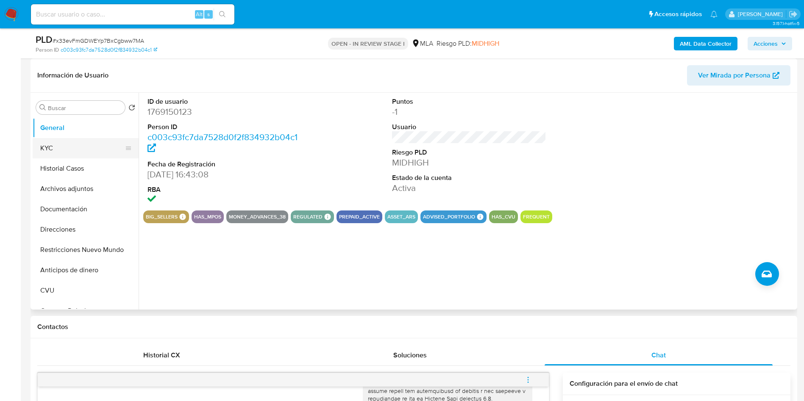
click at [66, 147] on button "KYC" at bounding box center [82, 148] width 99 height 20
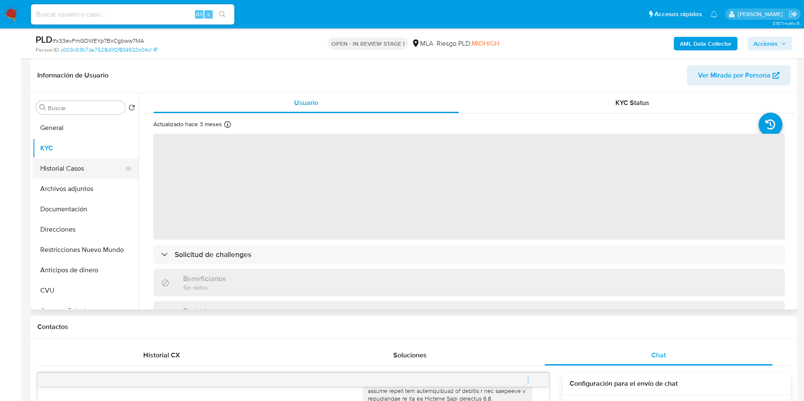
click at [92, 168] on button "Historial Casos" at bounding box center [82, 168] width 99 height 20
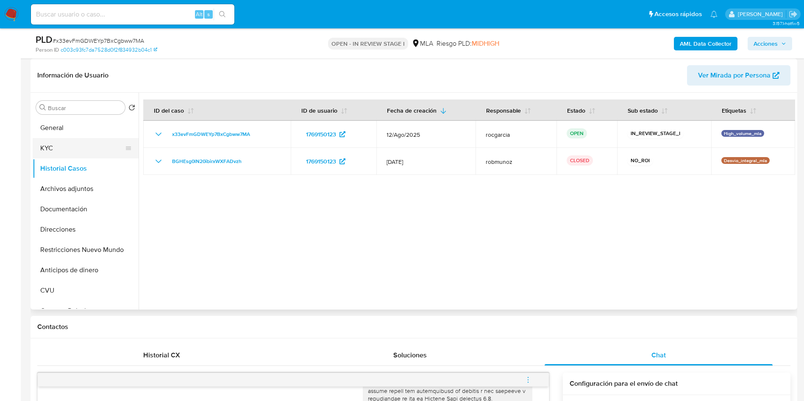
click at [60, 150] on button "KYC" at bounding box center [82, 148] width 99 height 20
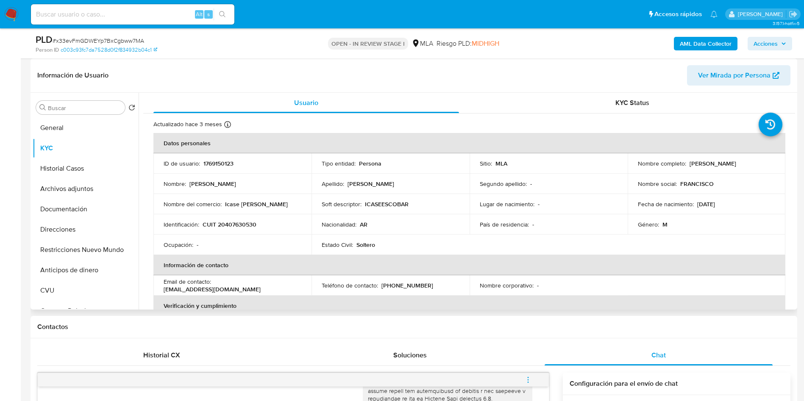
drag, startPoint x: 685, startPoint y: 165, endPoint x: 736, endPoint y: 167, distance: 51.3
click at [736, 167] on div "Nombre completo : [PERSON_NAME]" at bounding box center [707, 164] width 138 height 8
copy div "[PERSON_NAME]"
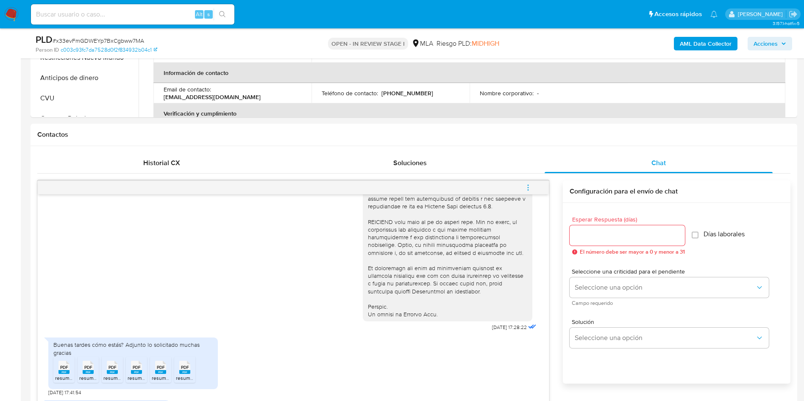
scroll to position [509, 0]
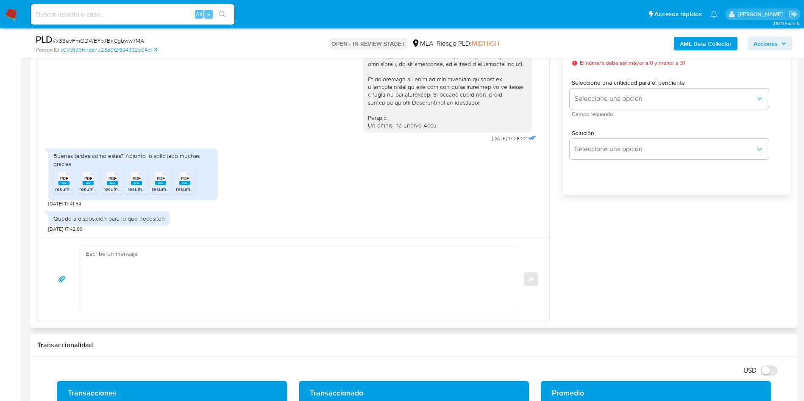
click at [70, 186] on span "resumen202503.pdf" at bounding box center [78, 189] width 47 height 7
click at [83, 188] on span "resumen202502.pdf" at bounding box center [102, 189] width 47 height 7
click at [112, 186] on span "resumen202505.pdf" at bounding box center [126, 189] width 47 height 7
drag, startPoint x: 144, startPoint y: 187, endPoint x: 150, endPoint y: 189, distance: 6.1
click at [144, 187] on span "resumen202506.pdf" at bounding box center [151, 189] width 47 height 7
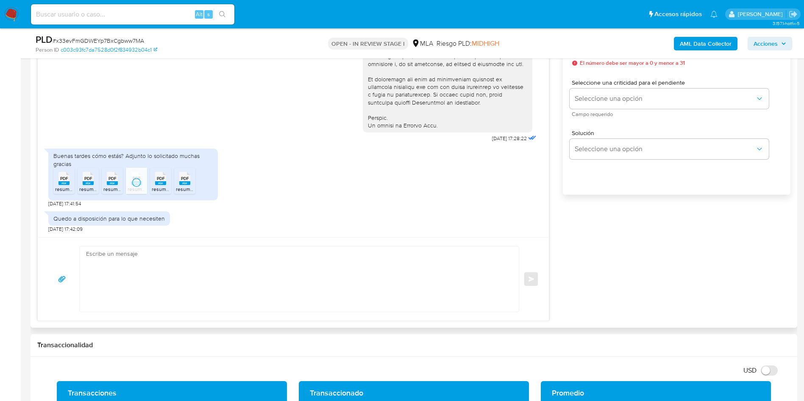
drag, startPoint x: 160, startPoint y: 192, endPoint x: 187, endPoint y: 191, distance: 27.6
click at [160, 192] on span "resumen202507.pdf" at bounding box center [175, 189] width 46 height 7
click at [189, 189] on span "resumen202504.pdf" at bounding box center [199, 189] width 47 height 7
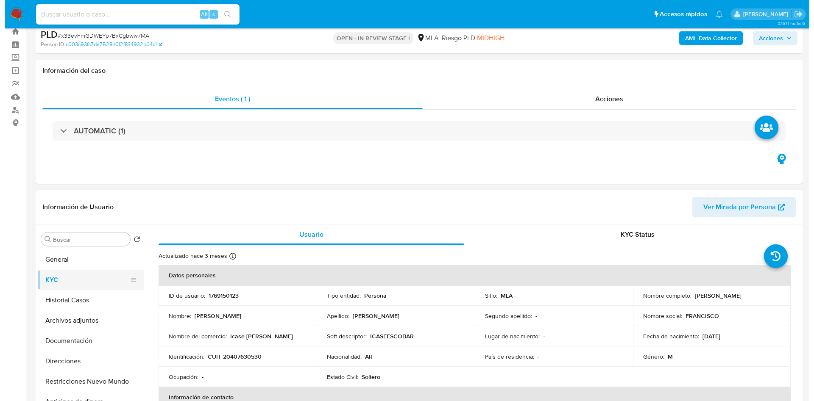
scroll to position [64, 0]
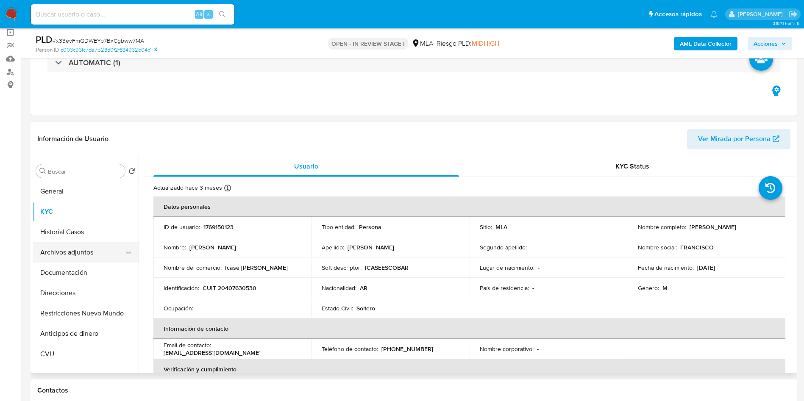
click at [67, 248] on button "Archivos adjuntos" at bounding box center [82, 252] width 99 height 20
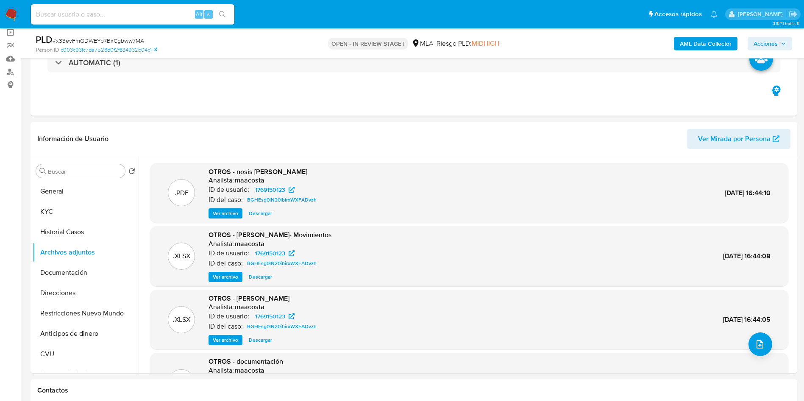
click at [694, 33] on div "AML Data Collector Acciones" at bounding box center [667, 43] width 250 height 20
click at [697, 38] on b "AML Data Collector" at bounding box center [706, 44] width 52 height 14
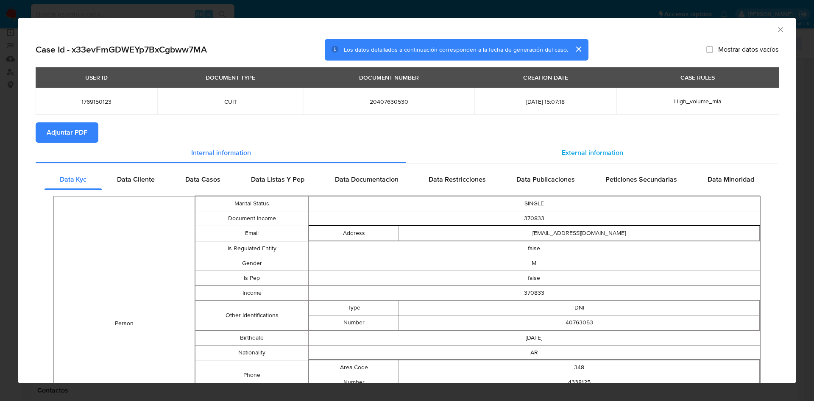
click at [587, 158] on div "External information" at bounding box center [592, 153] width 372 height 20
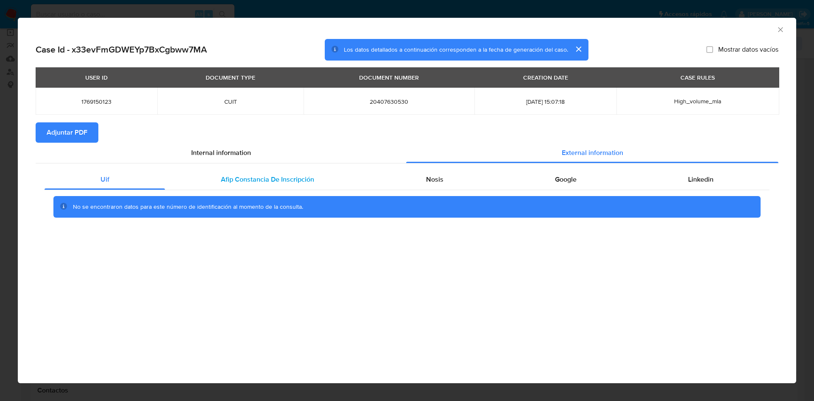
click at [267, 184] on span "Afip Constancia De Inscripción" at bounding box center [267, 180] width 93 height 10
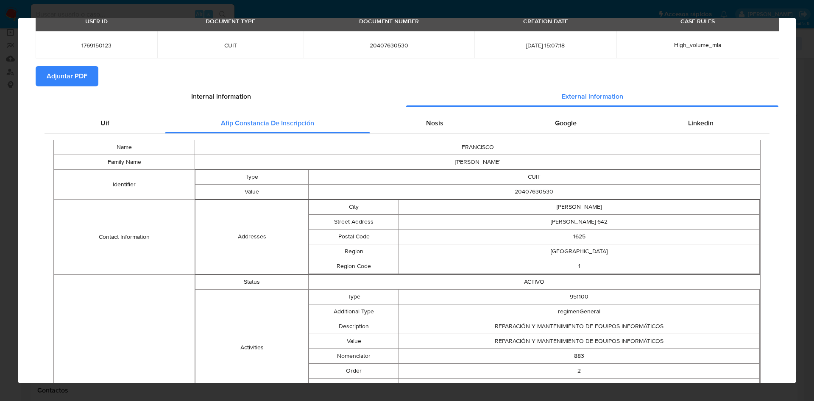
scroll to position [0, 0]
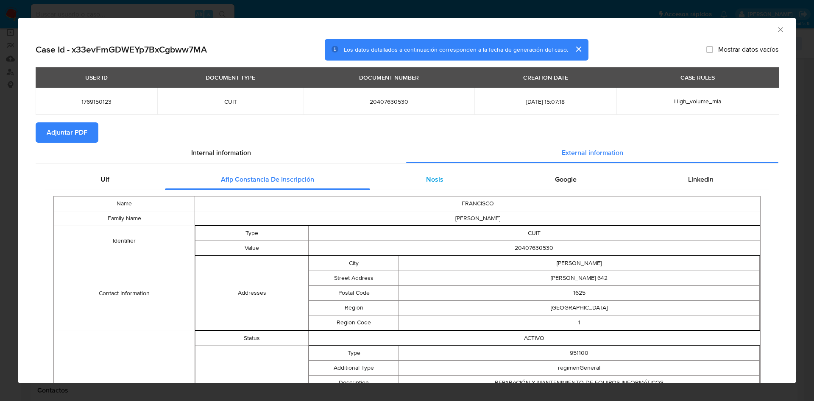
click at [439, 184] on div "Nosis" at bounding box center [434, 180] width 129 height 20
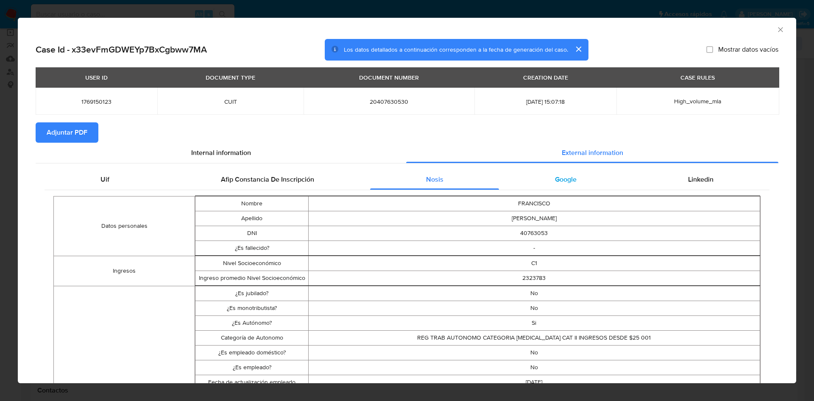
click at [542, 176] on div "Google" at bounding box center [565, 180] width 133 height 20
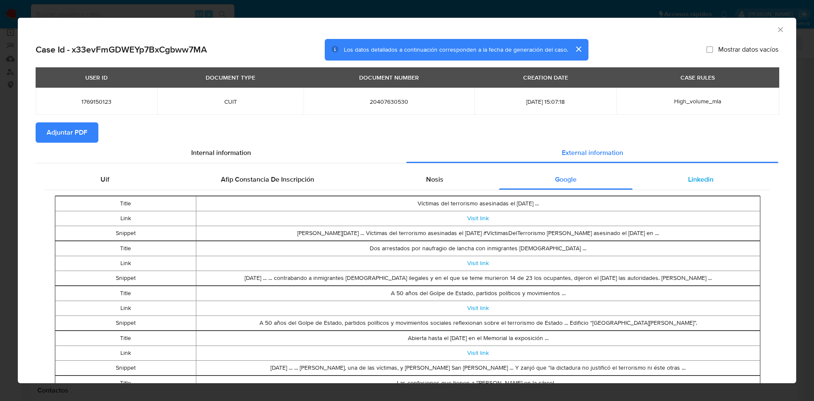
click at [676, 173] on div "Linkedin" at bounding box center [700, 180] width 137 height 20
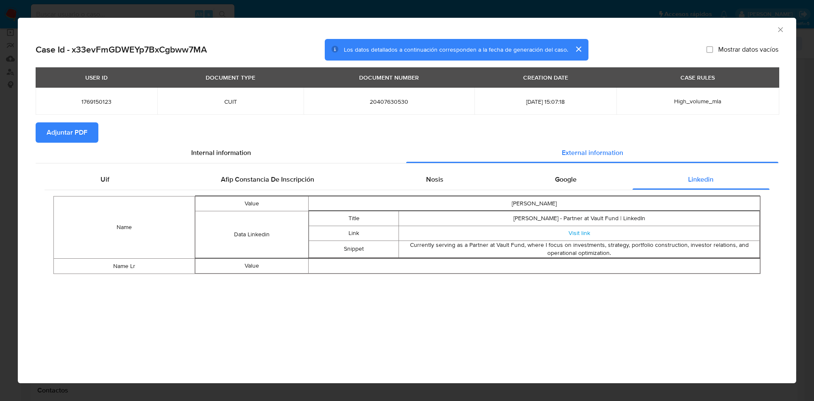
click at [87, 139] on span "Adjuntar PDF" at bounding box center [67, 132] width 41 height 19
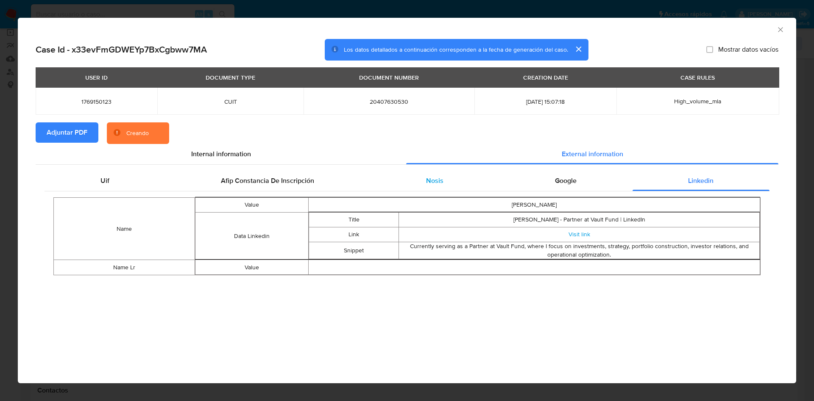
click at [442, 178] on span "Nosis" at bounding box center [434, 181] width 17 height 10
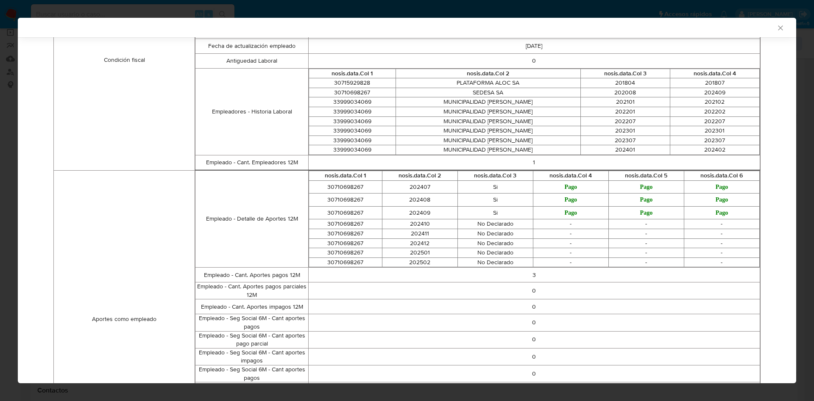
scroll to position [122, 0]
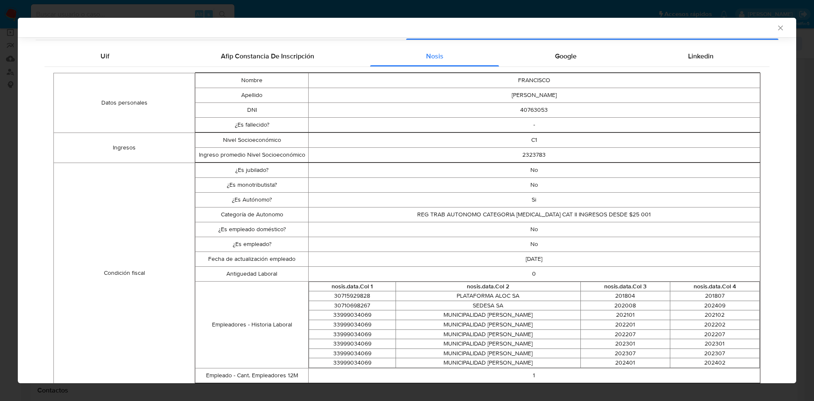
click at [776, 26] on icon "Cerrar ventana" at bounding box center [780, 28] width 8 height 8
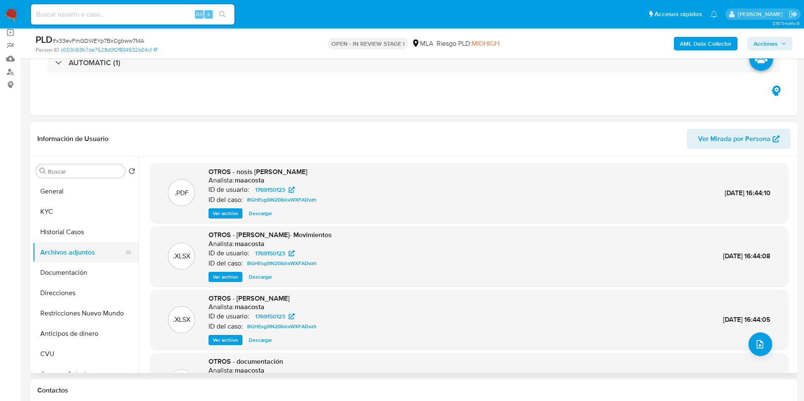
drag, startPoint x: 61, startPoint y: 226, endPoint x: 58, endPoint y: 242, distance: 16.0
click at [61, 226] on button "Historial Casos" at bounding box center [86, 232] width 106 height 20
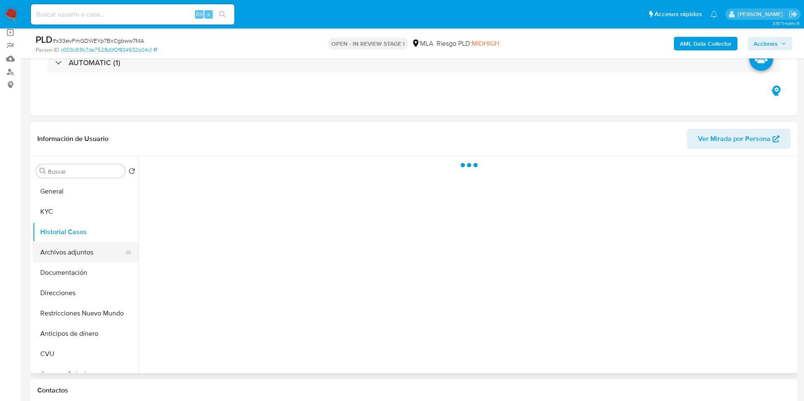
click at [58, 251] on button "Archivos adjuntos" at bounding box center [82, 252] width 99 height 20
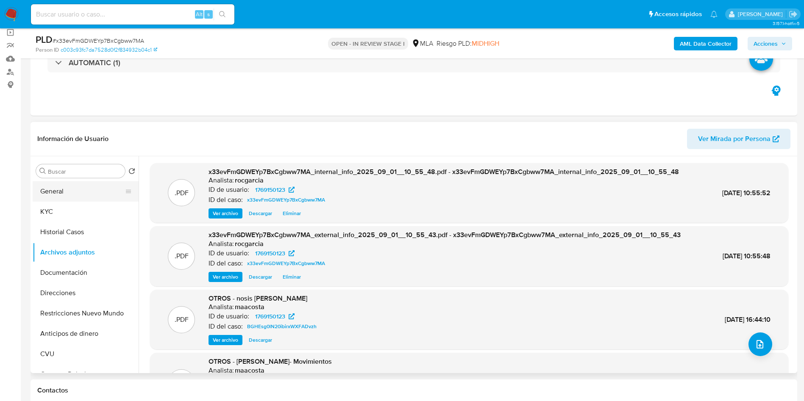
click at [62, 190] on button "General" at bounding box center [82, 191] width 99 height 20
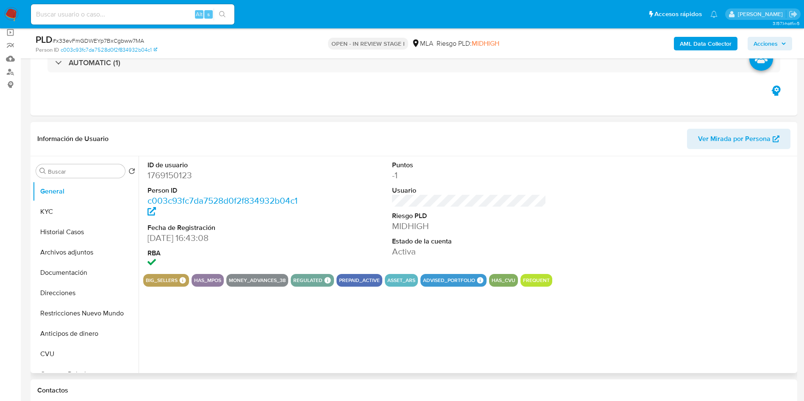
click at [174, 177] on dd "1769150123" at bounding box center [224, 176] width 155 height 12
copy dd "1769150123"
click at [58, 255] on button "Archivos adjuntos" at bounding box center [82, 252] width 99 height 20
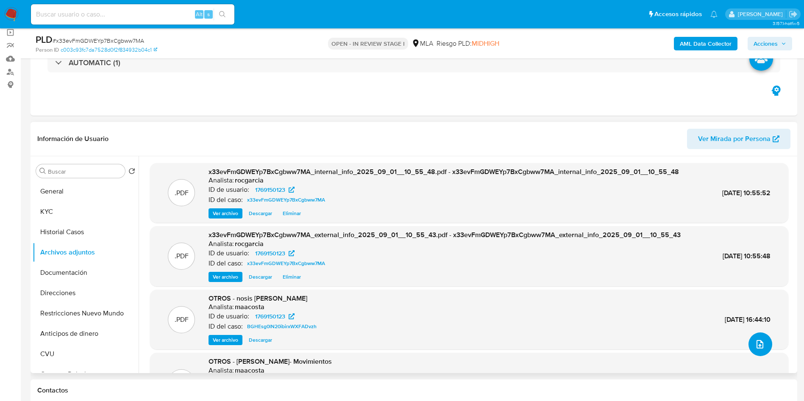
click at [748, 348] on button "upload-file" at bounding box center [760, 345] width 24 height 24
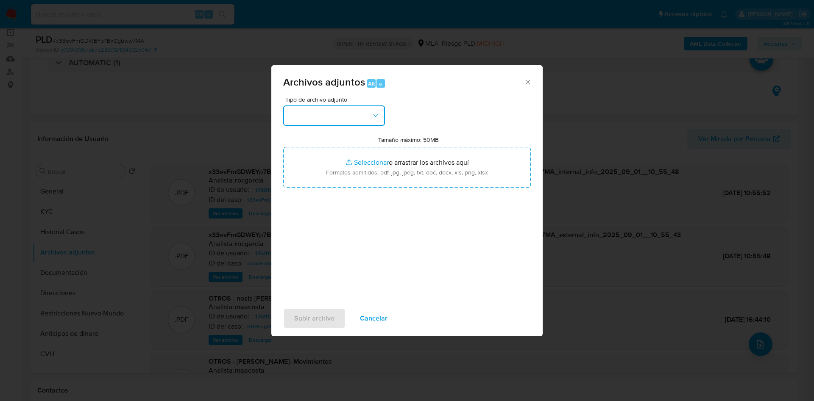
click at [334, 122] on button "button" at bounding box center [334, 116] width 102 height 20
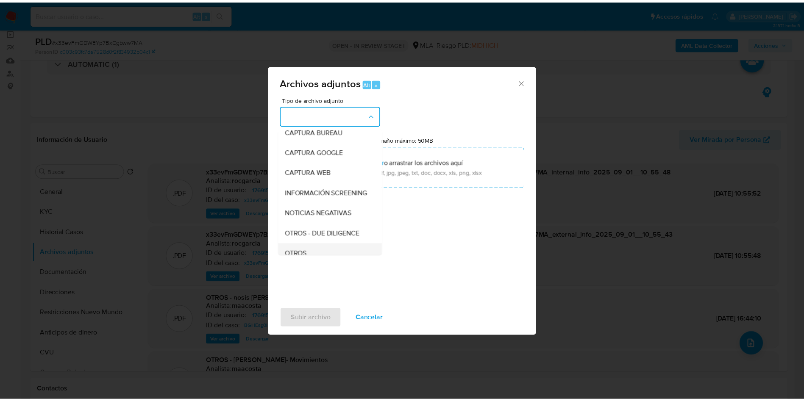
scroll to position [127, 0]
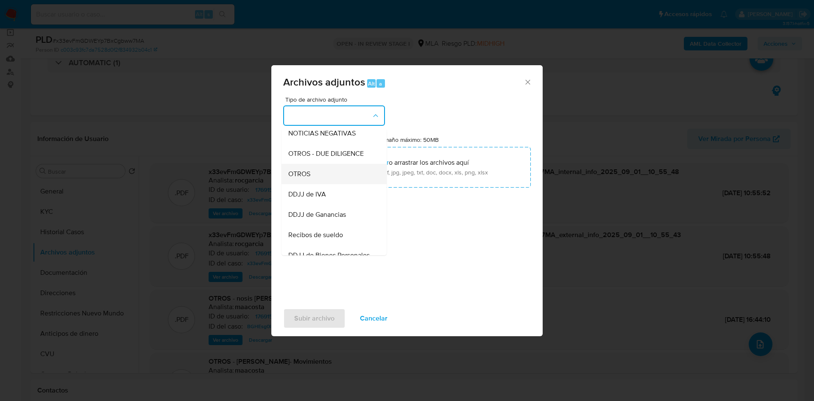
click at [315, 184] on div "OTROS" at bounding box center [331, 174] width 86 height 20
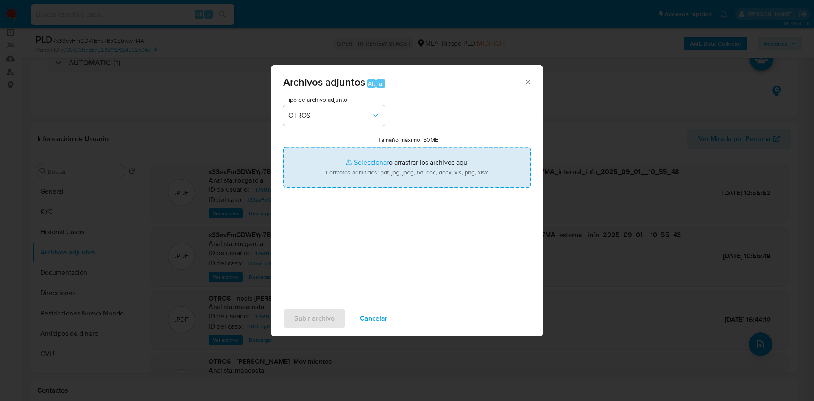
click at [420, 169] on input "Tamaño máximo: 50MB Seleccionar archivos" at bounding box center [406, 167] width 247 height 41
type input "C:\fakepath\Movimientos 1769150123.xlsx"
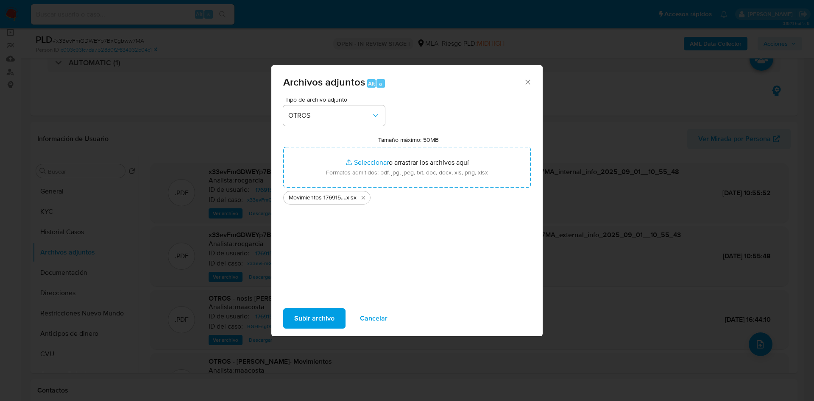
click at [328, 316] on span "Subir archivo" at bounding box center [314, 318] width 40 height 19
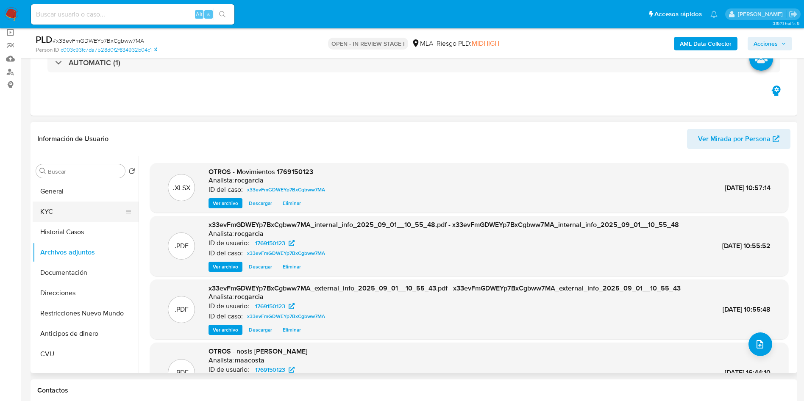
click at [58, 217] on button "KYC" at bounding box center [82, 212] width 99 height 20
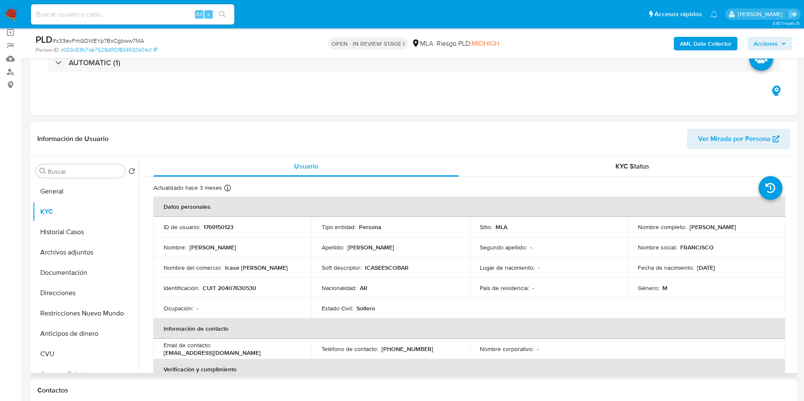
drag, startPoint x: 687, startPoint y: 225, endPoint x: 753, endPoint y: 230, distance: 65.9
click at [755, 230] on div "Nombre completo : Francisco Gomez" at bounding box center [707, 227] width 138 height 8
copy p "Francisco Gomez"
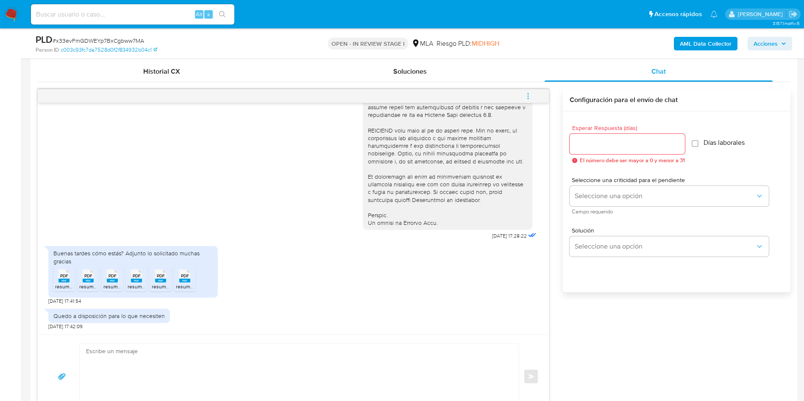
scroll to position [509, 0]
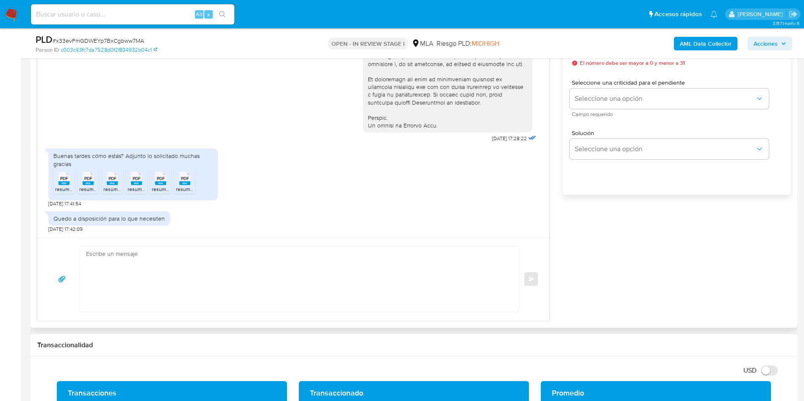
click at [111, 253] on textarea at bounding box center [297, 279] width 422 height 65
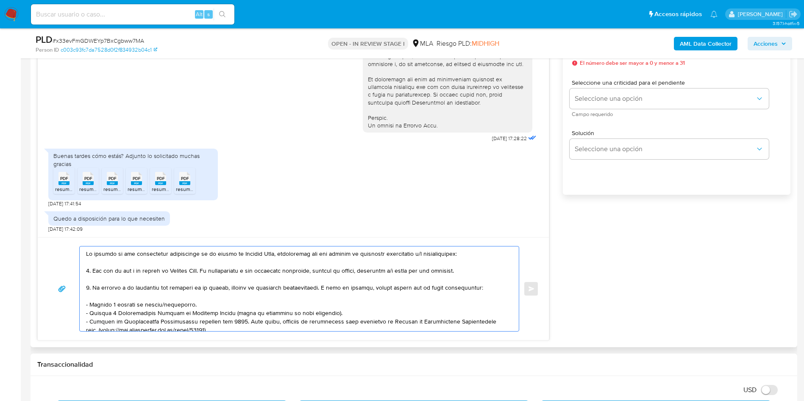
click at [88, 254] on textarea at bounding box center [297, 289] width 422 height 85
click at [86, 255] on textarea at bounding box center [297, 289] width 422 height 85
paste textarea "Francisco Gomez"
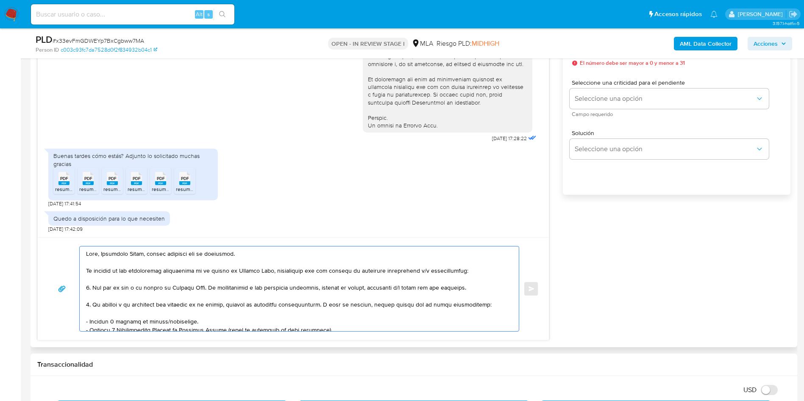
click at [154, 256] on textarea at bounding box center [297, 289] width 422 height 85
drag, startPoint x: 163, startPoint y: 259, endPoint x: 163, endPoint y: 254, distance: 4.7
click at [163, 258] on textarea at bounding box center [297, 289] width 422 height 85
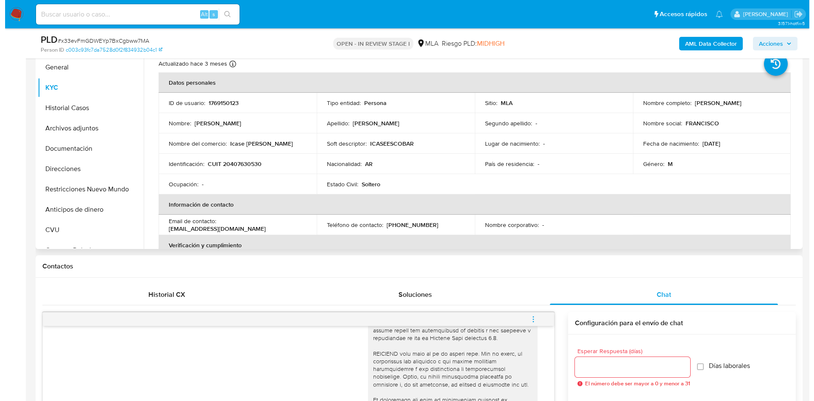
scroll to position [127, 0]
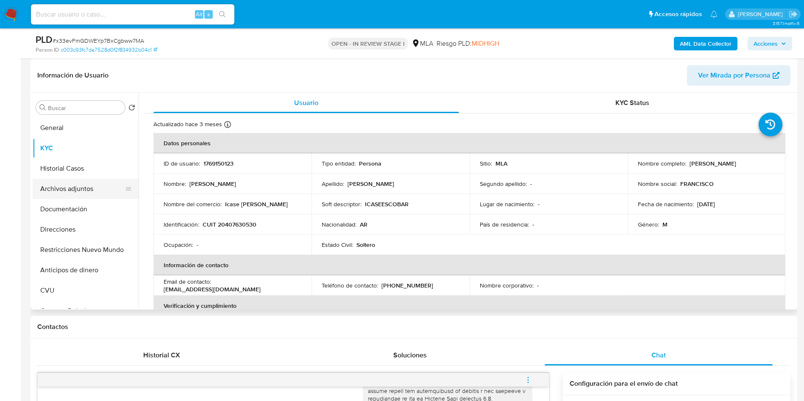
type textarea "Hola, Francisco Gomez, mcuhas gracoias por tu respuesta. En función de las oper…"
click at [79, 190] on button "Archivos adjuntos" at bounding box center [82, 189] width 99 height 20
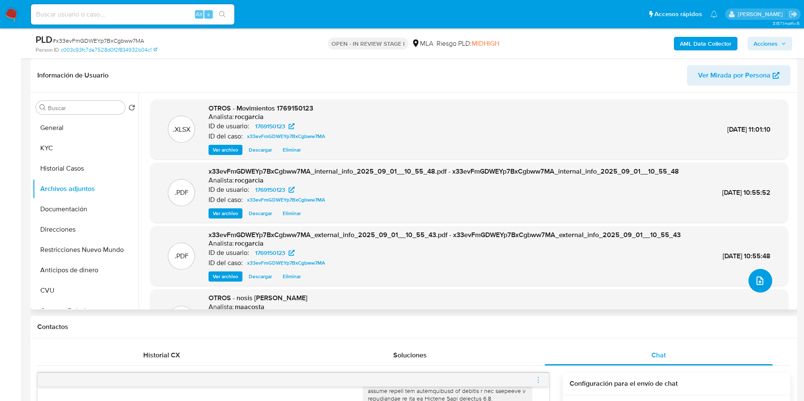
click at [762, 283] on button "upload-file" at bounding box center [760, 281] width 24 height 24
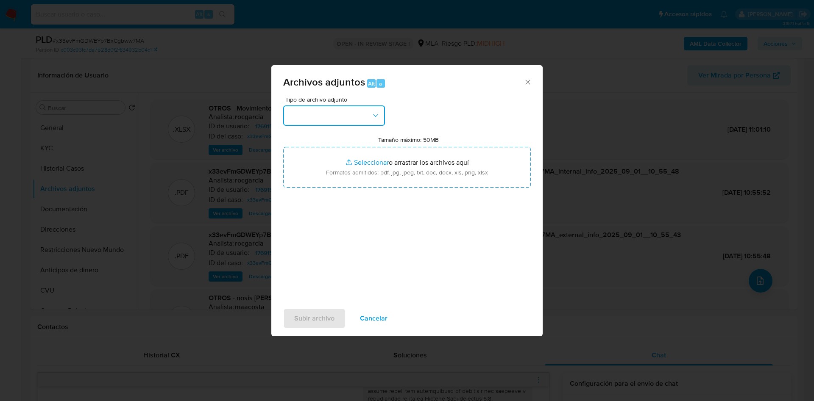
click at [345, 117] on button "button" at bounding box center [334, 116] width 102 height 20
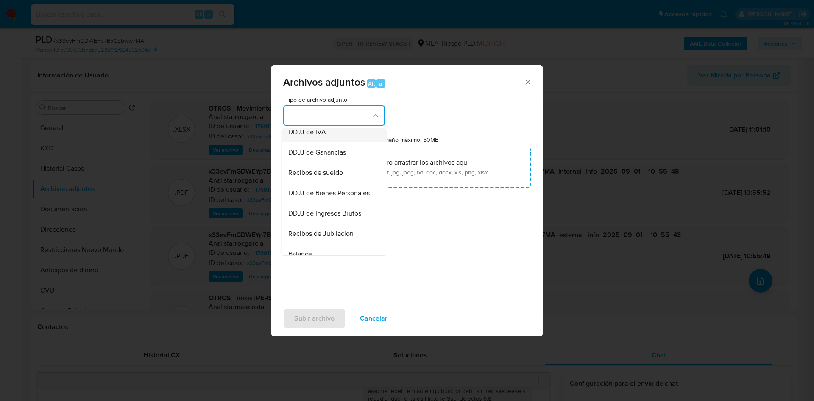
scroll to position [191, 0]
click at [322, 217] on span "DDJJ de Ingresos Brutos" at bounding box center [324, 212] width 73 height 8
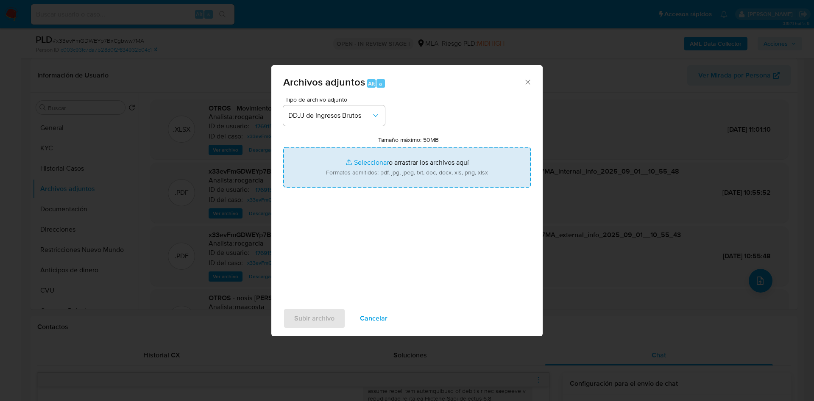
click at [360, 164] on input "Tamaño máximo: 50MB Seleccionar archivos" at bounding box center [406, 167] width 247 height 41
type input "C:\fakepath\documentacion.pdf"
click at [365, 169] on input "Tamaño máximo: 50MB Seleccionar archivos" at bounding box center [406, 167] width 247 height 41
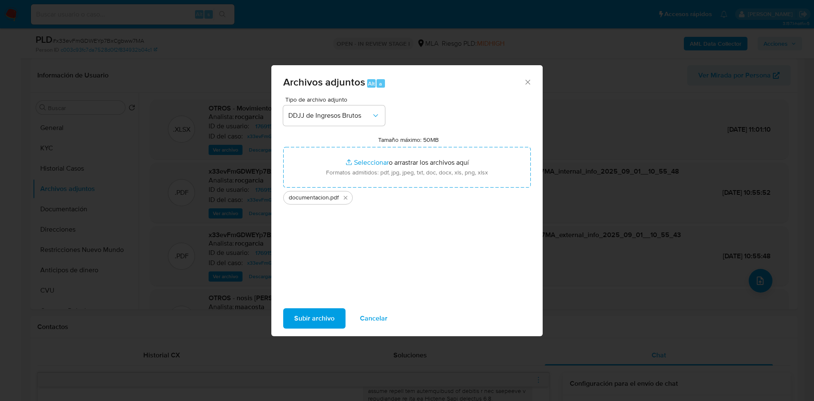
click at [325, 316] on span "Subir archivo" at bounding box center [314, 318] width 40 height 19
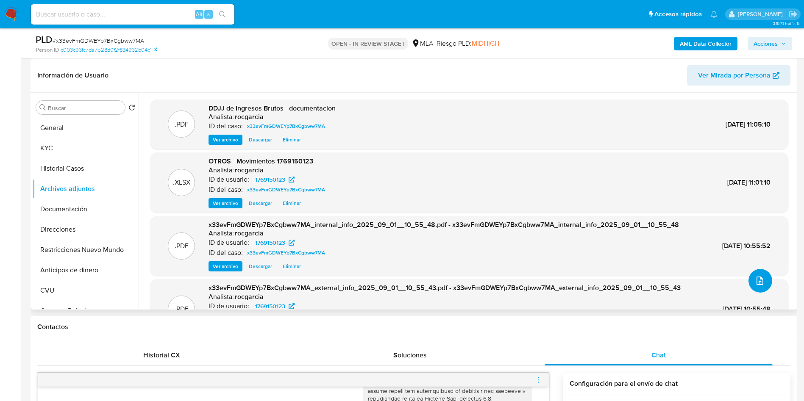
click at [755, 276] on span "upload-file" at bounding box center [760, 281] width 10 height 10
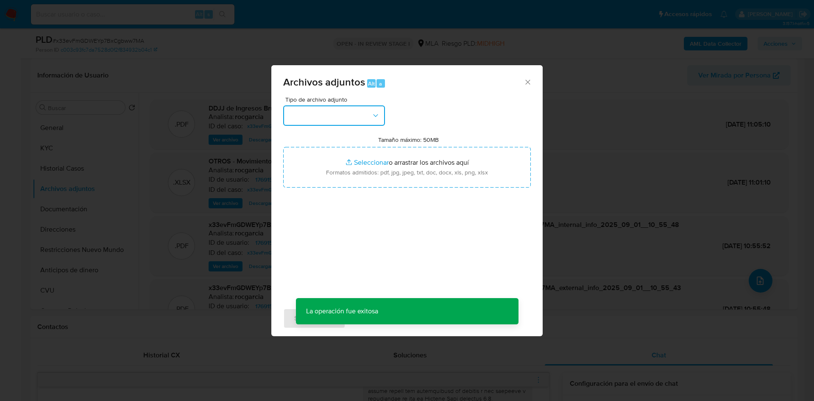
click at [367, 122] on button "button" at bounding box center [334, 116] width 102 height 20
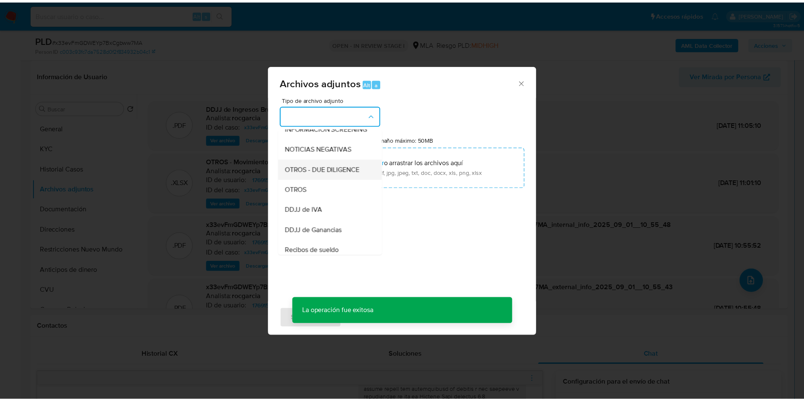
scroll to position [127, 0]
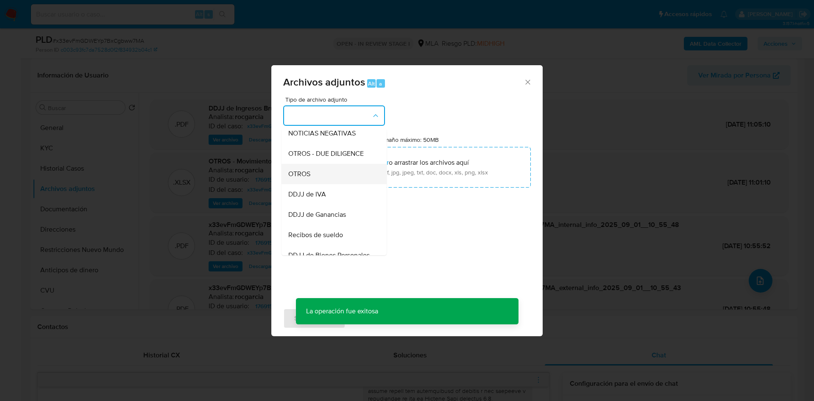
click at [331, 182] on div "OTROS" at bounding box center [331, 174] width 86 height 20
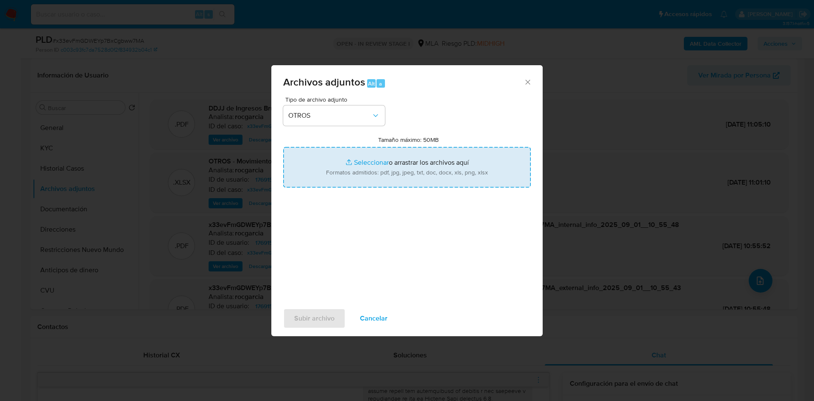
click at [367, 163] on input "Tamaño máximo: 50MB Seleccionar archivos" at bounding box center [406, 167] width 247 height 41
type input "C:\fakepath\Francisco Gomez - Buscar con Google.pdf"
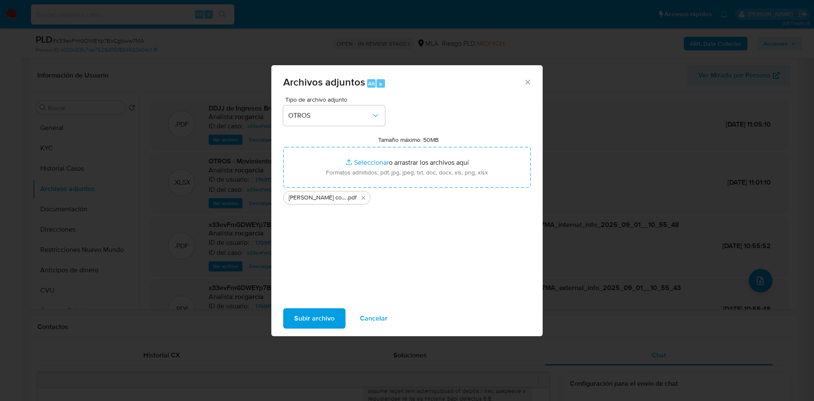
drag, startPoint x: 367, startPoint y: 163, endPoint x: 291, endPoint y: 316, distance: 171.1
click at [291, 316] on button "Subir archivo" at bounding box center [314, 319] width 62 height 20
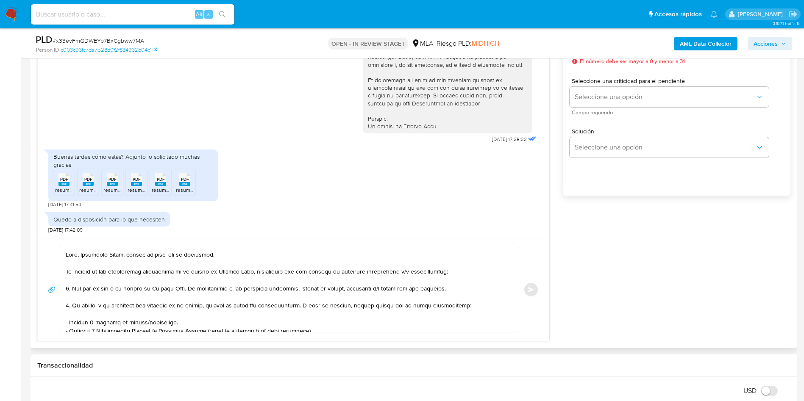
scroll to position [509, 0]
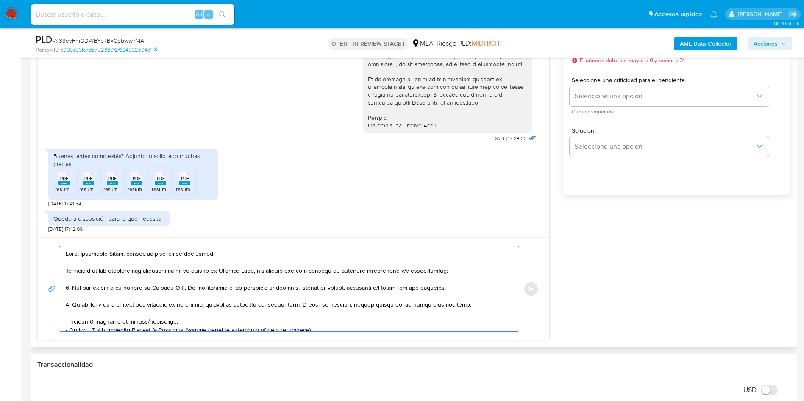
click at [146, 251] on textarea at bounding box center [287, 289] width 442 height 85
click at [136, 253] on textarea at bounding box center [287, 289] width 442 height 85
click at [0, 0] on lt-strong "uc" at bounding box center [0, 0] width 0 height 0
click at [158, 254] on textarea at bounding box center [287, 289] width 442 height 85
click at [168, 254] on textarea at bounding box center [287, 289] width 442 height 85
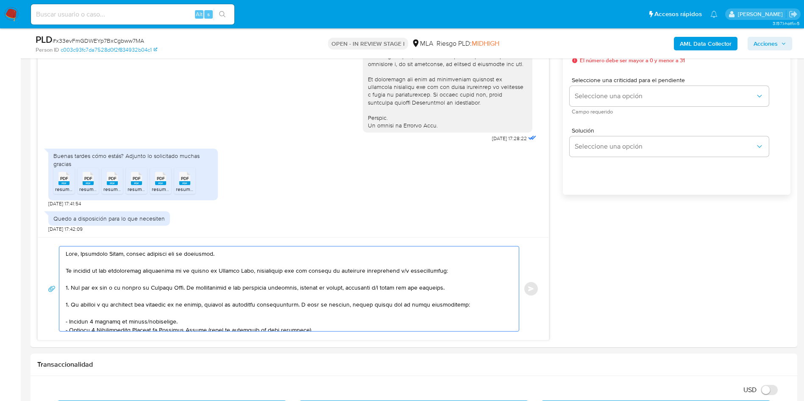
click at [0, 0] on lt-strong "ci" at bounding box center [0, 0] width 0 height 0
click at [114, 290] on textarea at bounding box center [287, 289] width 442 height 85
click at [239, 256] on textarea at bounding box center [287, 289] width 442 height 85
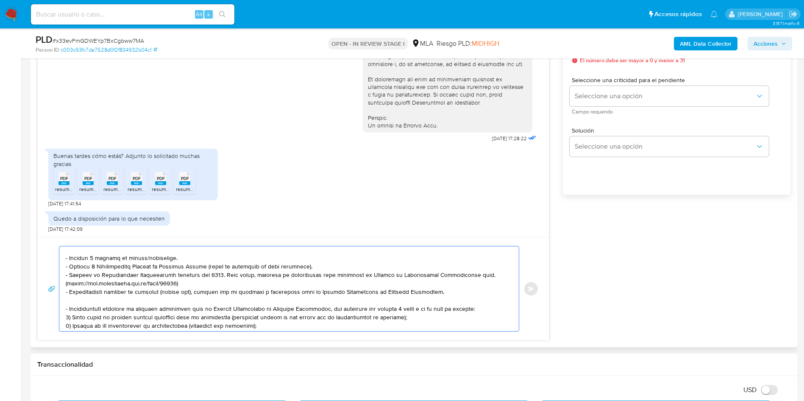
scroll to position [127, 0]
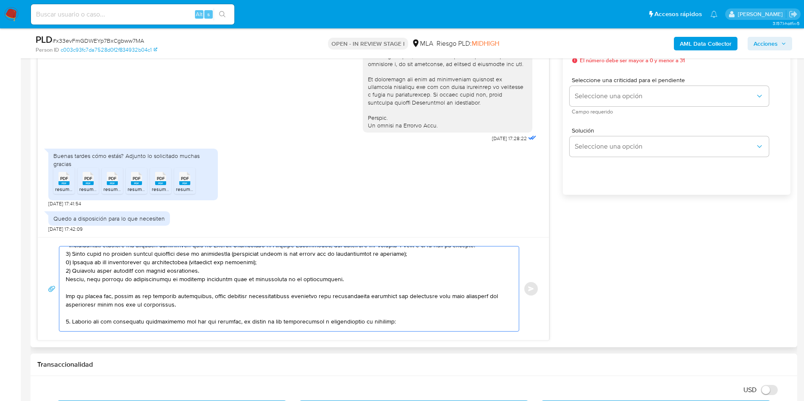
drag, startPoint x: 72, startPoint y: 303, endPoint x: 303, endPoint y: 309, distance: 231.4
click at [303, 309] on textarea at bounding box center [287, 289] width 442 height 85
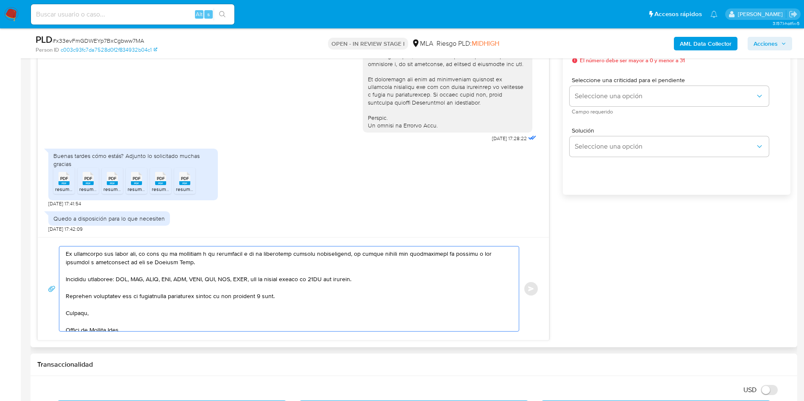
scroll to position [0, 0]
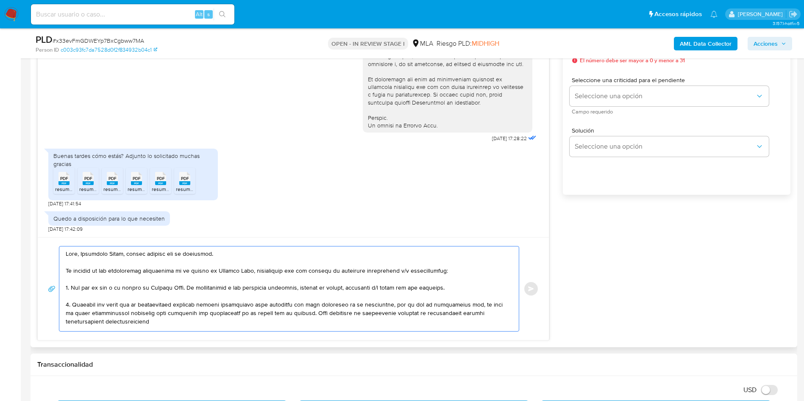
click at [161, 306] on textarea at bounding box center [287, 289] width 442 height 85
click at [0, 0] on lt-strong "cumentación" at bounding box center [0, 0] width 0 height 0
click at [219, 304] on textarea at bounding box center [287, 289] width 442 height 85
click at [226, 304] on textarea at bounding box center [287, 289] width 442 height 85
click at [0, 0] on lt-strong "su" at bounding box center [0, 0] width 0 height 0
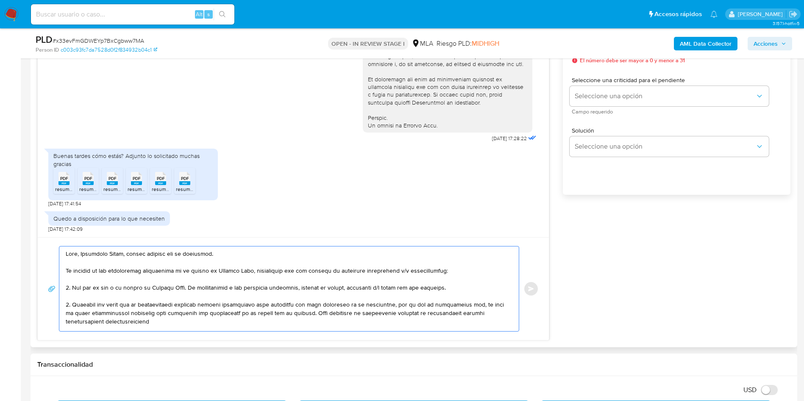
click at [249, 307] on textarea at bounding box center [287, 289] width 442 height 85
drag, startPoint x: 238, startPoint y: 304, endPoint x: 239, endPoint y: 308, distance: 4.4
click at [238, 304] on textarea at bounding box center [287, 289] width 442 height 85
click at [0, 0] on lt-span "insufic i ente" at bounding box center [0, 0] width 0 height 0
click at [318, 306] on textarea at bounding box center [287, 289] width 442 height 85
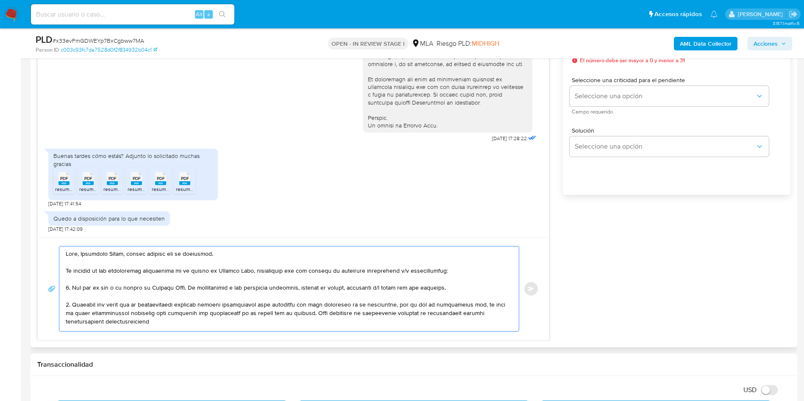
click at [327, 303] on textarea at bounding box center [287, 289] width 442 height 85
click at [309, 308] on textarea at bounding box center [287, 289] width 442 height 85
drag, startPoint x: 98, startPoint y: 306, endPoint x: 172, endPoint y: 309, distance: 74.2
click at [172, 309] on textarea at bounding box center [287, 289] width 442 height 85
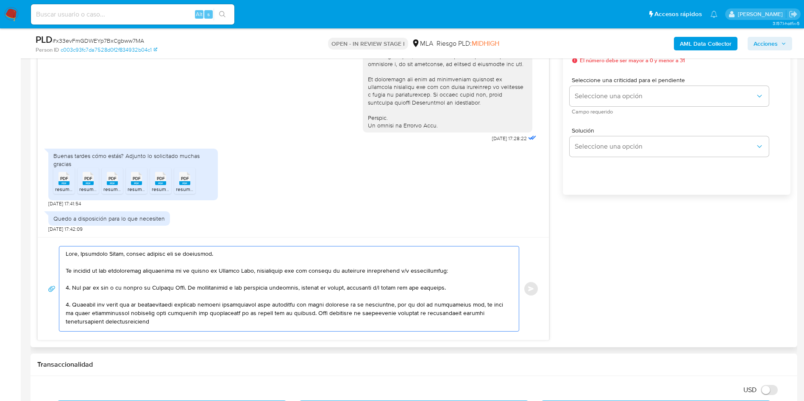
drag, startPoint x: 238, startPoint y: 307, endPoint x: 268, endPoint y: 309, distance: 30.1
click at [268, 309] on textarea at bounding box center [287, 289] width 442 height 85
click at [267, 309] on textarea at bounding box center [287, 289] width 442 height 85
click at [317, 305] on textarea at bounding box center [287, 289] width 442 height 85
click at [0, 0] on lt-span "fondos" at bounding box center [0, 0] width 0 height 0
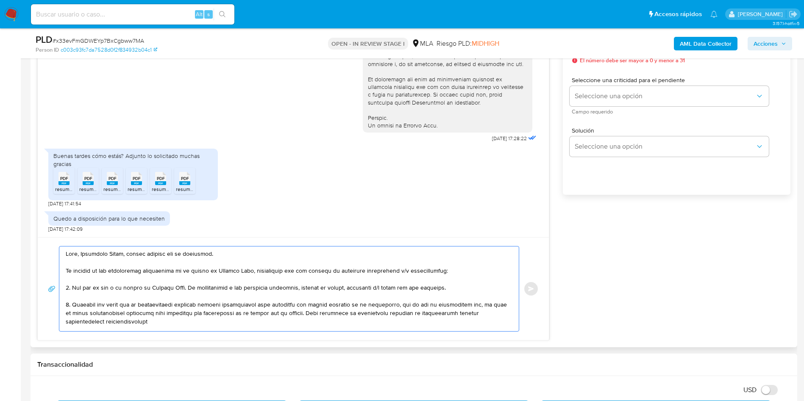
click at [95, 314] on textarea at bounding box center [287, 289] width 442 height 85
drag, startPoint x: 103, startPoint y: 315, endPoint x: 128, endPoint y: 319, distance: 24.9
click at [104, 315] on textarea at bounding box center [287, 289] width 442 height 85
click at [133, 314] on textarea at bounding box center [287, 289] width 442 height 85
drag, startPoint x: 133, startPoint y: 312, endPoint x: 137, endPoint y: 319, distance: 8.0
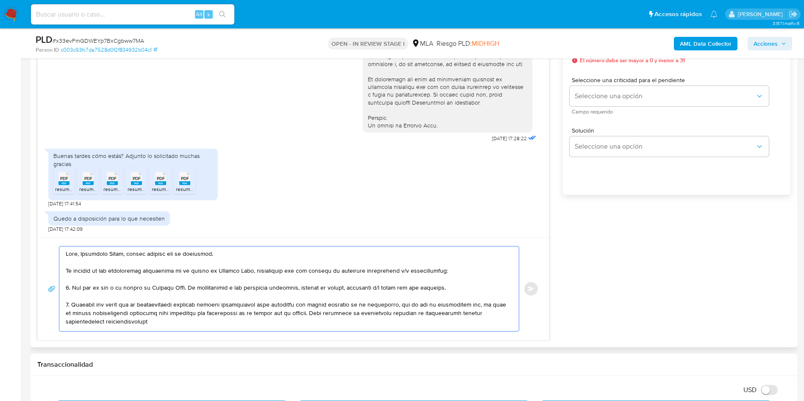
click at [133, 313] on textarea at bounding box center [287, 289] width 442 height 85
click at [0, 0] on lt-span "docum en tación" at bounding box center [0, 0] width 0 height 0
click at [94, 310] on textarea at bounding box center [287, 289] width 442 height 85
click at [102, 313] on textarea at bounding box center [287, 289] width 442 height 85
click at [0, 0] on lt-span "poseer" at bounding box center [0, 0] width 0 height 0
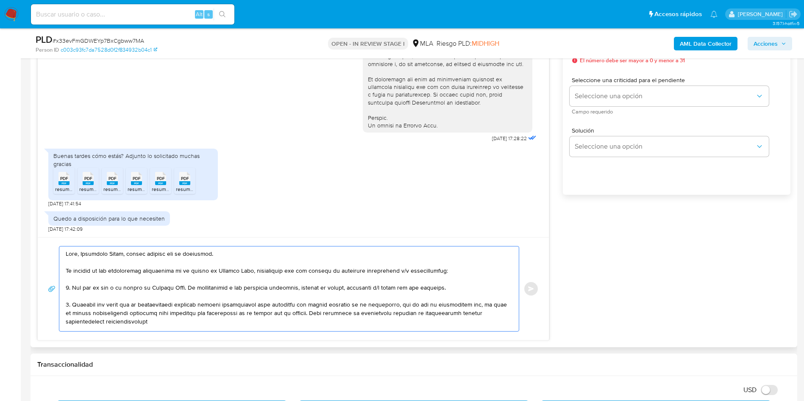
click at [239, 314] on textarea at bounding box center [287, 289] width 442 height 85
click at [248, 313] on textarea at bounding box center [287, 289] width 442 height 85
click at [0, 0] on lt-span "movim ie ntos" at bounding box center [0, 0] width 0 height 0
click at [278, 312] on textarea at bounding box center [287, 289] width 442 height 85
click at [285, 314] on textarea at bounding box center [287, 289] width 442 height 85
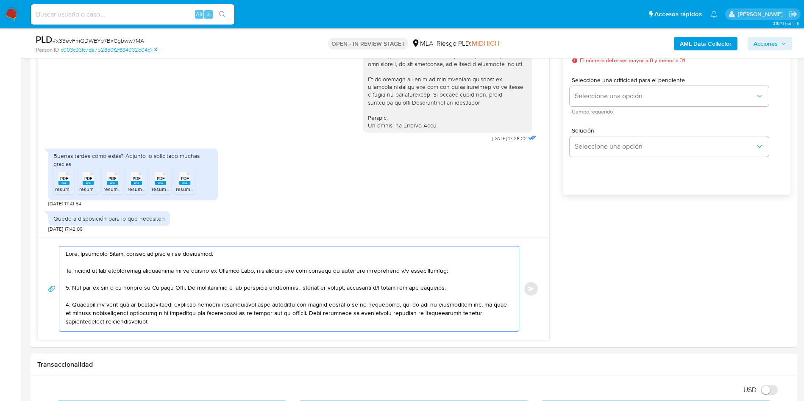
click at [0, 0] on lt-span "cuenta ," at bounding box center [0, 0] width 0 height 0
click at [320, 315] on textarea at bounding box center [287, 289] width 442 height 85
click at [324, 315] on textarea at bounding box center [287, 289] width 442 height 85
click at [0, 0] on lt-span "env í es" at bounding box center [0, 0] width 0 height 0
click at [383, 316] on textarea at bounding box center [287, 289] width 442 height 85
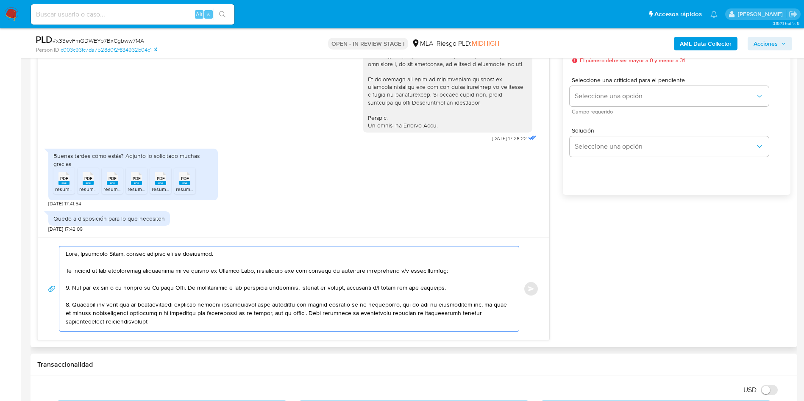
click at [400, 315] on textarea at bounding box center [287, 289] width 442 height 85
click at [0, 0] on lt-span "recomendado" at bounding box center [0, 0] width 0 height 0
click at [450, 314] on textarea at bounding box center [287, 289] width 442 height 85
click at [444, 315] on textarea at bounding box center [287, 289] width 442 height 85
click at [0, 0] on lt-span "d eclaraciones" at bounding box center [0, 0] width 0 height 0
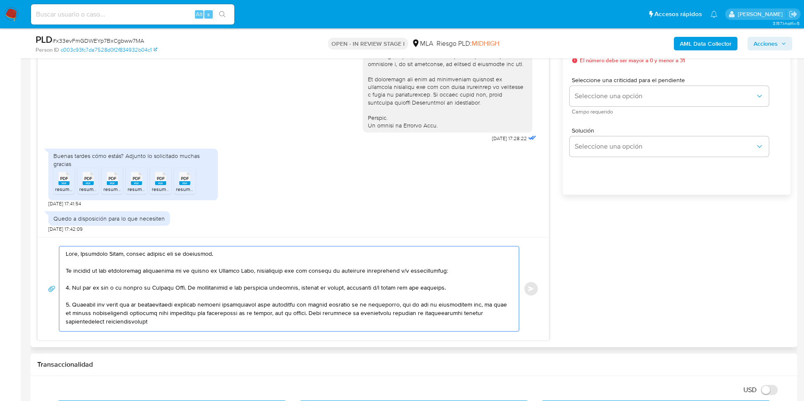
click at [393, 316] on textarea at bounding box center [287, 289] width 442 height 85
click at [377, 314] on textarea at bounding box center [287, 289] width 442 height 85
click at [384, 310] on textarea at bounding box center [287, 289] width 442 height 85
click at [414, 312] on textarea at bounding box center [287, 289] width 442 height 85
click at [441, 314] on textarea at bounding box center [287, 289] width 442 height 85
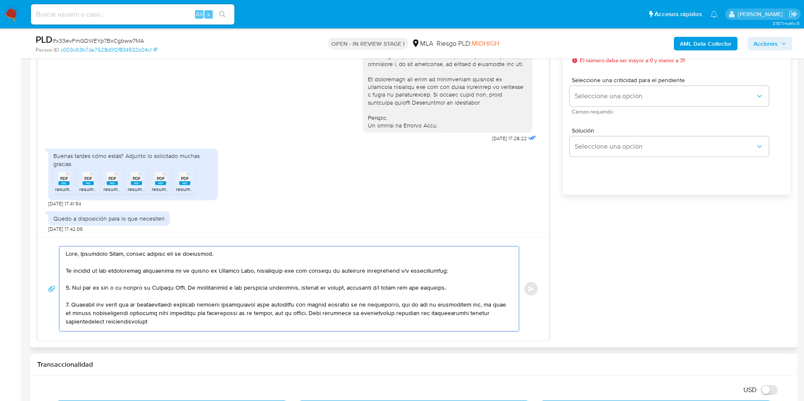
click at [456, 315] on textarea at bounding box center [287, 289] width 442 height 85
click at [348, 320] on textarea at bounding box center [287, 289] width 442 height 85
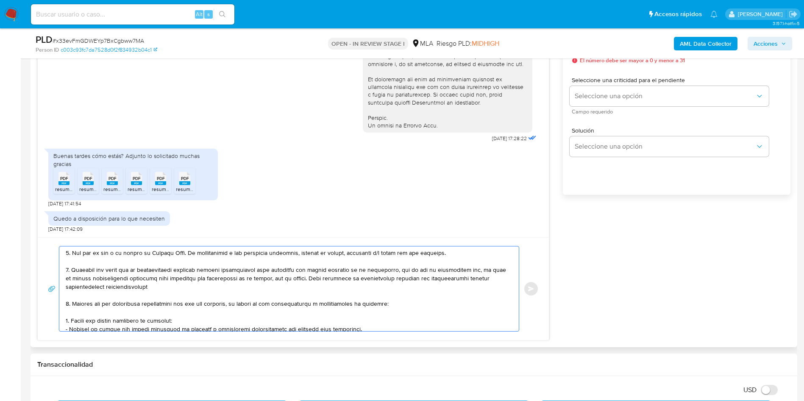
scroll to position [64, 0]
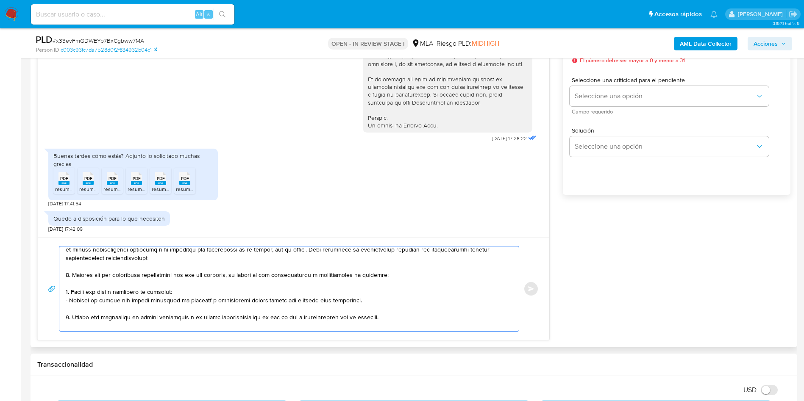
click at [116, 283] on textarea at bounding box center [287, 289] width 442 height 85
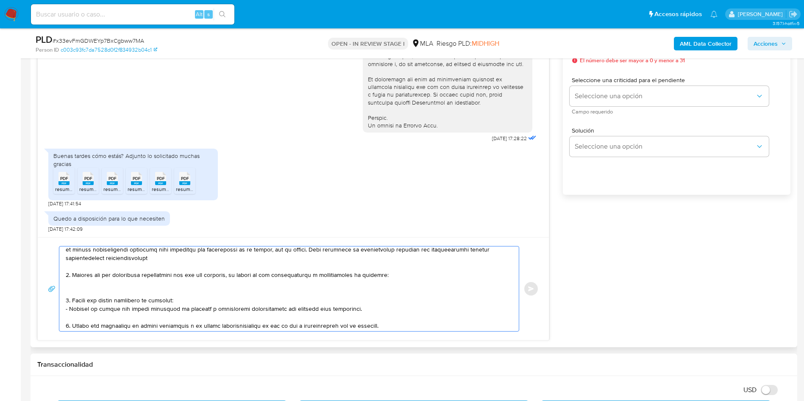
paste textarea "- Fabricio Ezequiel Chiodo - CUIT 27354272747 (ACTIVIDAD: EMPLEADO DE MELI LOG …"
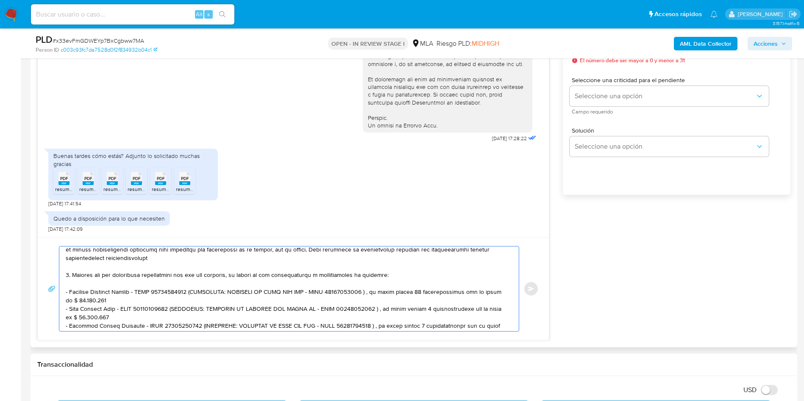
scroll to position [96, 0]
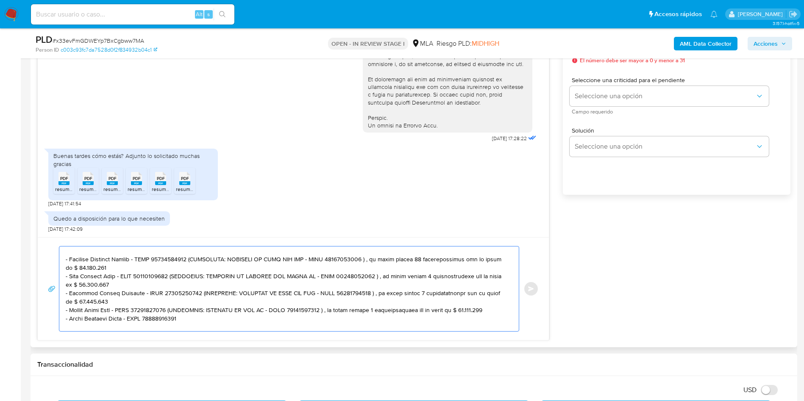
paste textarea "- Simon Walker - CUIT 20450720004 (SIN ACTIVIDAD) , a quien le envía 19 transfe…"
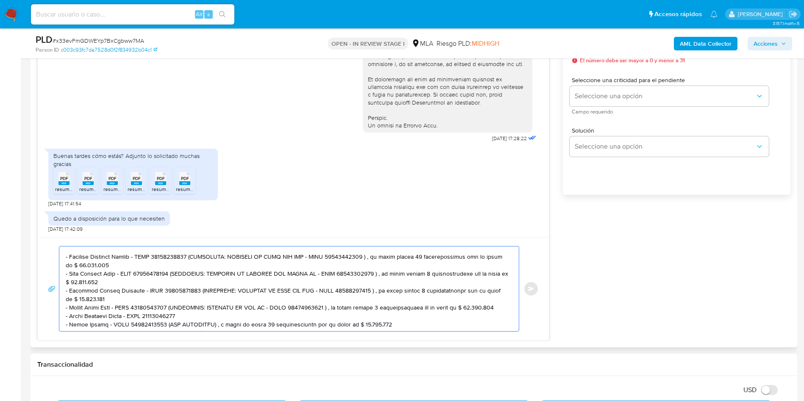
scroll to position [100, 0]
drag, startPoint x: 192, startPoint y: 254, endPoint x: 193, endPoint y: 263, distance: 9.0
click at [193, 263] on textarea at bounding box center [287, 289] width 442 height 85
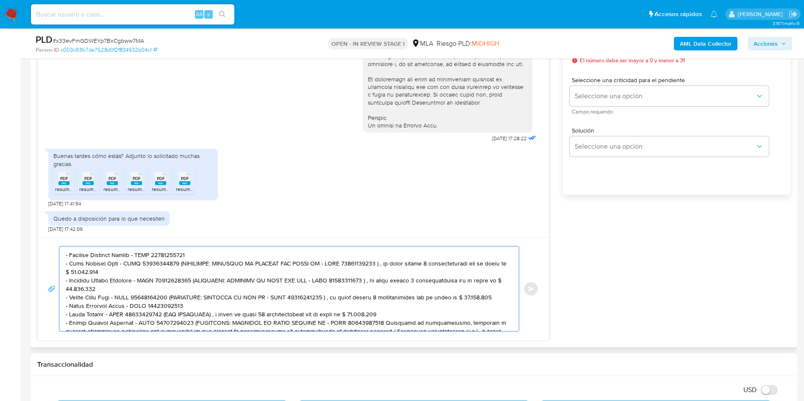
drag, startPoint x: 175, startPoint y: 262, endPoint x: 176, endPoint y: 270, distance: 7.7
click at [176, 270] on textarea at bounding box center [287, 289] width 442 height 85
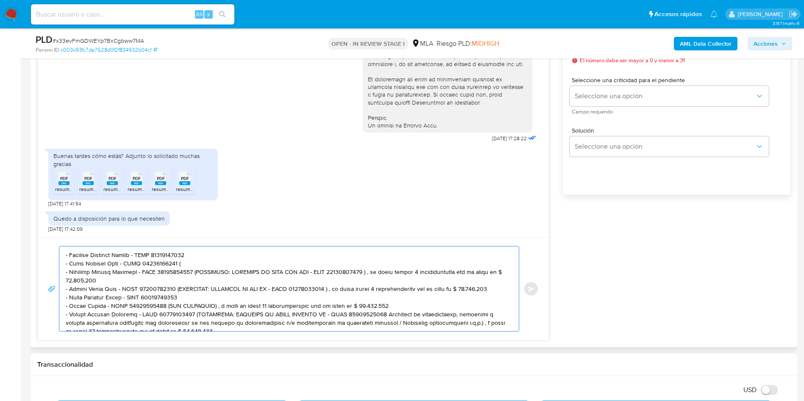
drag, startPoint x: 197, startPoint y: 273, endPoint x: 197, endPoint y: 279, distance: 6.4
click at [197, 279] on textarea at bounding box center [287, 289] width 442 height 85
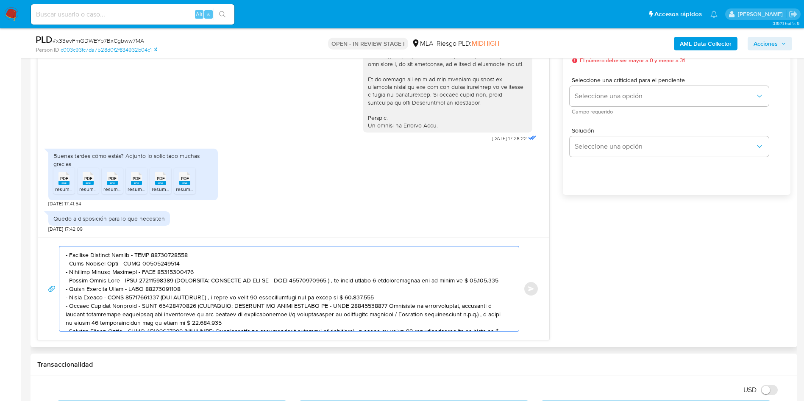
drag, startPoint x: 170, startPoint y: 282, endPoint x: 193, endPoint y: 287, distance: 23.0
click at [193, 287] on textarea at bounding box center [287, 289] width 442 height 85
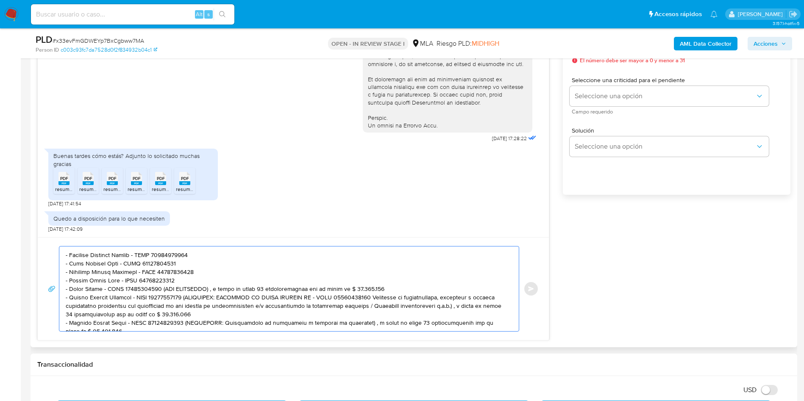
drag, startPoint x: 164, startPoint y: 289, endPoint x: 379, endPoint y: 287, distance: 214.4
click at [379, 287] on textarea at bounding box center [287, 289] width 442 height 85
drag, startPoint x: 193, startPoint y: 296, endPoint x: 206, endPoint y: 315, distance: 22.7
click at [206, 315] on textarea at bounding box center [287, 289] width 442 height 85
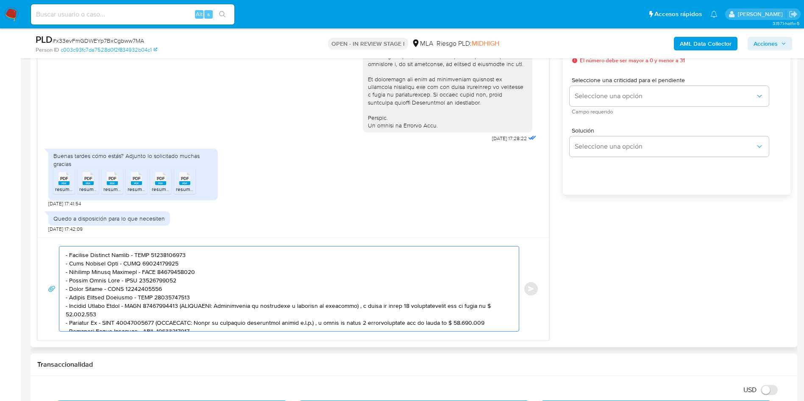
drag, startPoint x: 186, startPoint y: 306, endPoint x: 189, endPoint y: 313, distance: 7.6
click at [189, 313] on textarea at bounding box center [287, 289] width 442 height 85
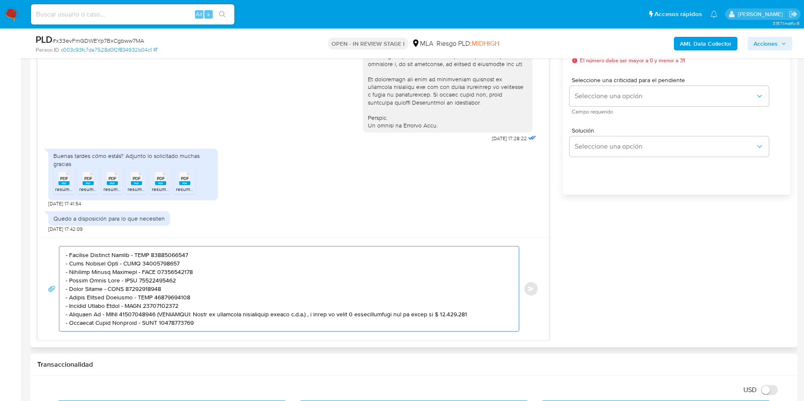
drag, startPoint x: 157, startPoint y: 316, endPoint x: 489, endPoint y: 312, distance: 332.7
click at [489, 312] on textarea at bounding box center [287, 289] width 442 height 85
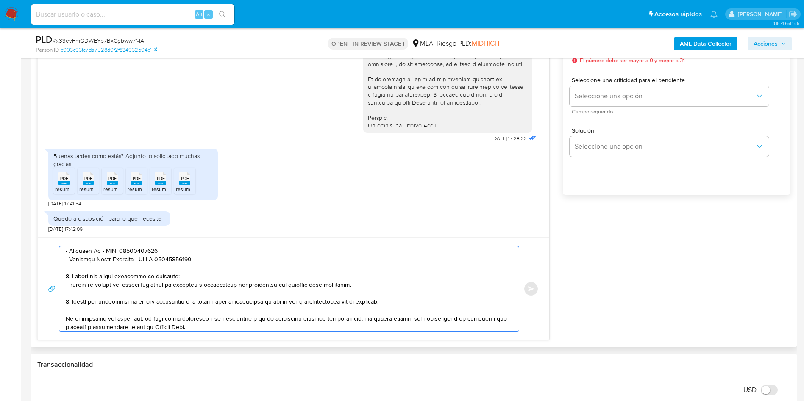
drag, startPoint x: 66, startPoint y: 278, endPoint x: 409, endPoint y: 306, distance: 343.6
click at [409, 306] on textarea at bounding box center [287, 289] width 442 height 85
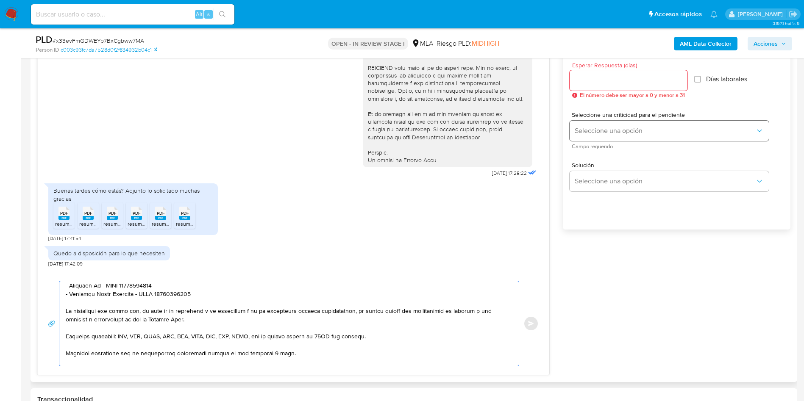
scroll to position [445, 0]
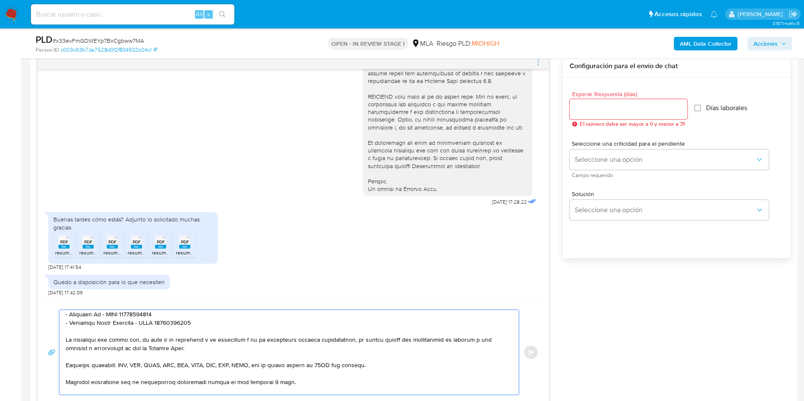
type textarea "Hola, Francisco Gomez, muchas gracias por tu respuesta. En función de las opera…"
click at [597, 114] on input "Esperar Respuesta (días)" at bounding box center [629, 109] width 118 height 11
type input "3"
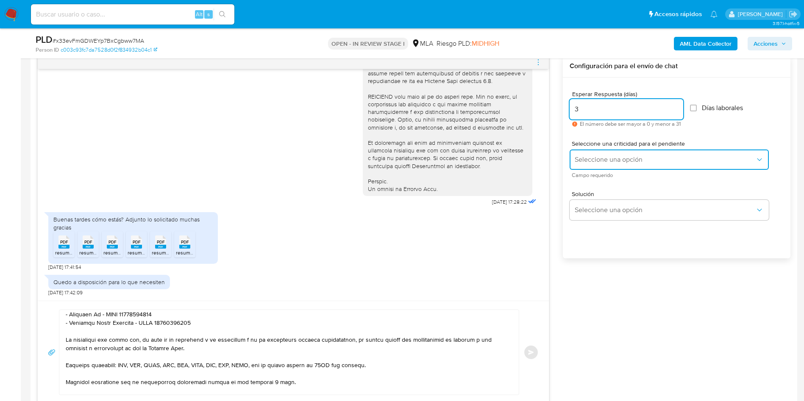
click at [586, 157] on span "Seleccione una opción" at bounding box center [665, 160] width 181 height 8
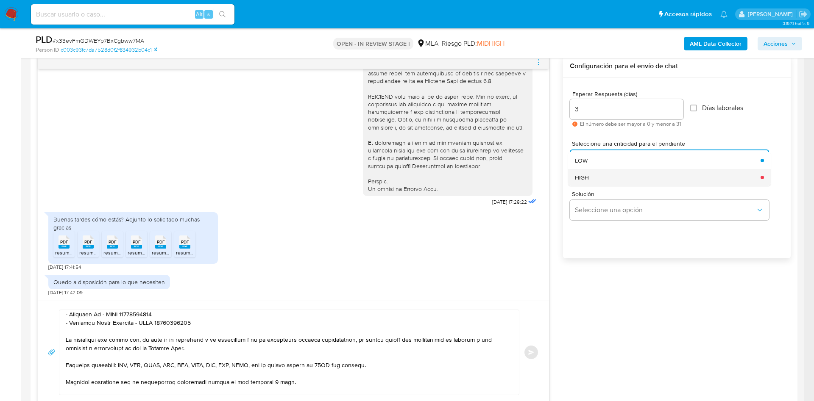
click at [593, 183] on div "HIGH" at bounding box center [665, 177] width 181 height 17
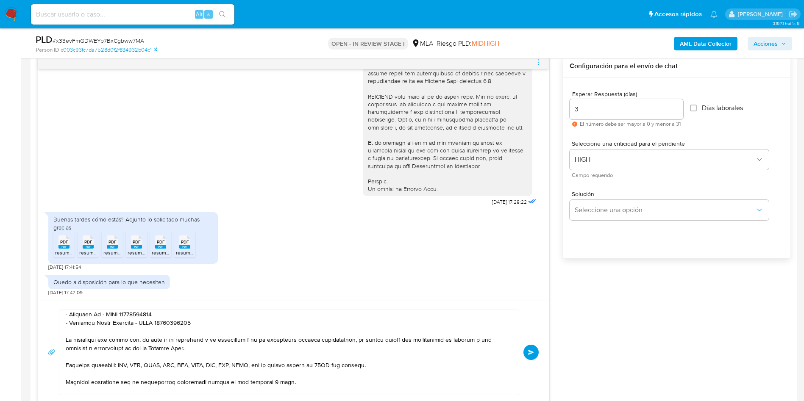
click at [531, 353] on span "Enviar" at bounding box center [531, 352] width 6 height 5
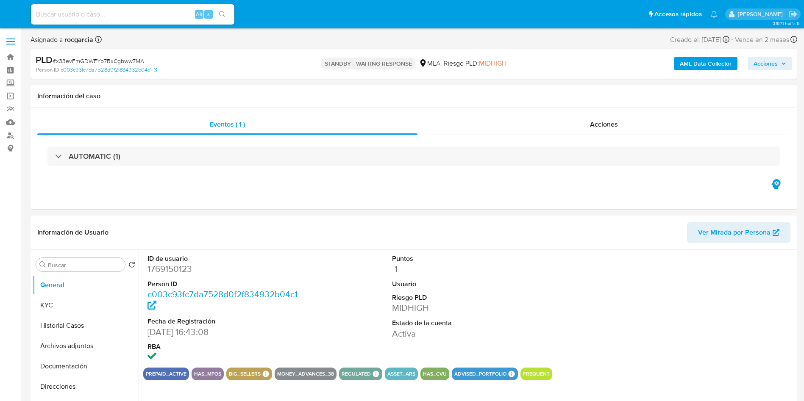
select select "10"
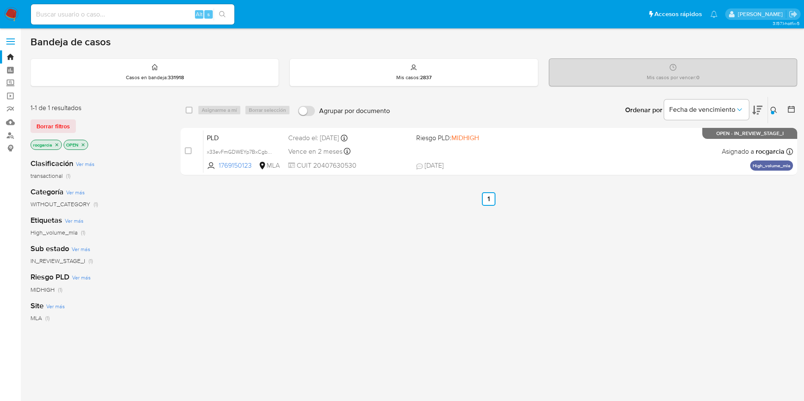
click at [773, 111] on div at bounding box center [772, 112] width 3 height 3
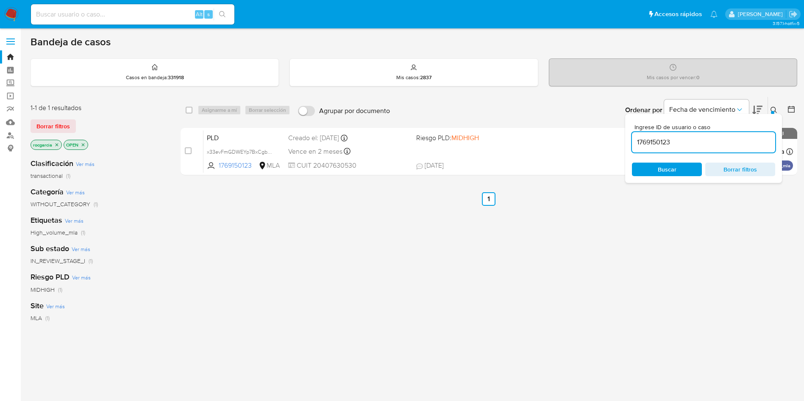
click at [724, 140] on input "1769150123" at bounding box center [703, 142] width 143 height 11
type input "101410739"
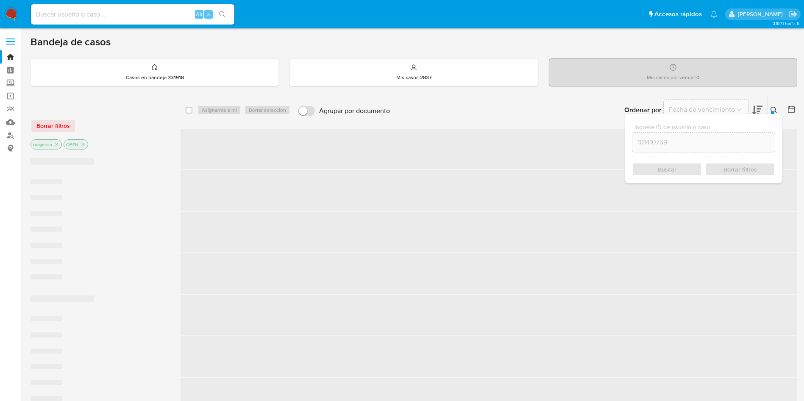
click at [772, 109] on icon at bounding box center [773, 110] width 7 height 7
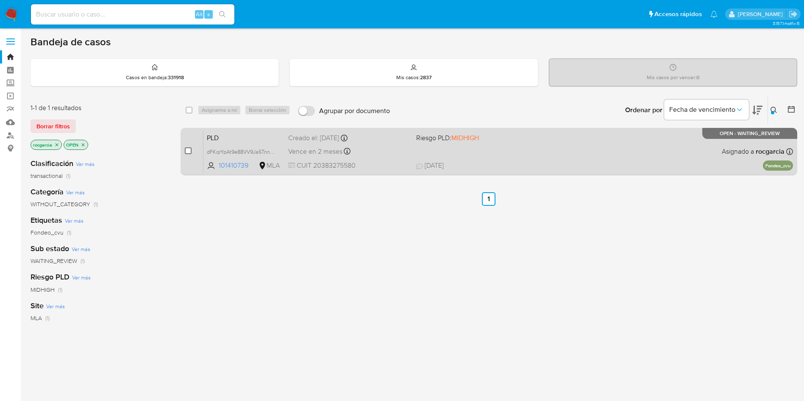
click at [186, 150] on input "checkbox" at bounding box center [188, 150] width 7 height 7
checkbox input "true"
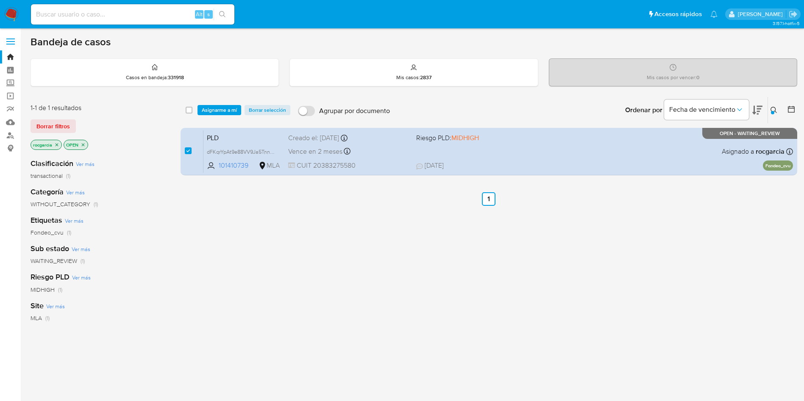
click at [219, 104] on div "select-all-cases-checkbox Asignarme a mí Borrar selección Agrupar por documento…" at bounding box center [489, 110] width 617 height 26
click at [219, 112] on span "Asignarme a mí" at bounding box center [219, 110] width 35 height 8
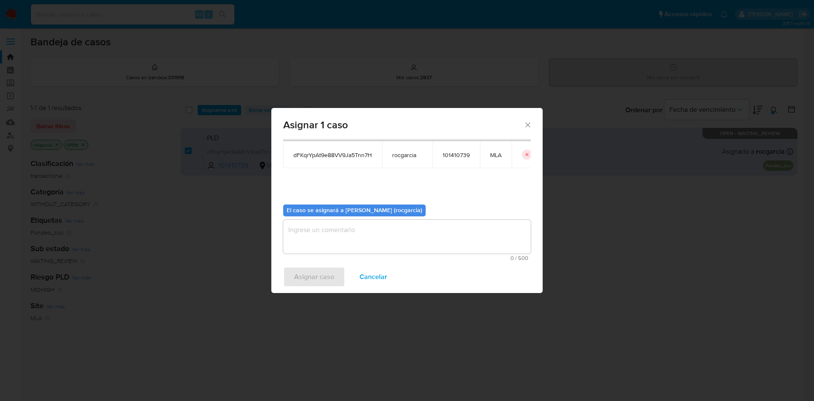
scroll to position [44, 0]
click at [358, 234] on textarea "assign-modal" at bounding box center [406, 236] width 247 height 34
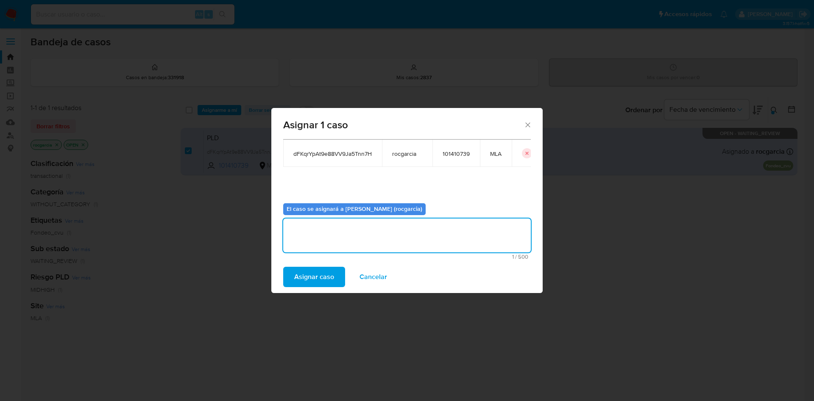
click at [313, 270] on span "Asignar caso" at bounding box center [314, 277] width 40 height 19
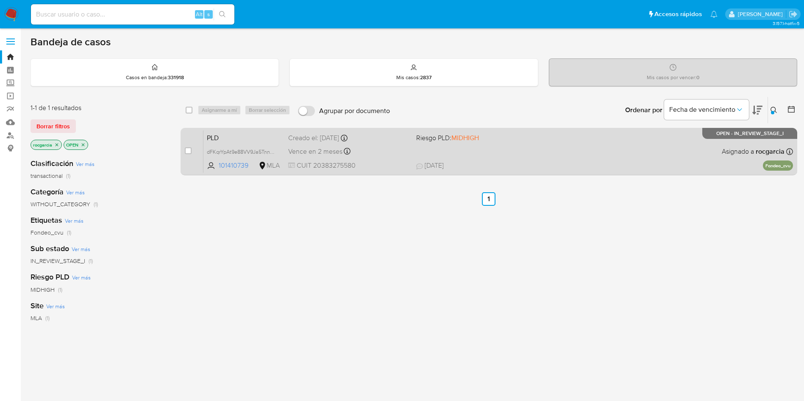
click at [390, 161] on span "CUIT 20383275580" at bounding box center [348, 165] width 121 height 9
click at [187, 149] on input "checkbox" at bounding box center [188, 150] width 7 height 7
checkbox input "true"
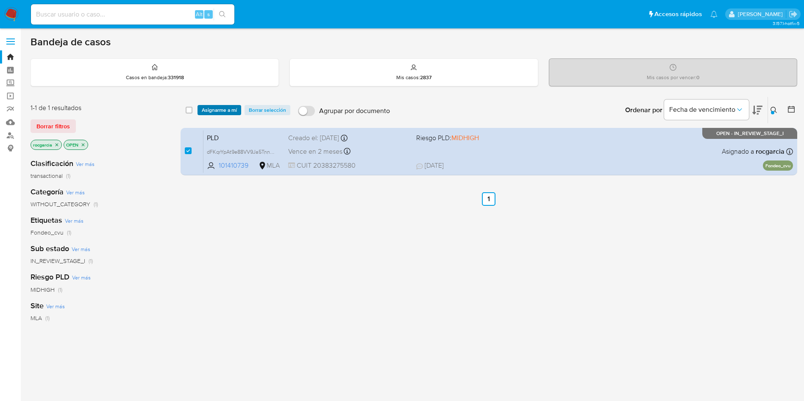
click at [209, 114] on span "Asignarme a mí" at bounding box center [219, 110] width 35 height 8
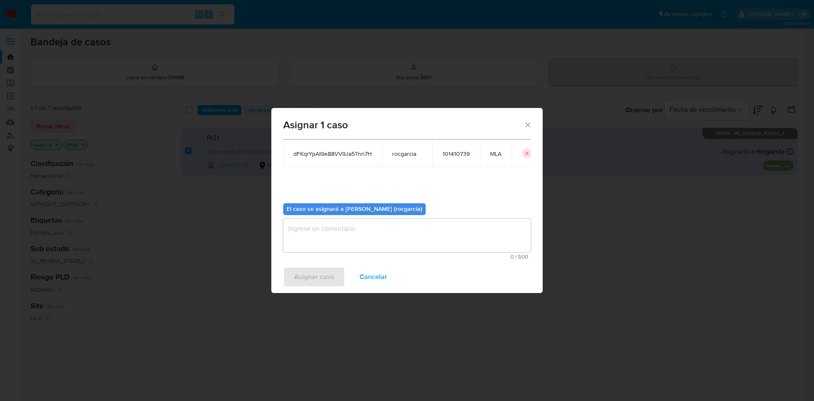
click at [319, 235] on textarea "assign-modal" at bounding box center [406, 236] width 247 height 34
click at [319, 283] on span "Asignar caso" at bounding box center [314, 277] width 40 height 19
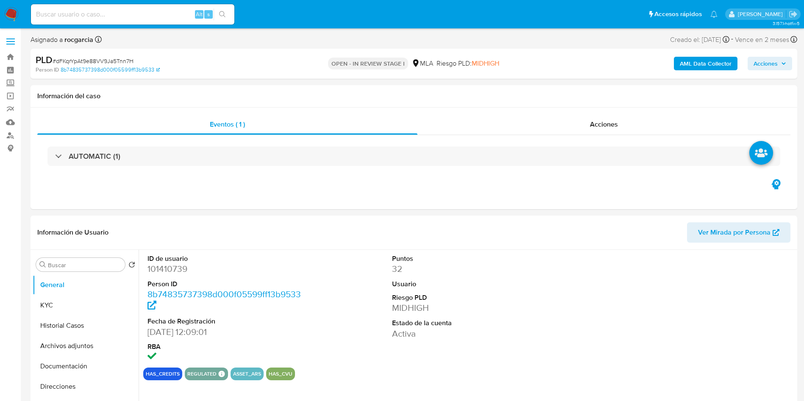
select select "10"
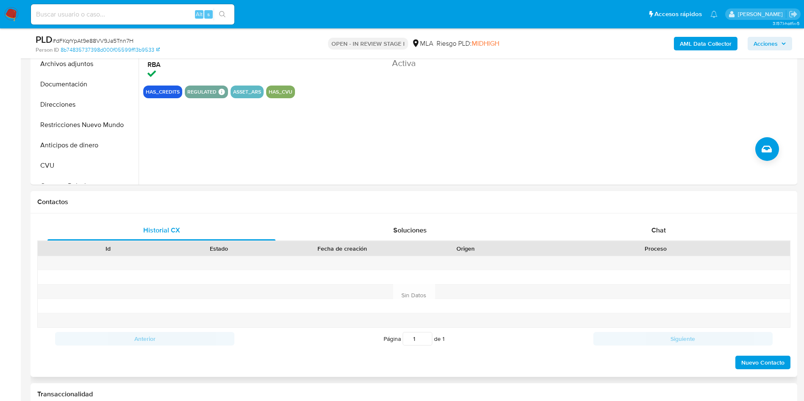
scroll to position [254, 0]
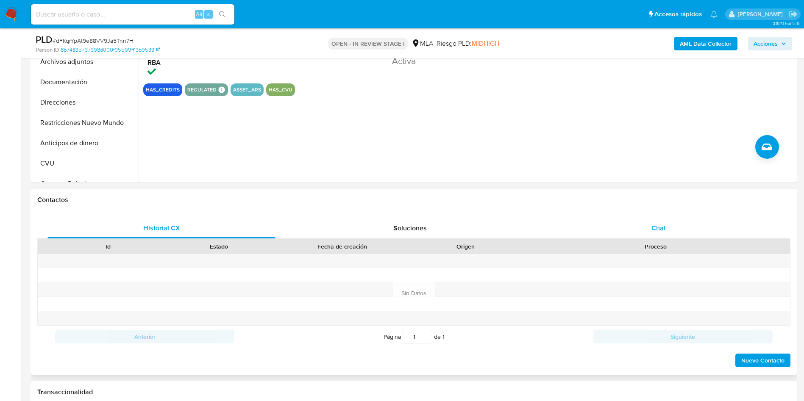
drag, startPoint x: 645, startPoint y: 228, endPoint x: 640, endPoint y: 231, distance: 5.9
click at [645, 228] on div "Chat" at bounding box center [659, 228] width 228 height 20
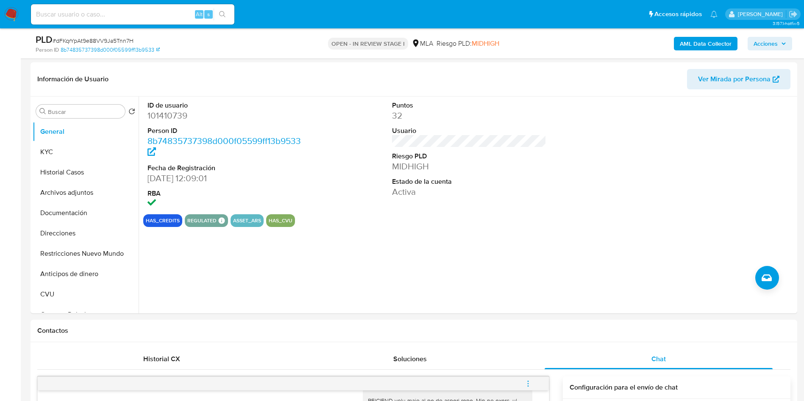
scroll to position [0, 0]
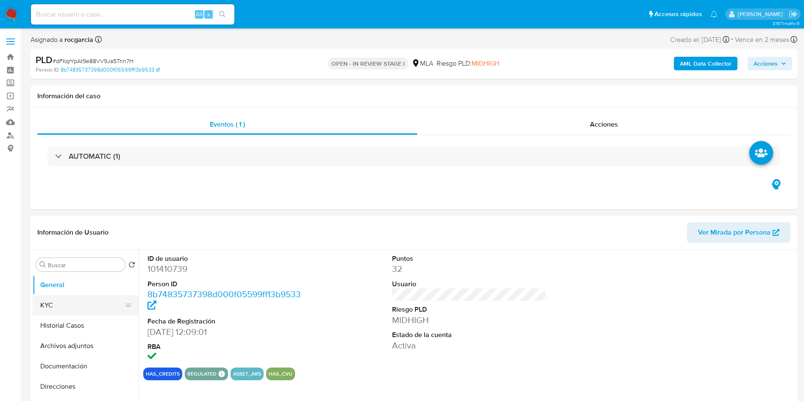
click at [60, 304] on button "KYC" at bounding box center [82, 305] width 99 height 20
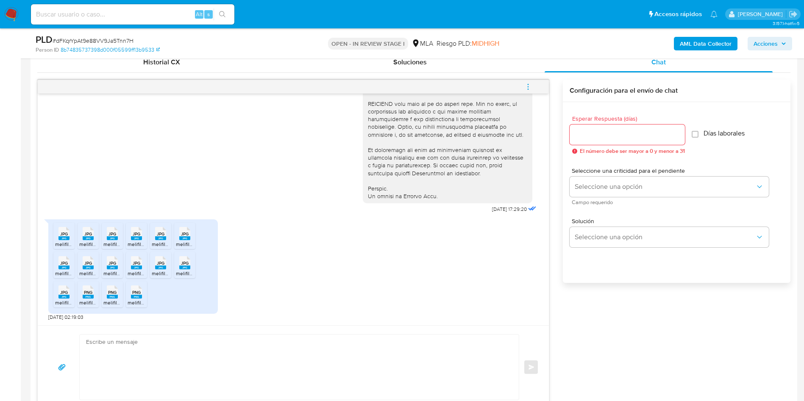
scroll to position [509, 0]
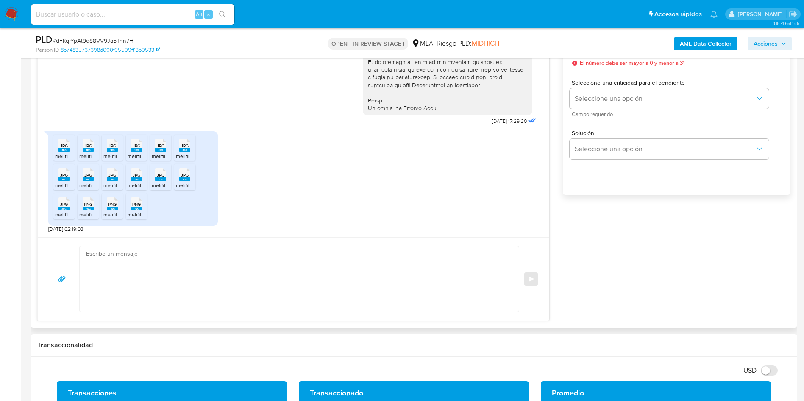
click at [38, 215] on div "18/08/2025 17:29:20 JPG JPG melifile7570551601118478373.jpg JPG JPG melifile617…" at bounding box center [293, 122] width 511 height 232
click at [65, 156] on span "melifile7570551601118478373.jpg" at bounding box center [92, 156] width 75 height 7
click at [92, 151] on rect at bounding box center [88, 150] width 11 height 4
click at [70, 148] on icon at bounding box center [63, 145] width 11 height 13
click at [137, 149] on rect at bounding box center [136, 150] width 11 height 4
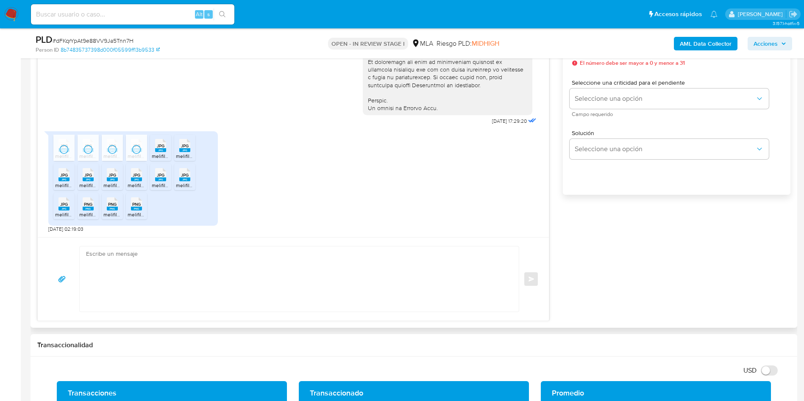
click at [161, 151] on rect at bounding box center [160, 150] width 11 height 4
click at [183, 151] on rect at bounding box center [184, 150] width 11 height 4
drag, startPoint x: 58, startPoint y: 176, endPoint x: 86, endPoint y: 177, distance: 28.0
click at [60, 175] on div "JPG JPG" at bounding box center [64, 174] width 18 height 17
click at [86, 177] on span "JPG" at bounding box center [88, 175] width 8 height 6
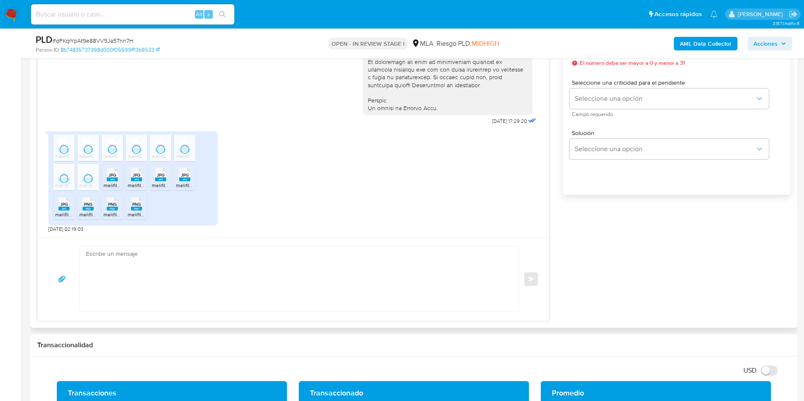
click at [116, 181] on rect at bounding box center [112, 180] width 11 height 4
click at [140, 182] on icon "JPG" at bounding box center [136, 174] width 11 height 15
click at [152, 182] on div "JPG JPG" at bounding box center [161, 174] width 18 height 17
click at [191, 184] on span "melifile1454770674372969272.jpg" at bounding box center [215, 185] width 78 height 7
drag, startPoint x: 58, startPoint y: 215, endPoint x: 85, endPoint y: 213, distance: 27.2
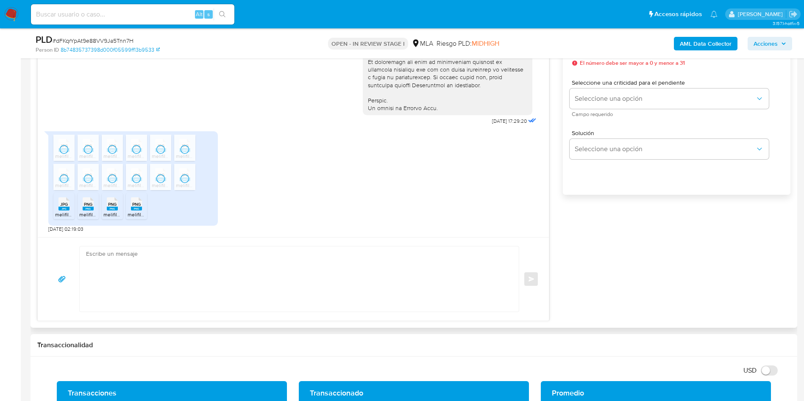
click at [58, 214] on span "melifile6656388820799340112.jpg" at bounding box center [94, 214] width 78 height 7
click at [91, 211] on icon "PNG" at bounding box center [88, 204] width 11 height 15
click at [112, 209] on rect at bounding box center [112, 209] width 11 height 4
click at [138, 211] on rect at bounding box center [136, 209] width 11 height 4
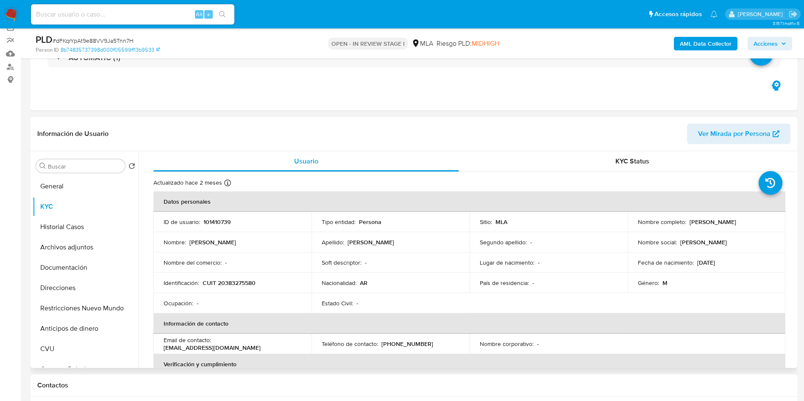
scroll to position [64, 0]
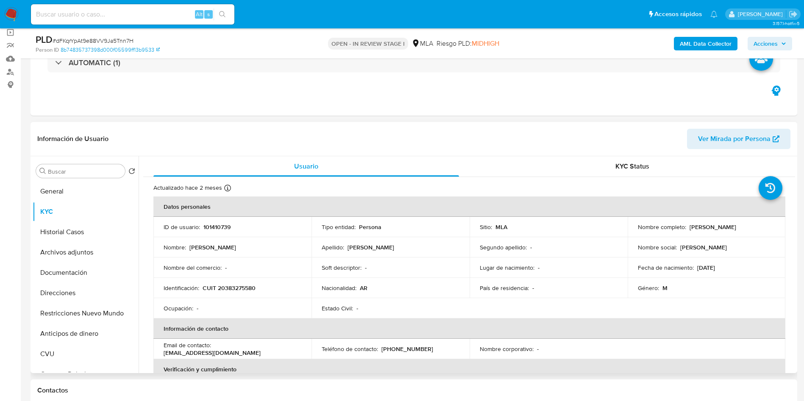
click at [213, 225] on p "101410739" at bounding box center [216, 227] width 27 height 8
copy p "101410739"
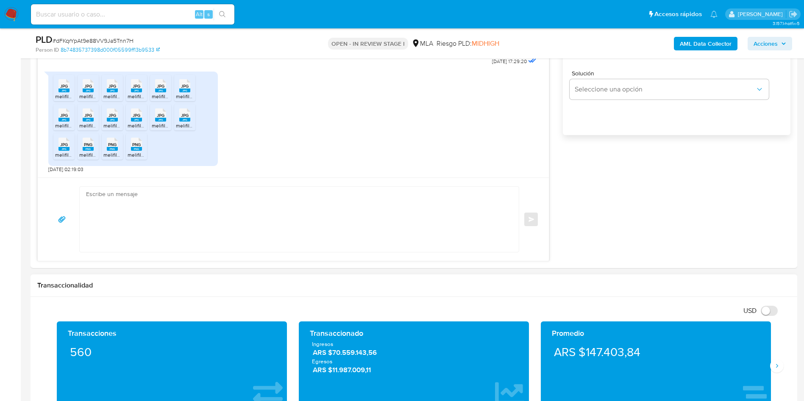
scroll to position [572, 0]
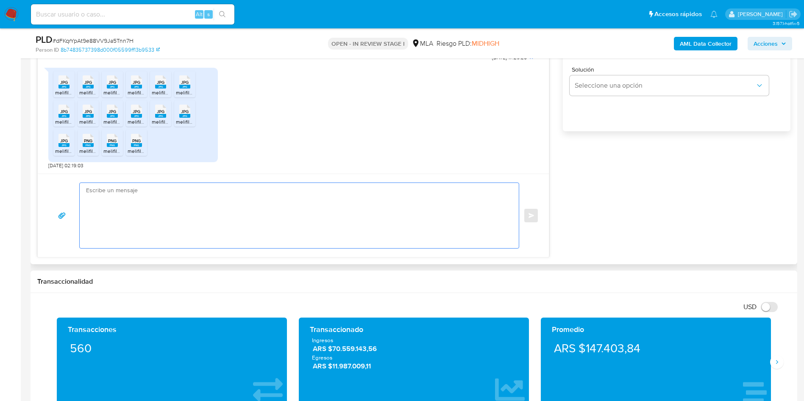
click at [206, 209] on textarea at bounding box center [297, 215] width 422 height 65
paste textarea "Muchas gracias por la respuesta. Analizamos tu caso y notamos que la informació…"
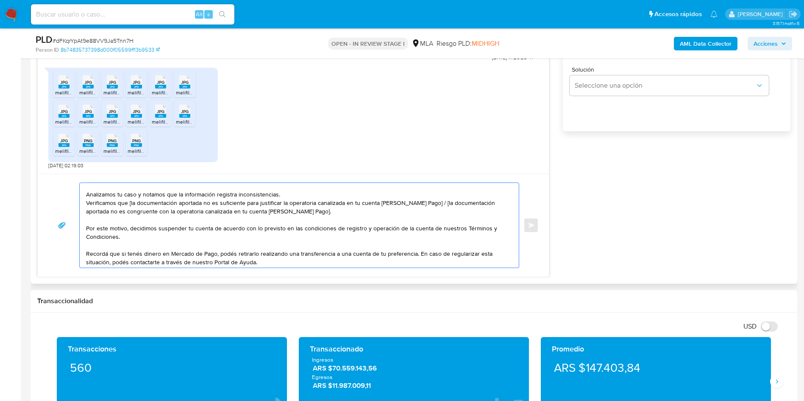
scroll to position [0, 0]
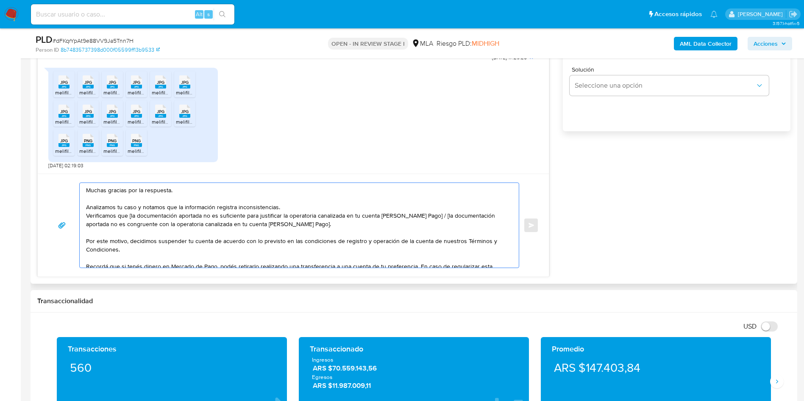
click at [131, 214] on textarea "Muchas gracias por la respuesta. Analizamos tu caso y notamos que la informació…" at bounding box center [297, 225] width 422 height 85
drag, startPoint x: 425, startPoint y: 217, endPoint x: 397, endPoint y: 228, distance: 30.1
click at [397, 228] on textarea "Muchas gracias por la respuesta. Analizamos tu caso y notamos que la informació…" at bounding box center [297, 225] width 422 height 85
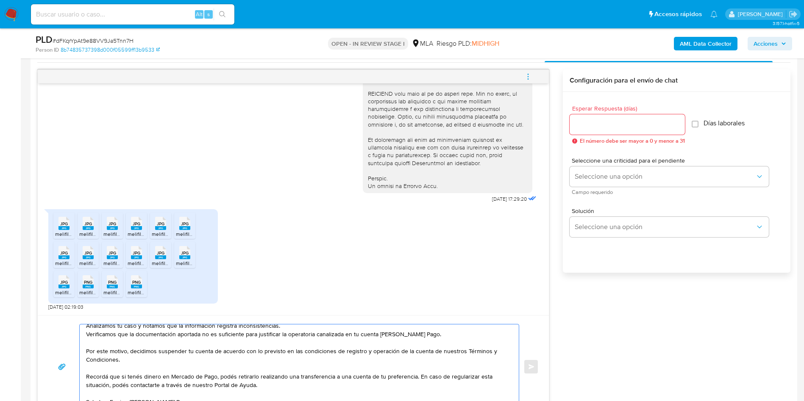
scroll to position [381, 0]
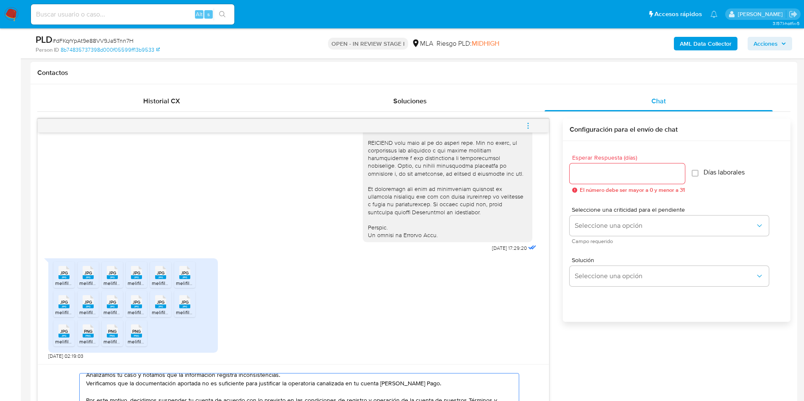
type textarea "Muchas gracias por la respuesta. Analizamos tu caso y notamos que la informació…"
click at [610, 178] on input "Esperar Respuesta (días)" at bounding box center [627, 173] width 115 height 11
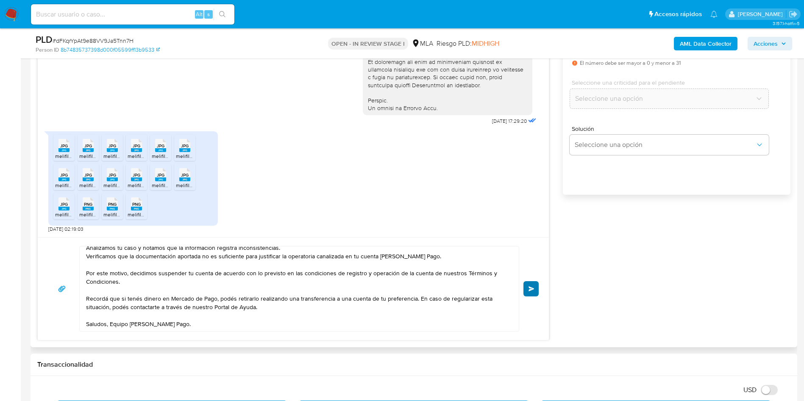
type input "0"
click at [531, 289] on span "Enviar" at bounding box center [531, 288] width 6 height 5
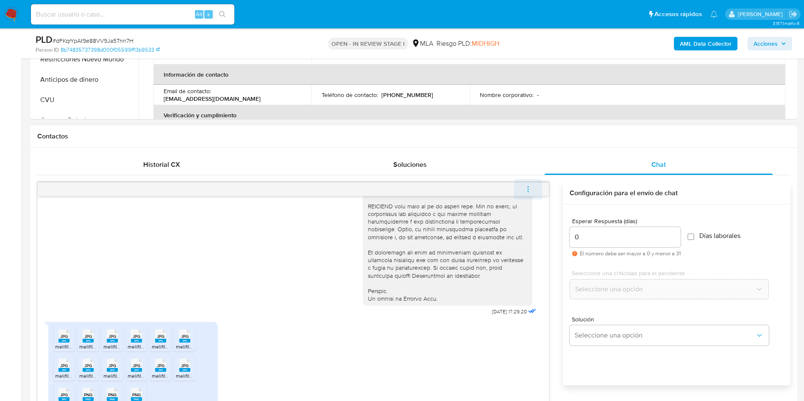
scroll to position [525, 0]
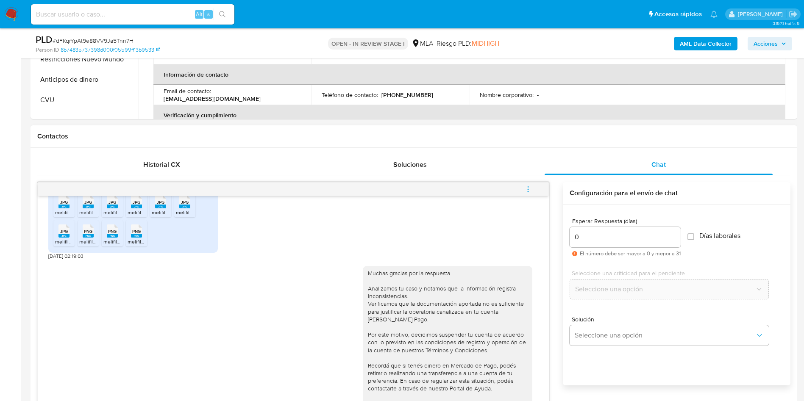
click at [526, 184] on span "menu-action" at bounding box center [528, 189] width 8 height 20
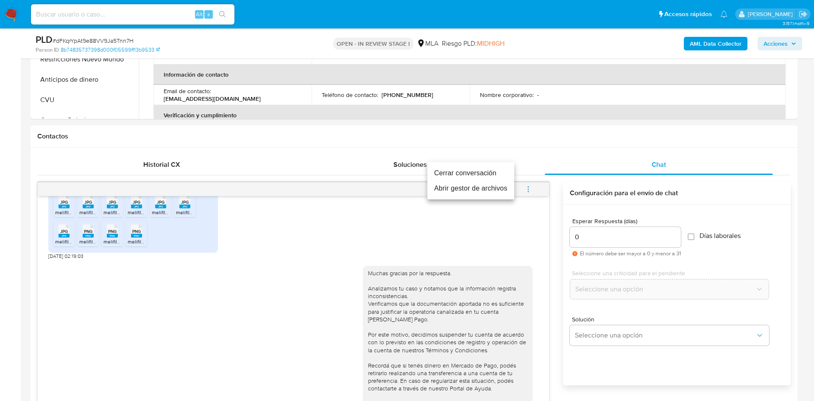
click at [487, 174] on li "Cerrar conversación" at bounding box center [470, 173] width 87 height 15
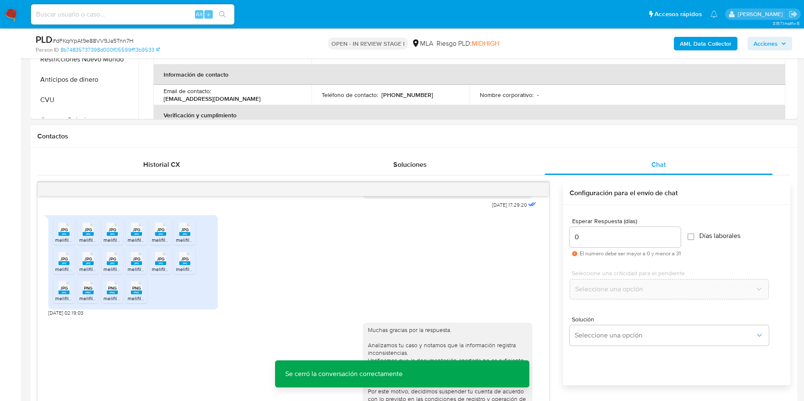
scroll to position [334, 0]
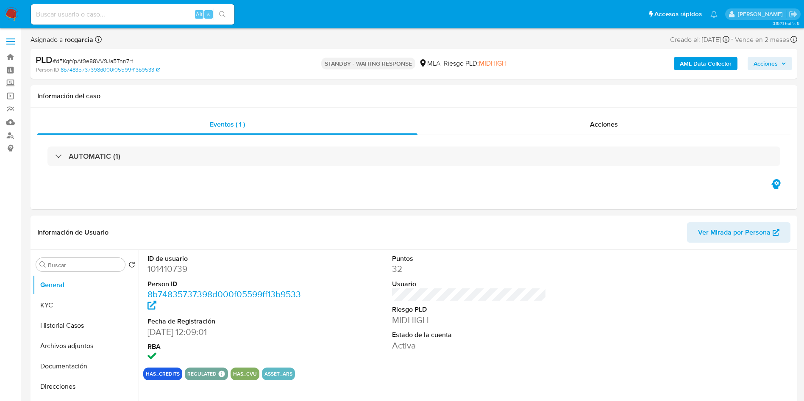
select select "10"
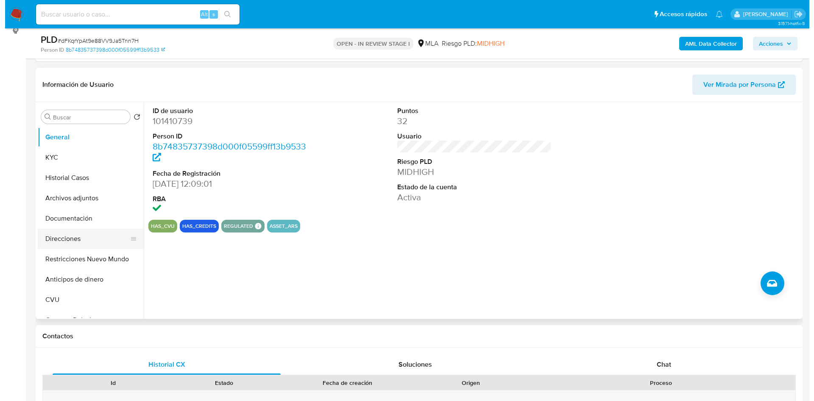
scroll to position [127, 0]
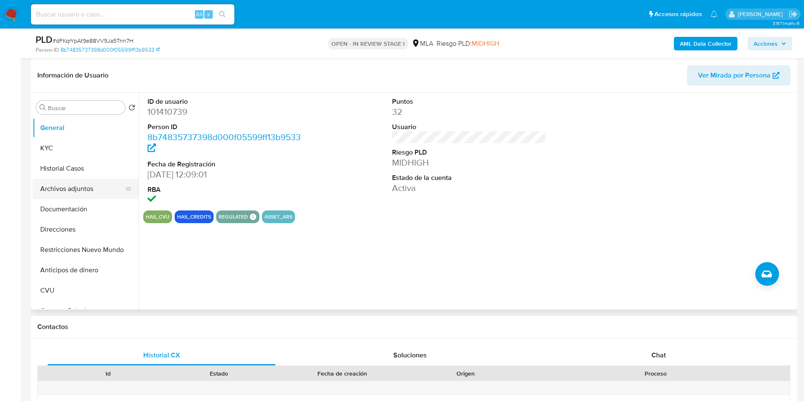
click at [70, 181] on button "Archivos adjuntos" at bounding box center [82, 189] width 99 height 20
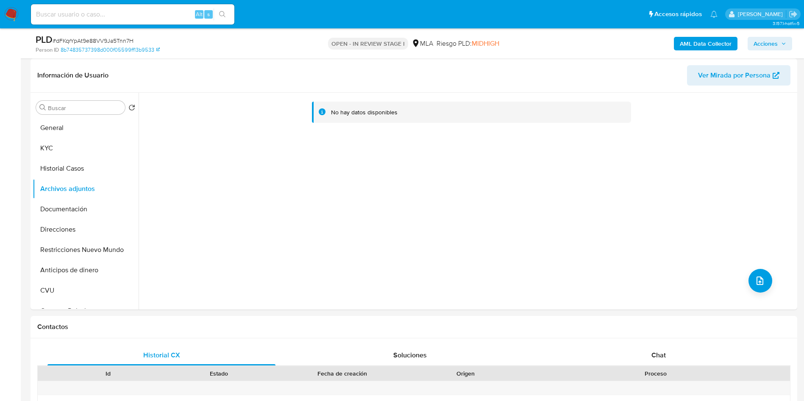
click at [709, 53] on div "AML Data Collector Acciones" at bounding box center [667, 43] width 250 height 20
click at [706, 44] on b "AML Data Collector" at bounding box center [706, 44] width 52 height 14
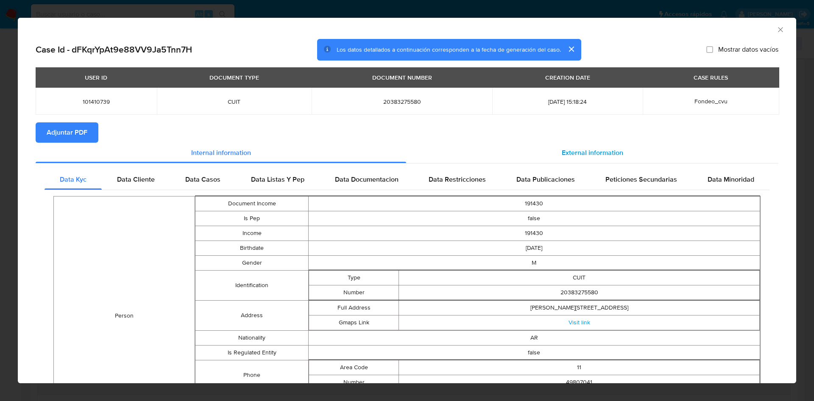
click at [566, 148] on span "External information" at bounding box center [592, 153] width 61 height 10
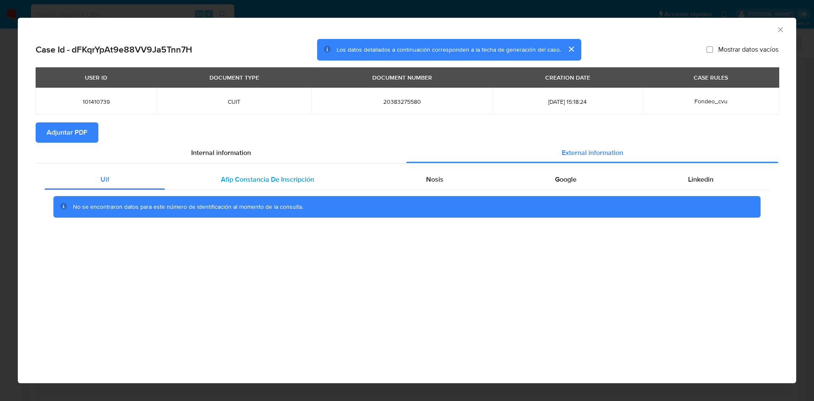
drag, startPoint x: 261, startPoint y: 183, endPoint x: 308, endPoint y: 185, distance: 46.7
click at [261, 183] on span "Afip Constancia De Inscripción" at bounding box center [267, 180] width 93 height 10
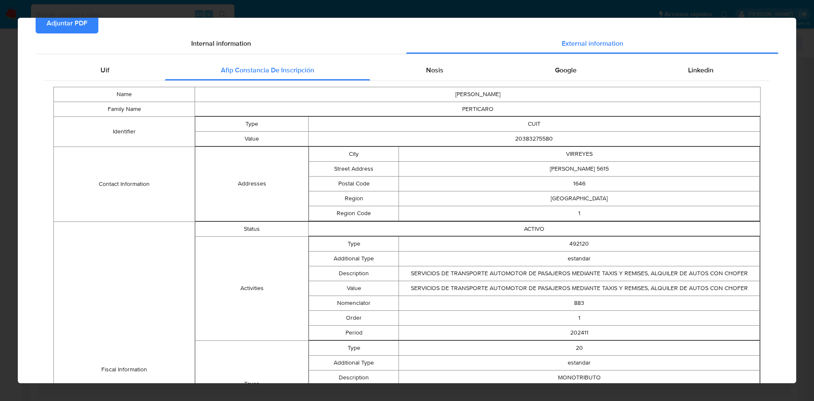
scroll to position [0, 0]
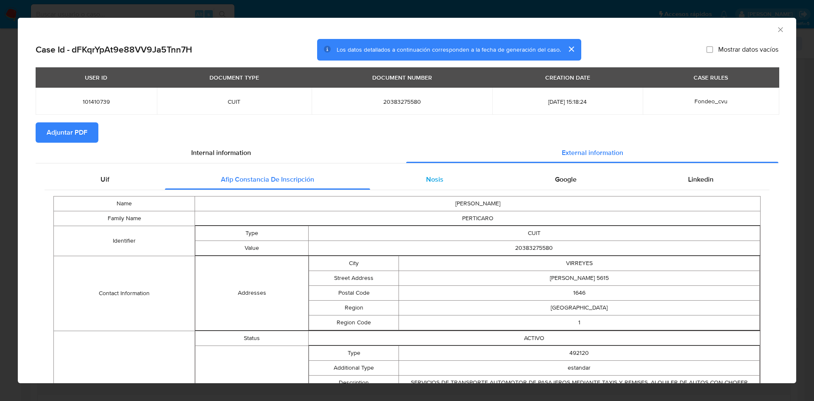
click at [407, 183] on div "Nosis" at bounding box center [434, 180] width 129 height 20
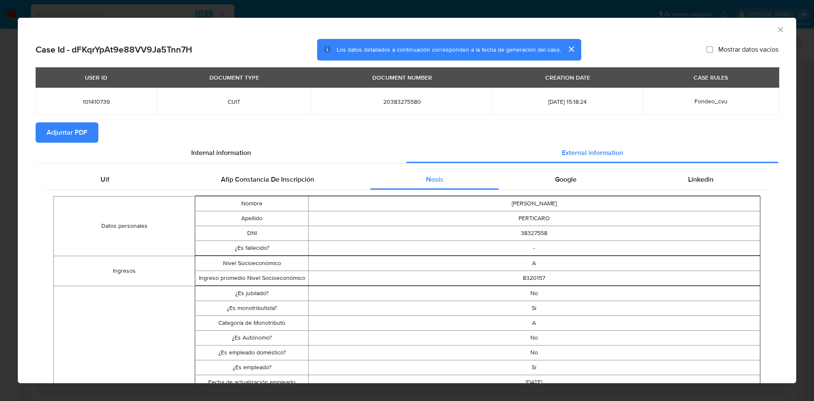
drag, startPoint x: 553, startPoint y: 184, endPoint x: 631, endPoint y: 190, distance: 78.7
click at [554, 184] on div "Google" at bounding box center [565, 180] width 133 height 20
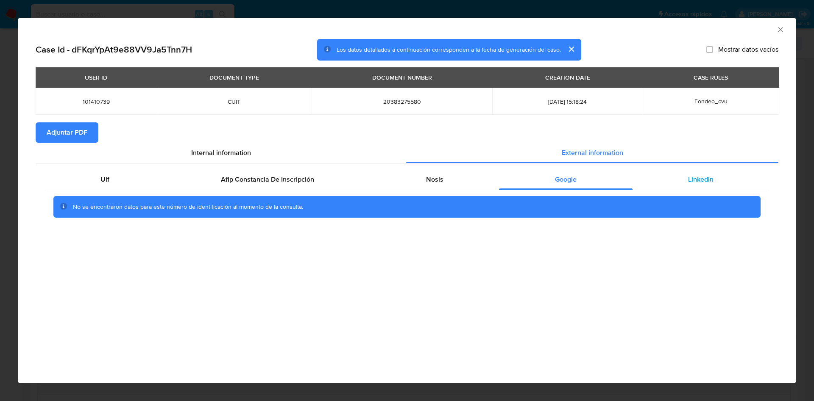
click at [698, 189] on div "Linkedin" at bounding box center [700, 180] width 137 height 20
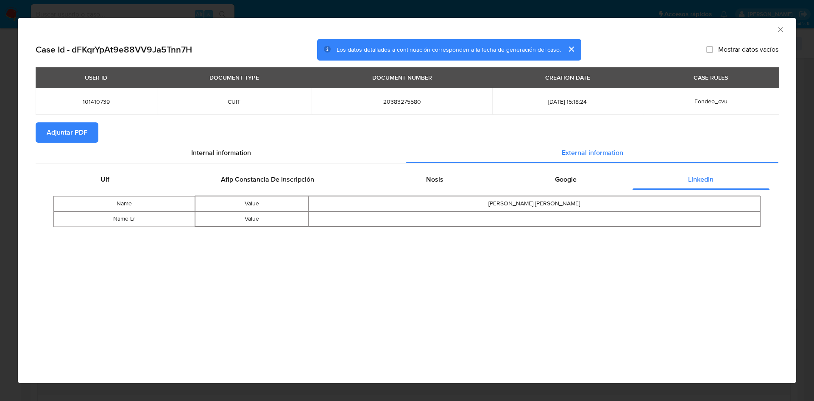
click at [61, 135] on span "Adjuntar PDF" at bounding box center [67, 132] width 41 height 19
click at [777, 29] on icon "Cerrar ventana" at bounding box center [780, 29] width 8 height 8
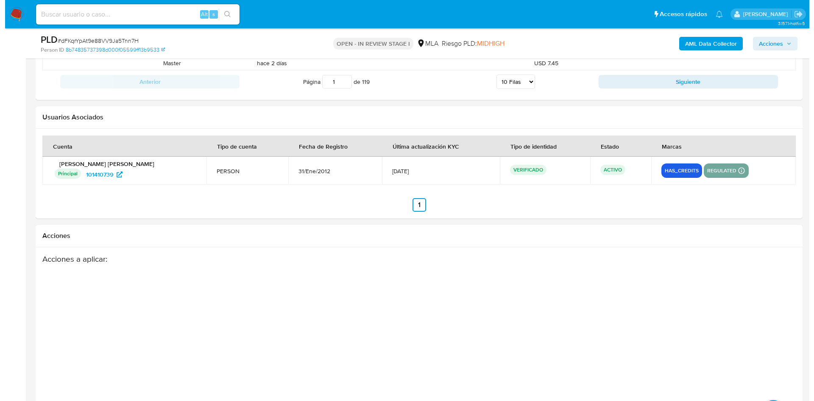
scroll to position [1283, 0]
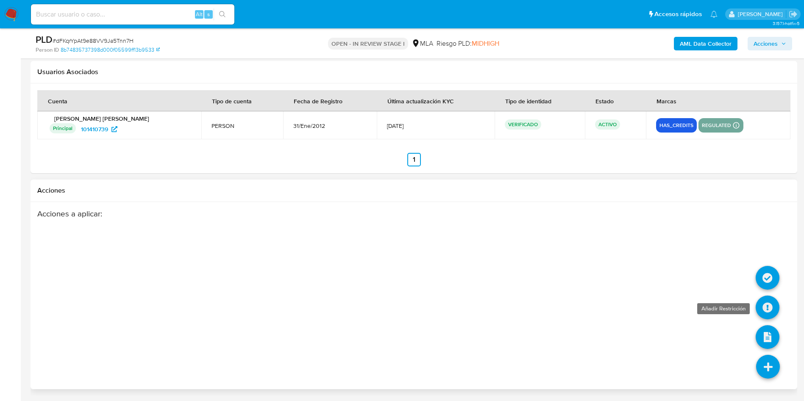
click at [764, 311] on icon at bounding box center [768, 308] width 24 height 24
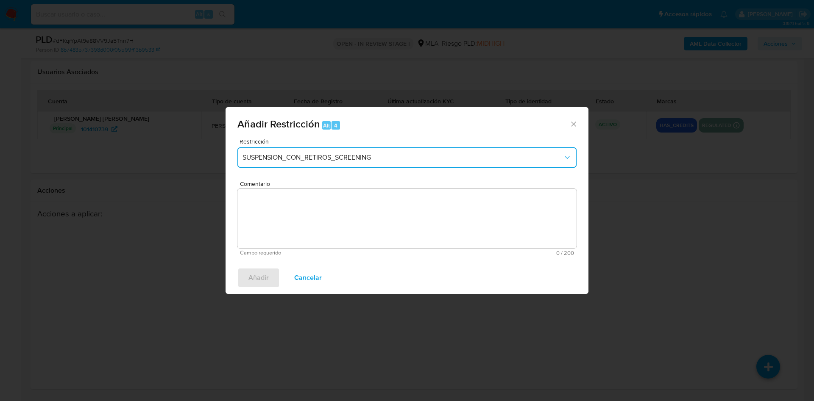
click at [251, 150] on button "SUSPENSION_CON_RETIROS_SCREENING" at bounding box center [406, 157] width 339 height 20
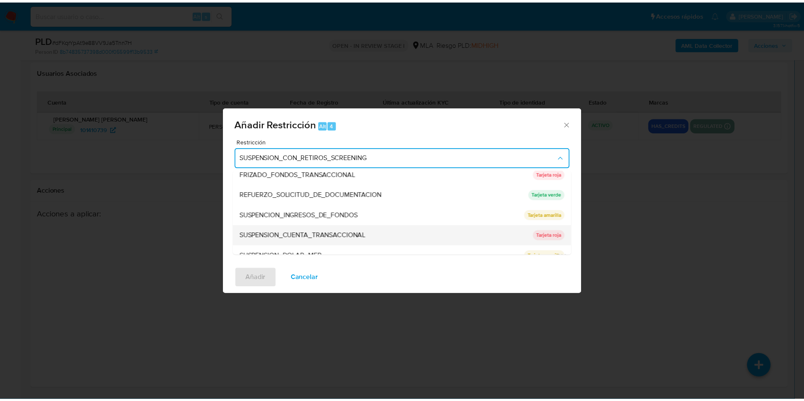
scroll to position [180, 0]
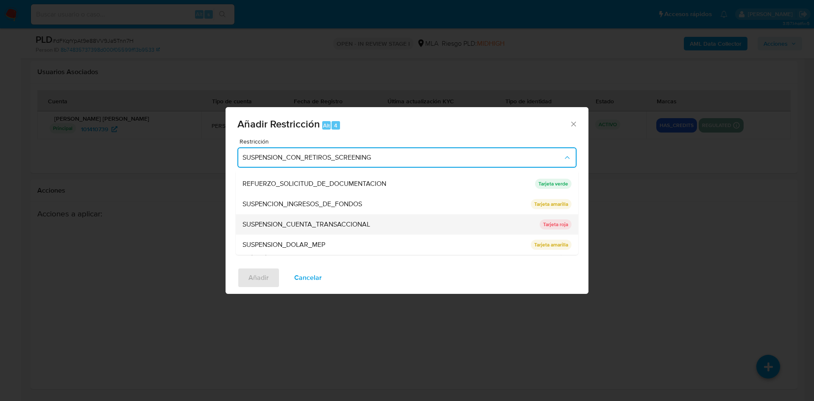
click at [317, 220] on span "SUSPENSION_CUENTA_TRANSACCIONAL" at bounding box center [306, 224] width 128 height 8
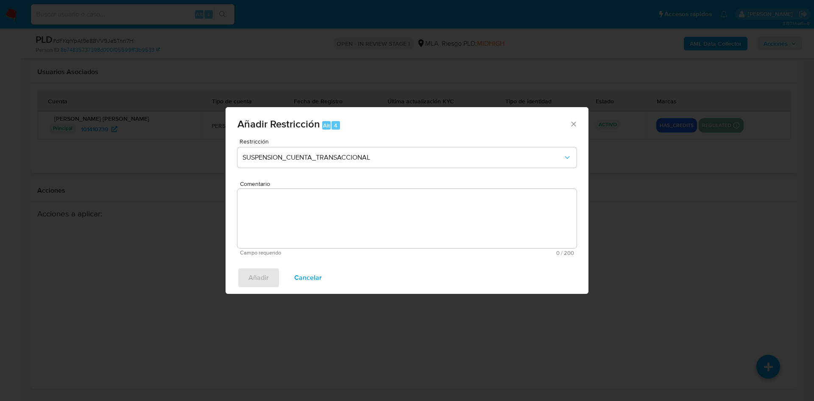
click at [317, 220] on textarea "Comentario" at bounding box center [406, 218] width 339 height 59
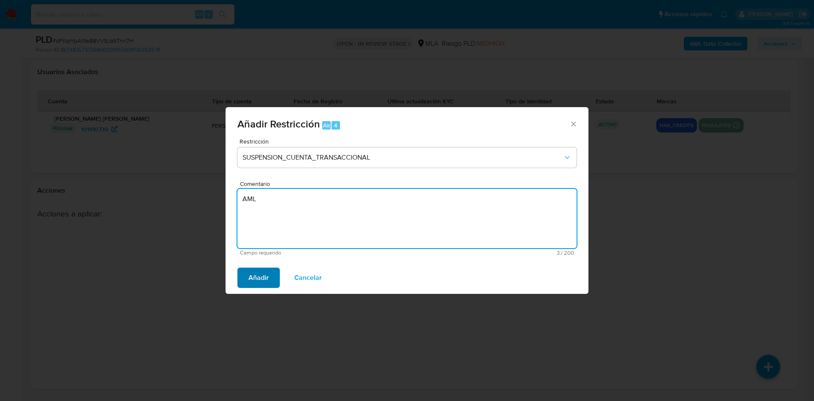
type textarea "AML"
click at [264, 284] on span "Añadir" at bounding box center [258, 278] width 20 height 19
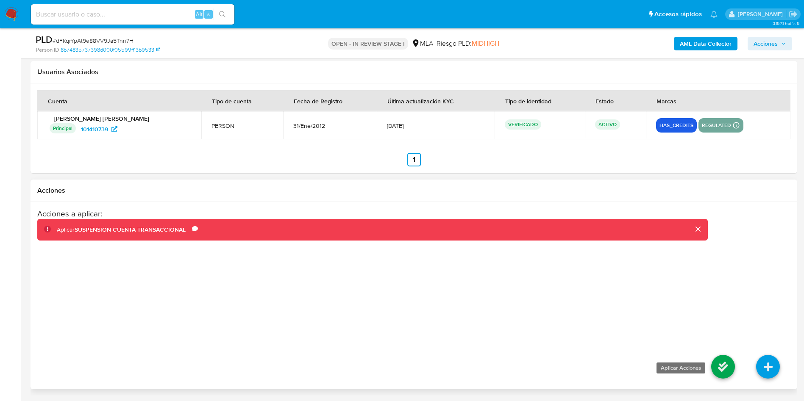
click at [717, 362] on icon at bounding box center [723, 367] width 24 height 24
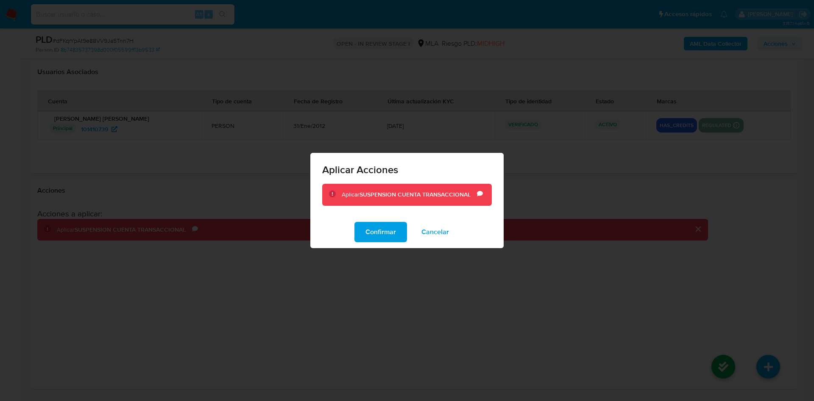
click at [395, 233] on span "Confirmar" at bounding box center [380, 232] width 31 height 19
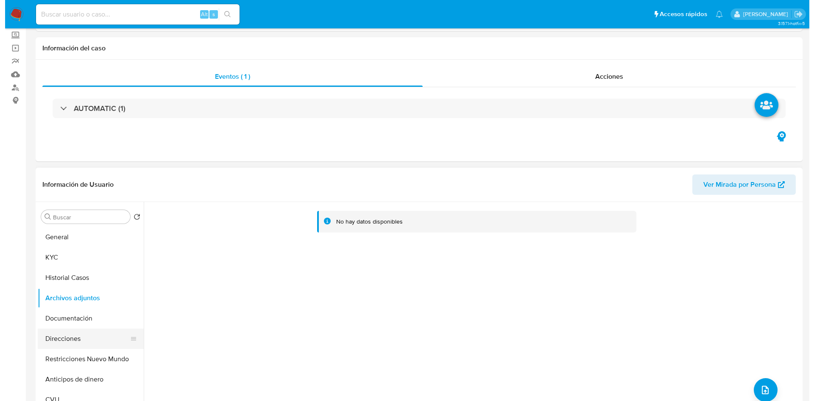
scroll to position [75, 0]
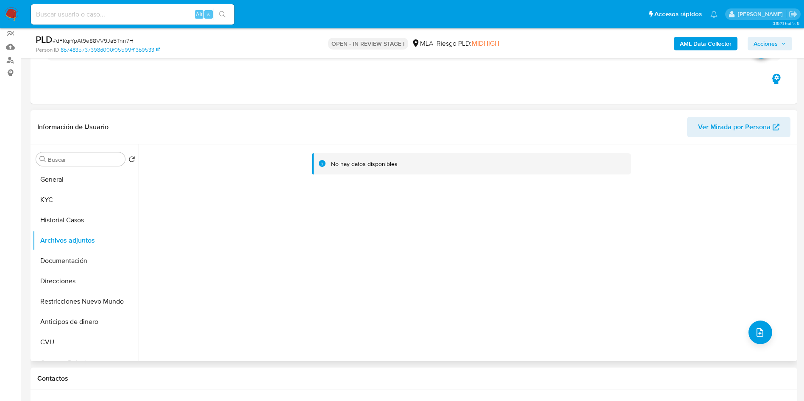
click at [746, 339] on div "No hay datos disponibles" at bounding box center [467, 253] width 656 height 217
click at [753, 324] on button "upload-file" at bounding box center [760, 333] width 24 height 24
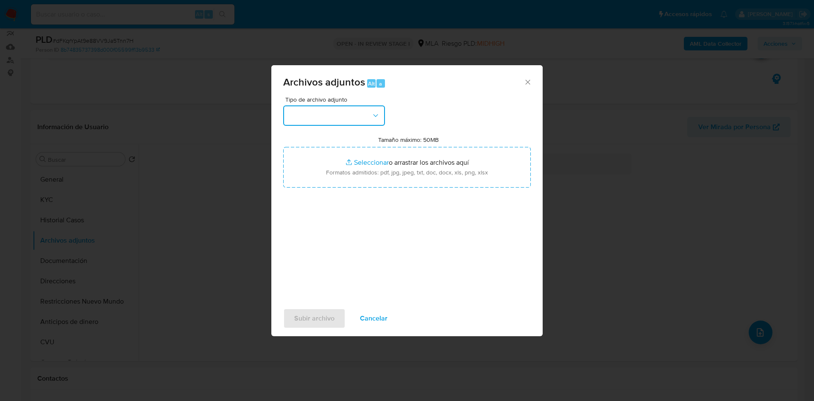
click at [307, 106] on button "button" at bounding box center [334, 116] width 102 height 20
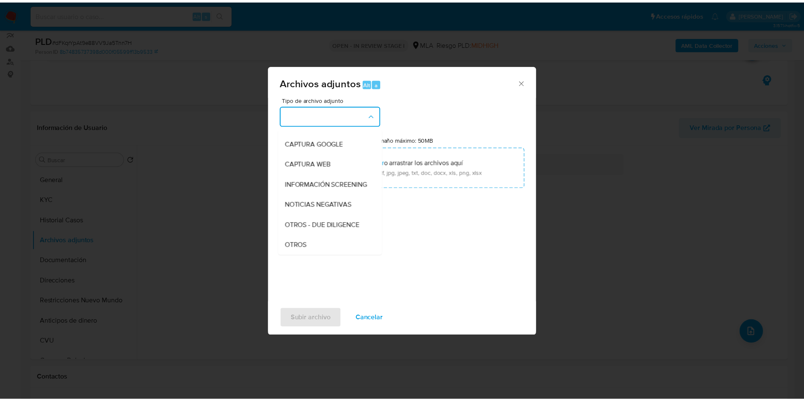
scroll to position [127, 0]
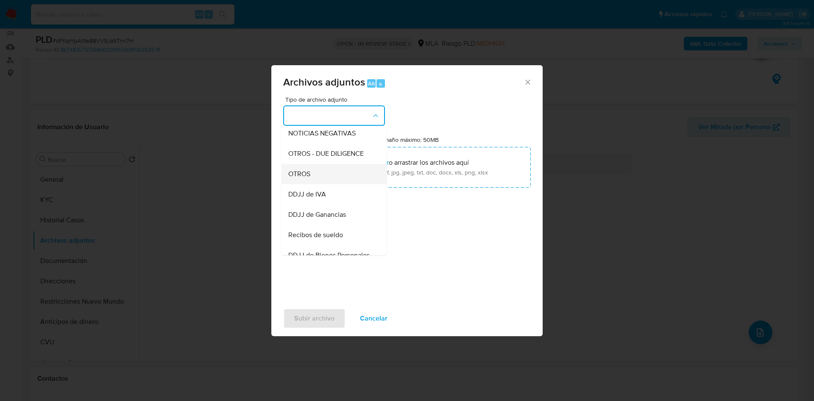
click at [321, 180] on div "OTROS" at bounding box center [331, 174] width 86 height 20
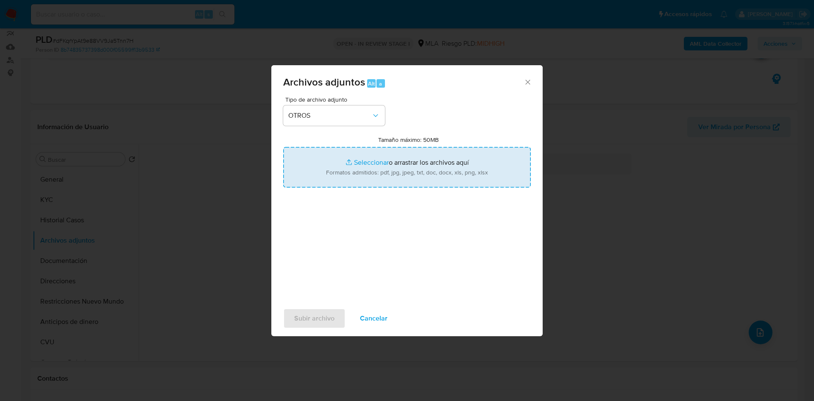
click at [353, 172] on input "Tamaño máximo: 50MB Seleccionar archivos" at bounding box center [406, 167] width 247 height 41
type input "C:\fakepath\Caselog dFKqrYpAt9e88VV9Ja5Tnn7H - 101410739.docx"
click at [361, 164] on input "Tamaño máximo: 50MB Seleccionar archivos" at bounding box center [406, 167] width 247 height 41
type input "C:\fakepath\Movimientos 101410739.xlsx"
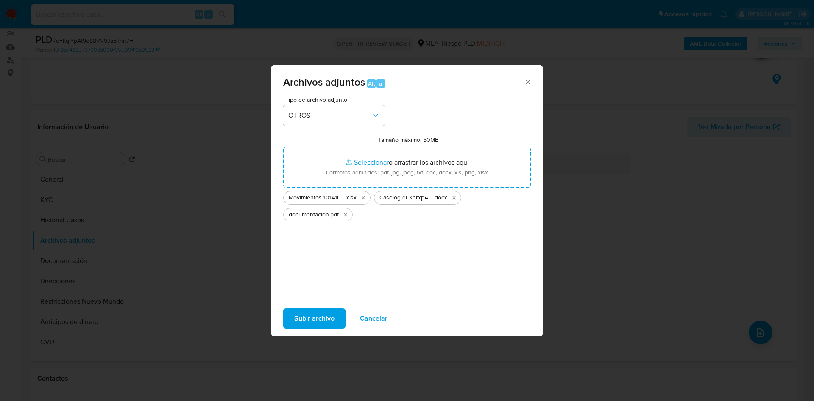
click at [318, 317] on span "Subir archivo" at bounding box center [314, 318] width 40 height 19
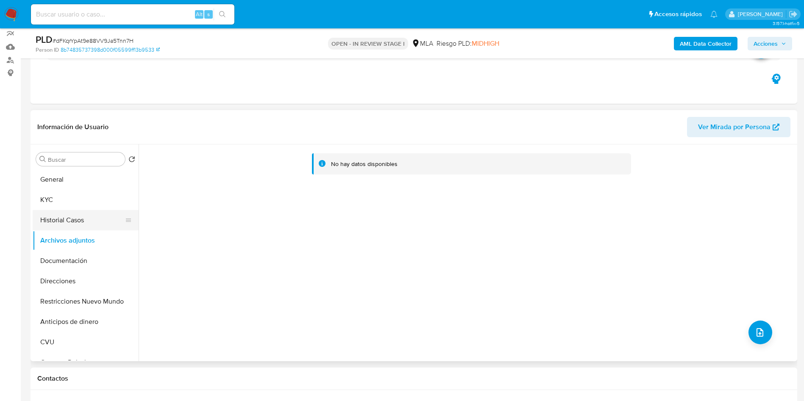
click at [96, 220] on button "Historial Casos" at bounding box center [82, 220] width 99 height 20
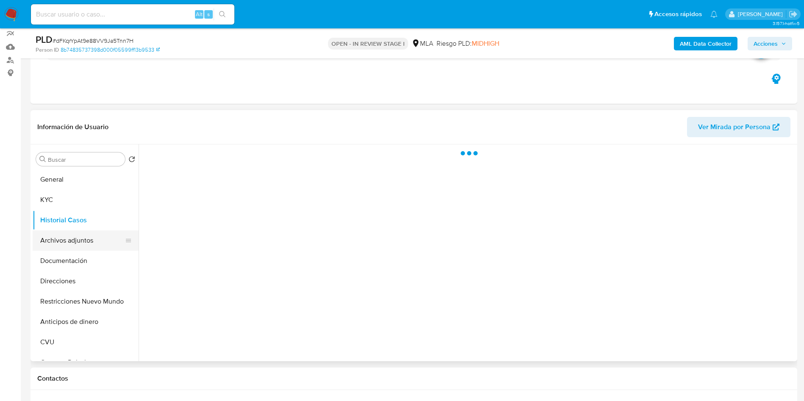
click at [92, 235] on button "Archivos adjuntos" at bounding box center [82, 241] width 99 height 20
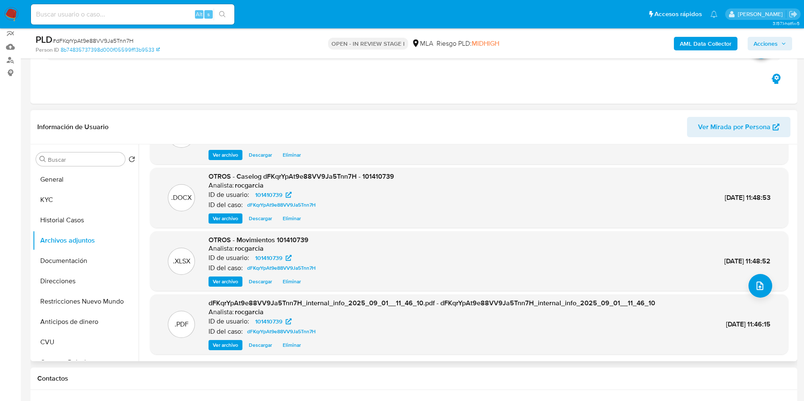
scroll to position [71, 0]
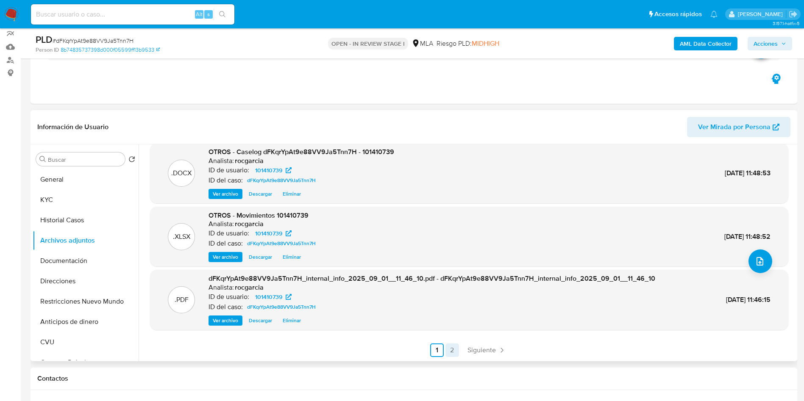
click at [449, 351] on link "2" at bounding box center [452, 351] width 14 height 14
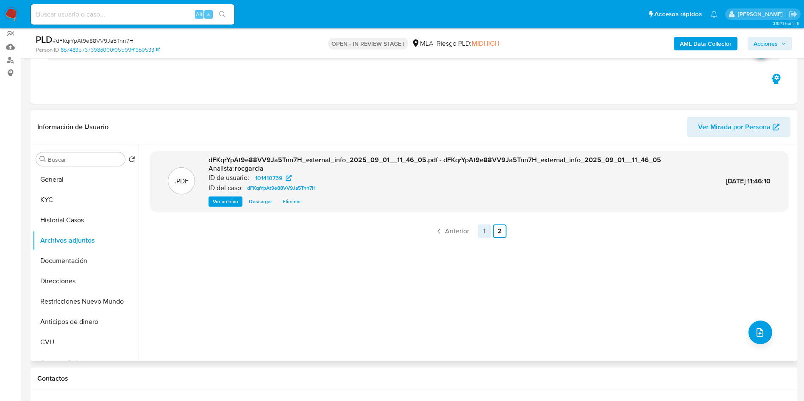
click at [481, 232] on link "1" at bounding box center [485, 232] width 14 height 14
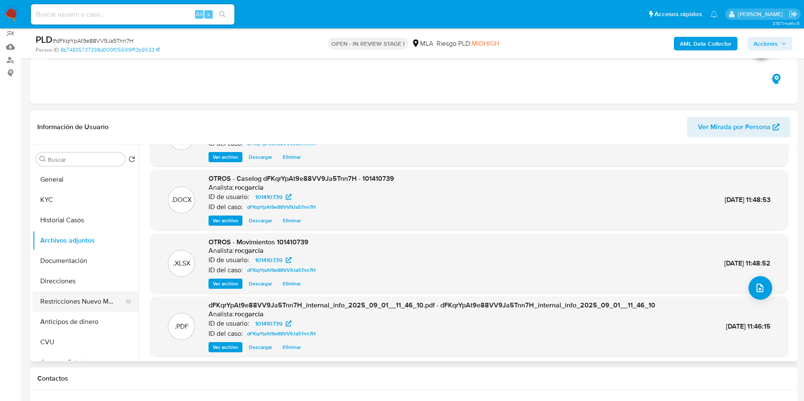
scroll to position [64, 0]
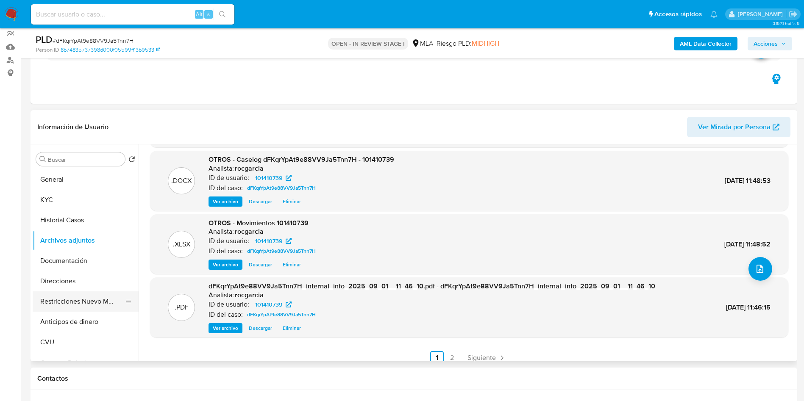
click at [49, 302] on button "Restricciones Nuevo Mundo" at bounding box center [82, 302] width 99 height 20
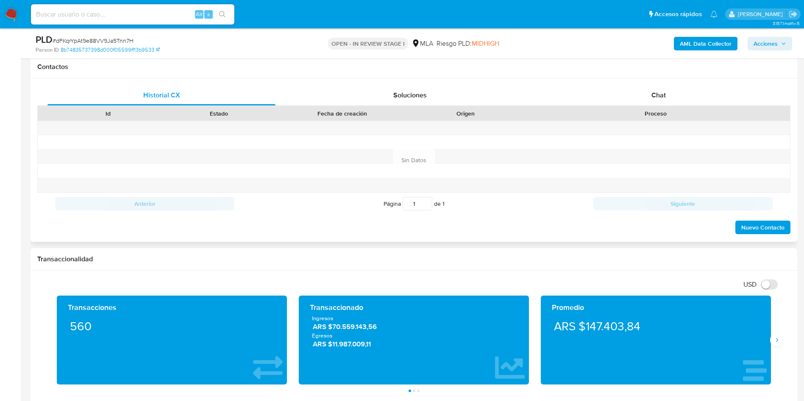
scroll to position [393, 0]
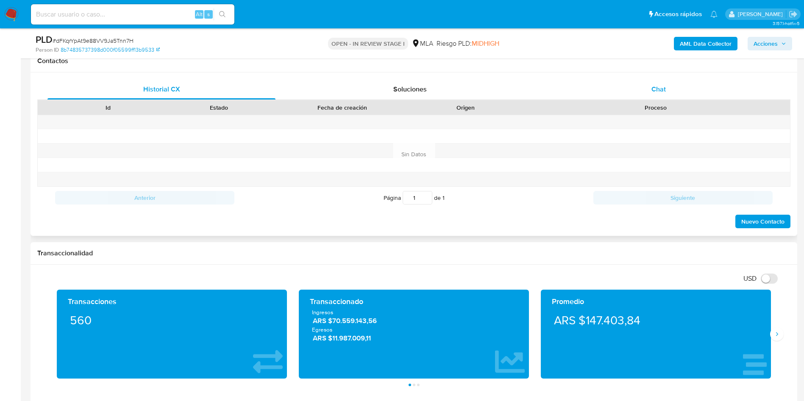
click at [649, 87] on div "Chat" at bounding box center [659, 89] width 228 height 20
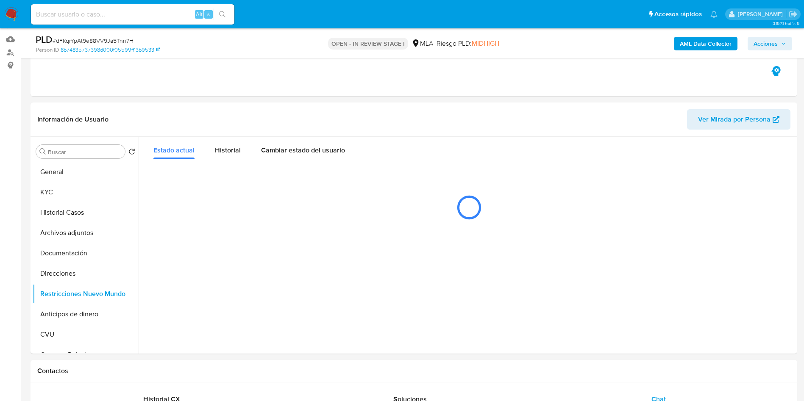
scroll to position [139, 0]
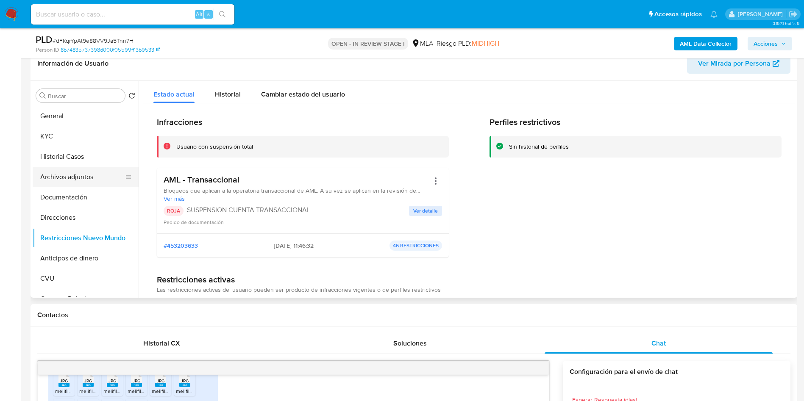
click at [61, 181] on button "Archivos adjuntos" at bounding box center [82, 177] width 99 height 20
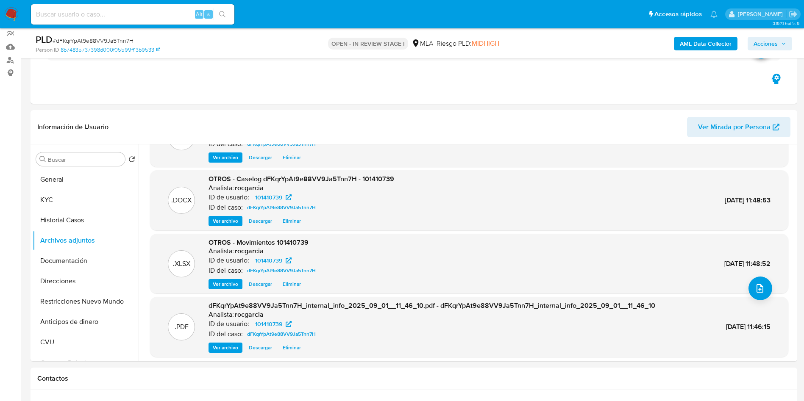
scroll to position [64, 0]
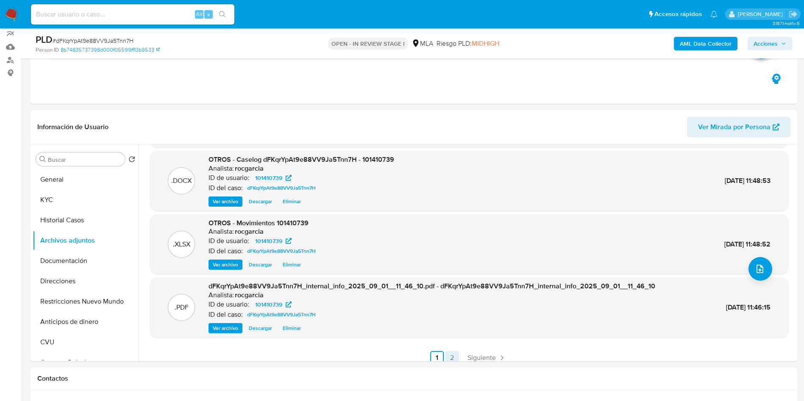
click at [454, 358] on link "2" at bounding box center [452, 358] width 14 height 14
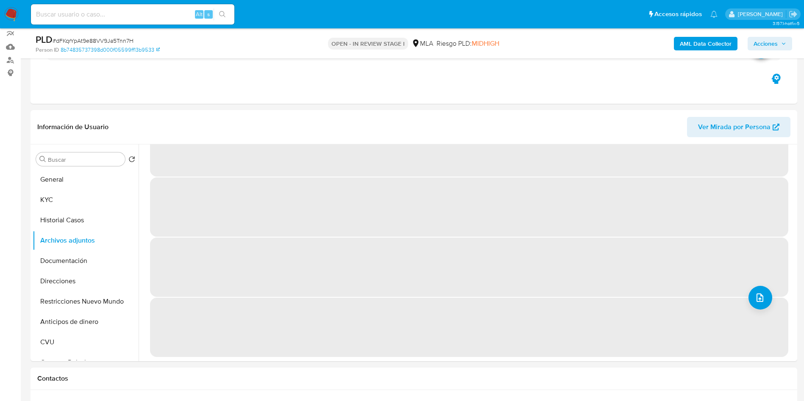
scroll to position [0, 0]
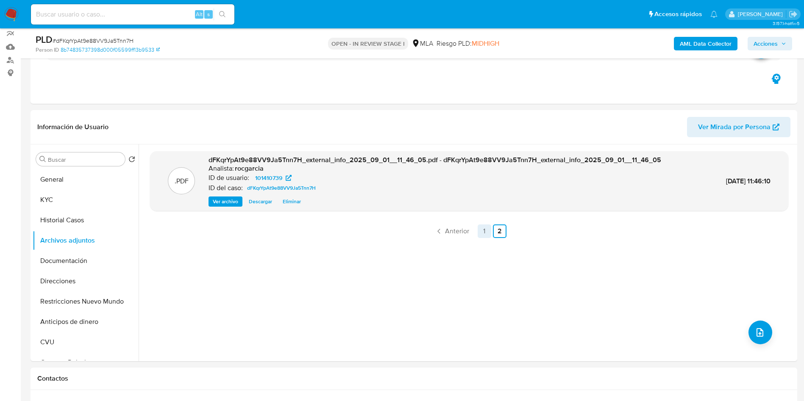
click at [484, 234] on link "1" at bounding box center [485, 232] width 14 height 14
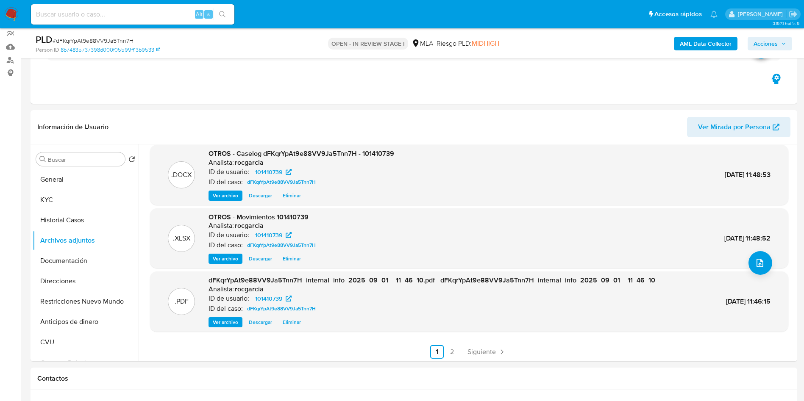
scroll to position [71, 0]
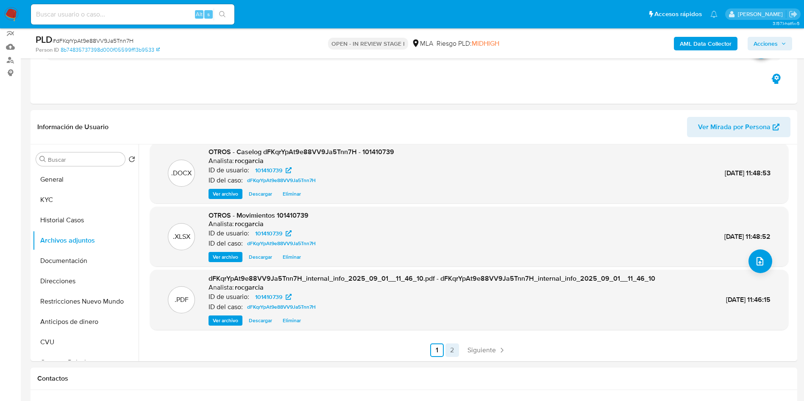
click at [447, 353] on link "2" at bounding box center [452, 351] width 14 height 14
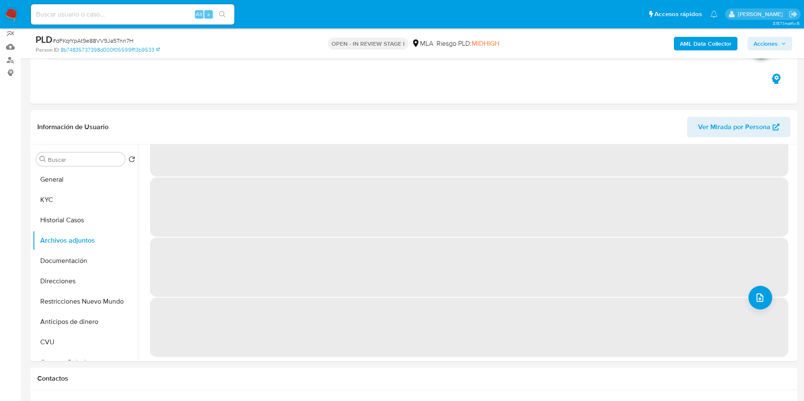
scroll to position [0, 0]
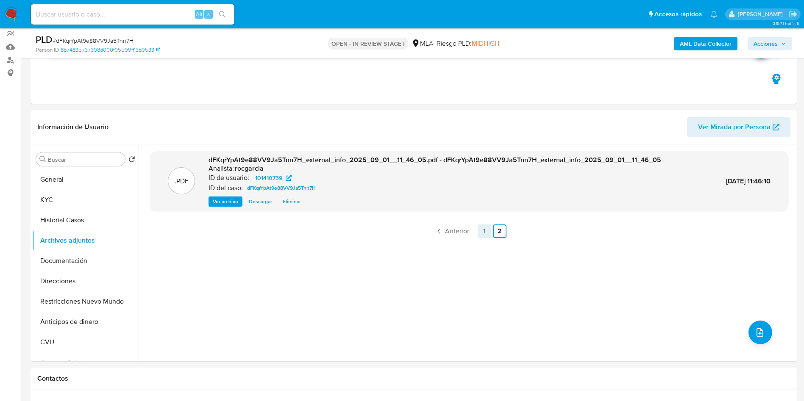
click at [480, 230] on link "1" at bounding box center [485, 232] width 14 height 14
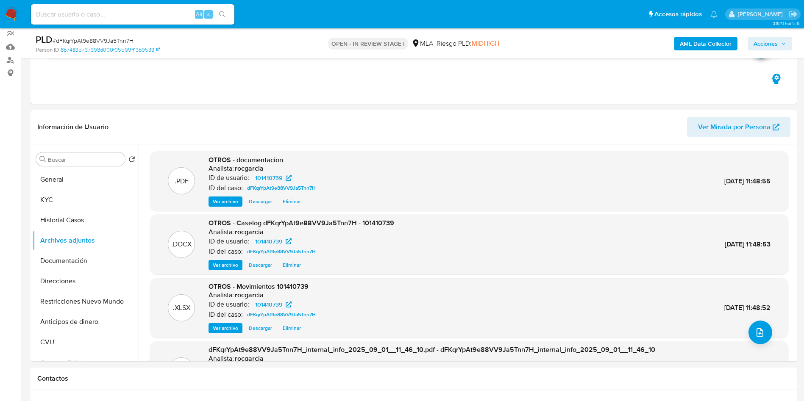
scroll to position [64, 0]
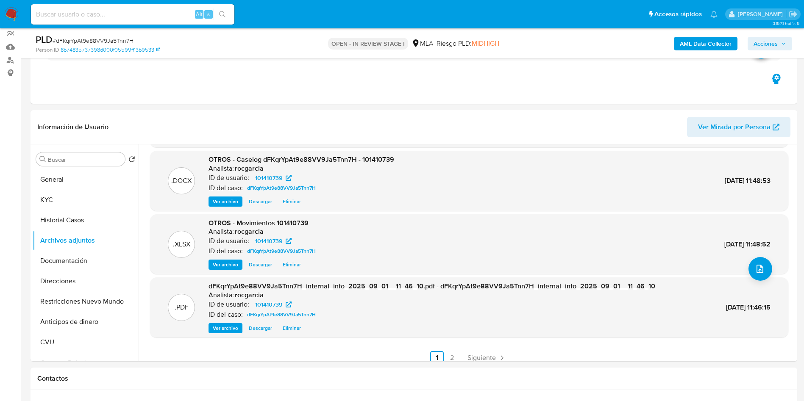
drag, startPoint x: 777, startPoint y: 49, endPoint x: 764, endPoint y: 50, distance: 13.2
click at [776, 49] on span "Acciones" at bounding box center [765, 44] width 24 height 14
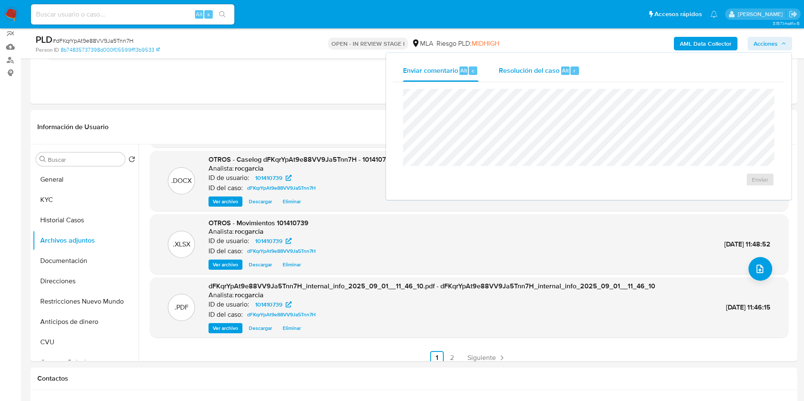
click at [534, 75] on div "Resolución del caso Alt r" at bounding box center [539, 71] width 81 height 22
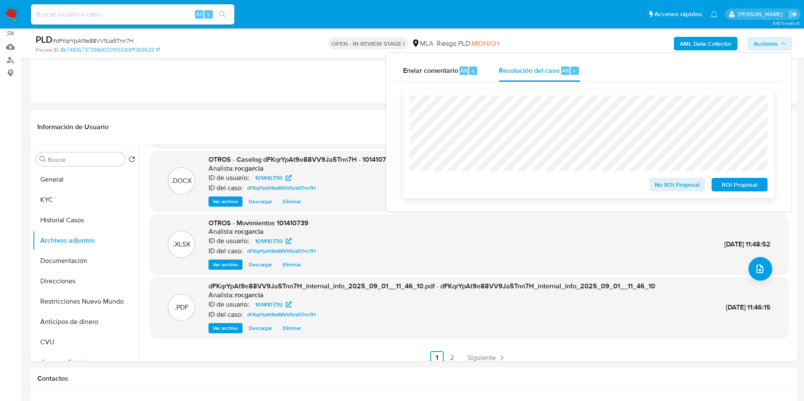
click at [745, 191] on span "ROI Proposal" at bounding box center [739, 185] width 44 height 12
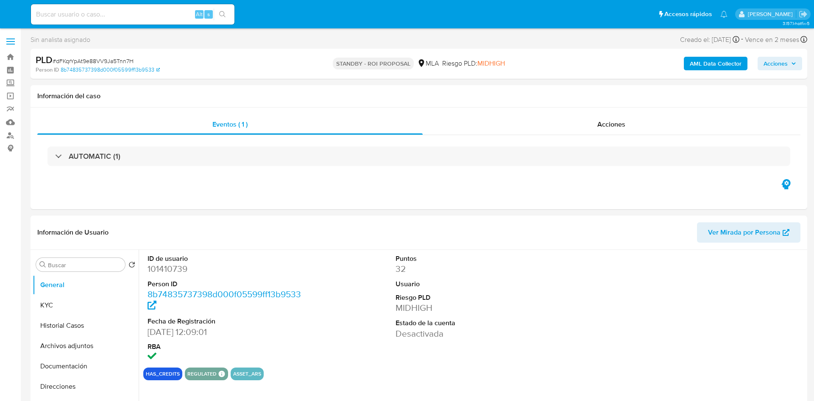
select select "10"
